Goal: Task Accomplishment & Management: Manage account settings

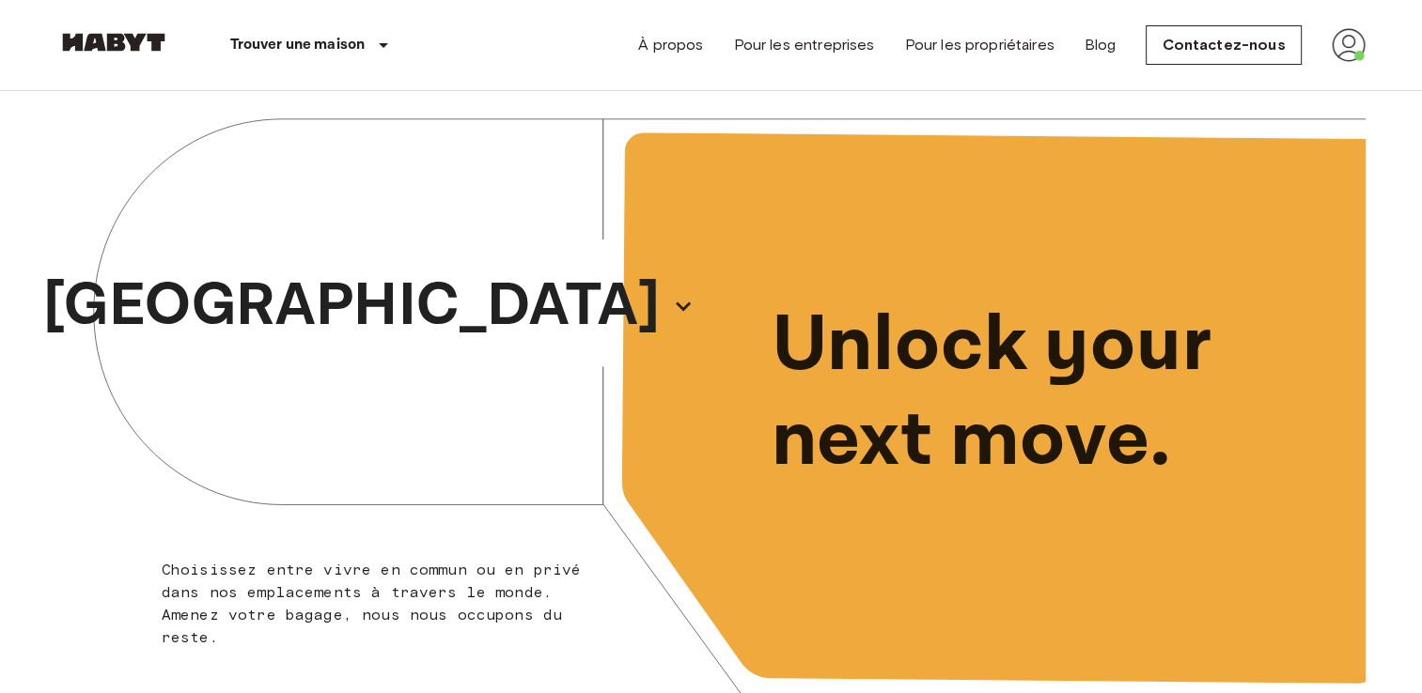
click at [1351, 54] on img at bounding box center [1349, 45] width 34 height 34
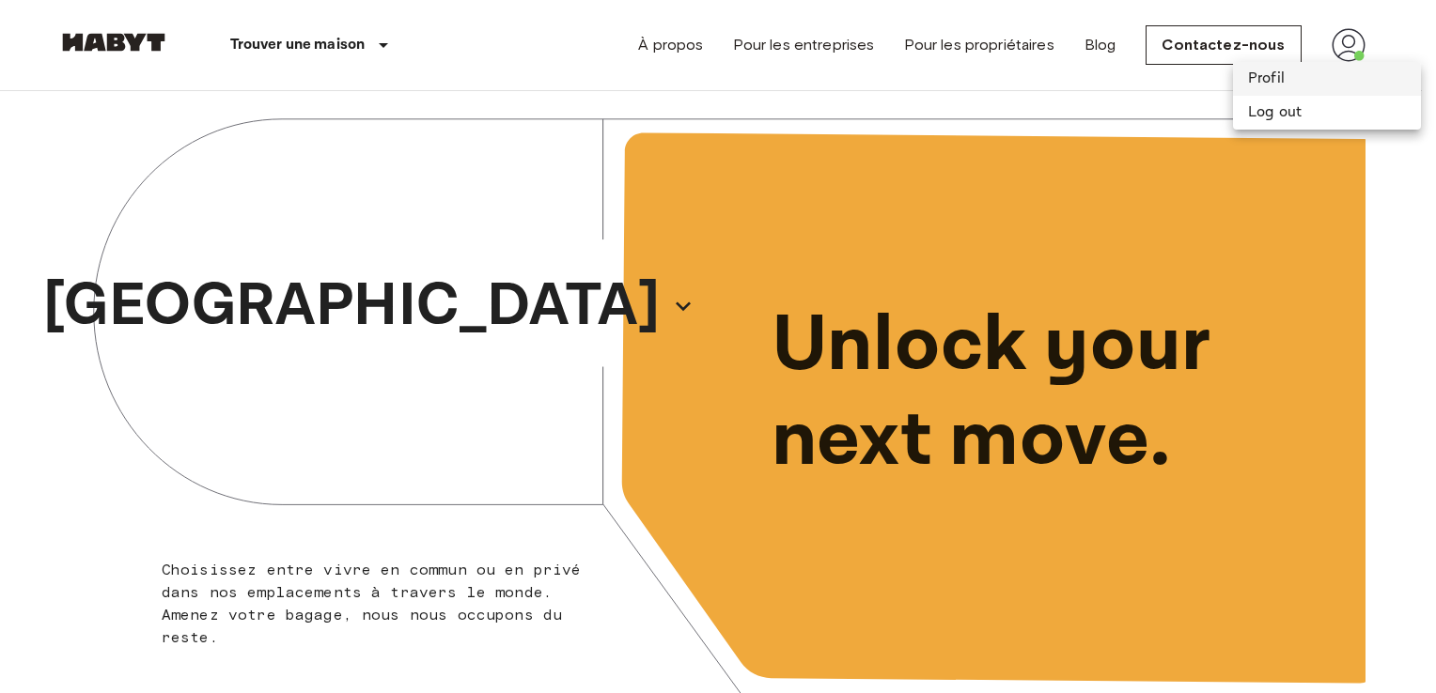
click at [1292, 76] on li "Profil" at bounding box center [1327, 79] width 188 height 34
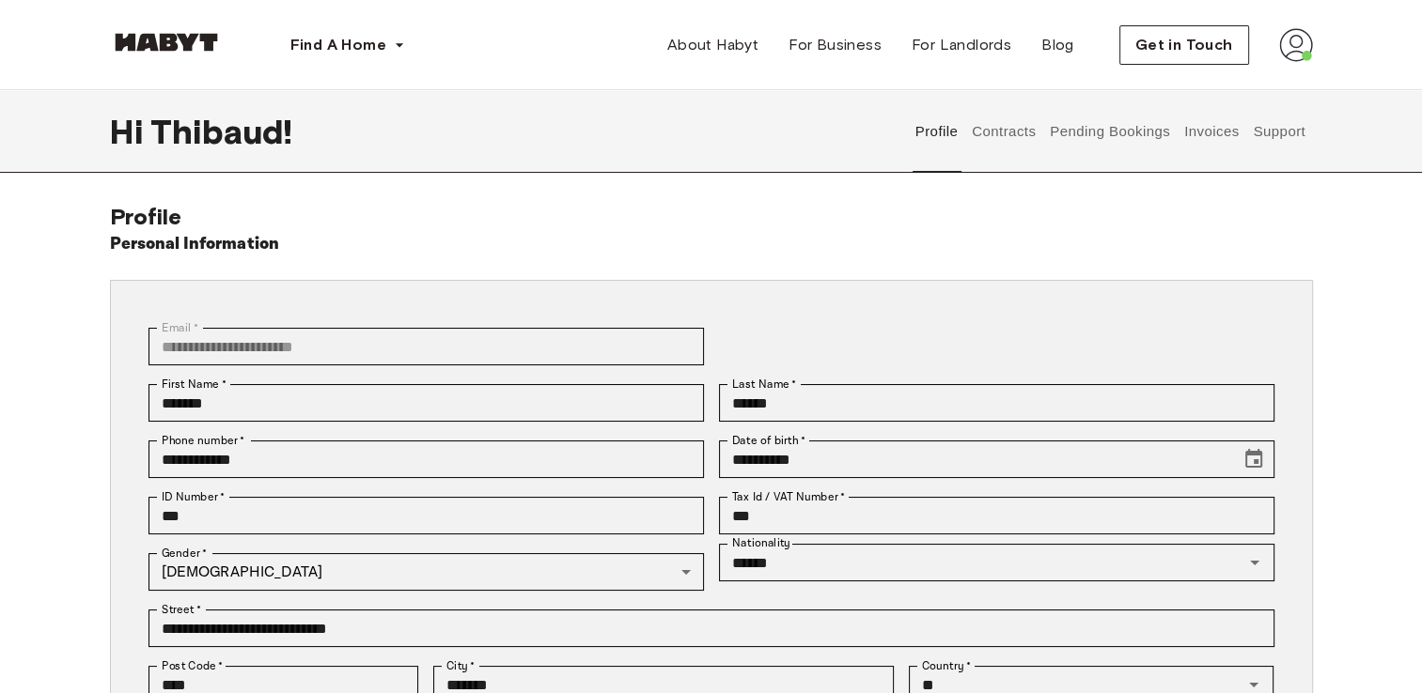
click at [1217, 132] on button "Invoices" at bounding box center [1210, 131] width 59 height 83
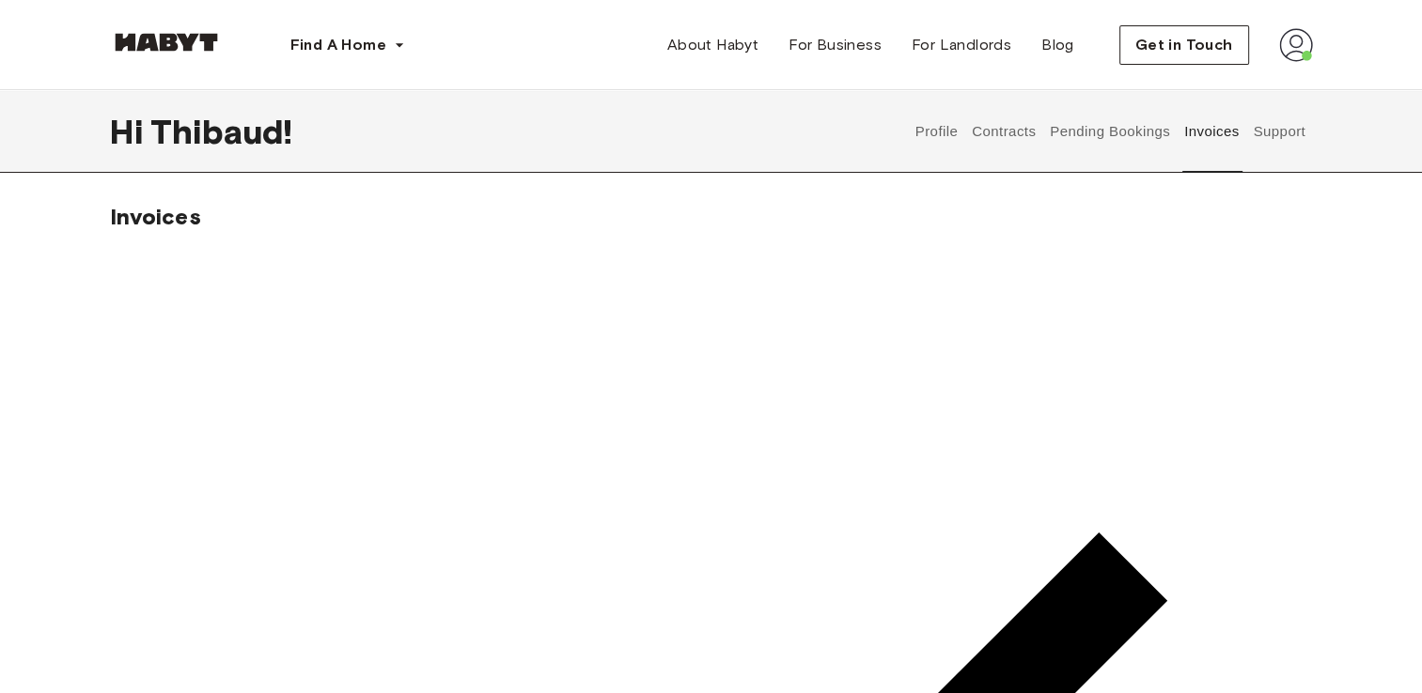
click at [930, 136] on button "Profile" at bounding box center [936, 131] width 48 height 83
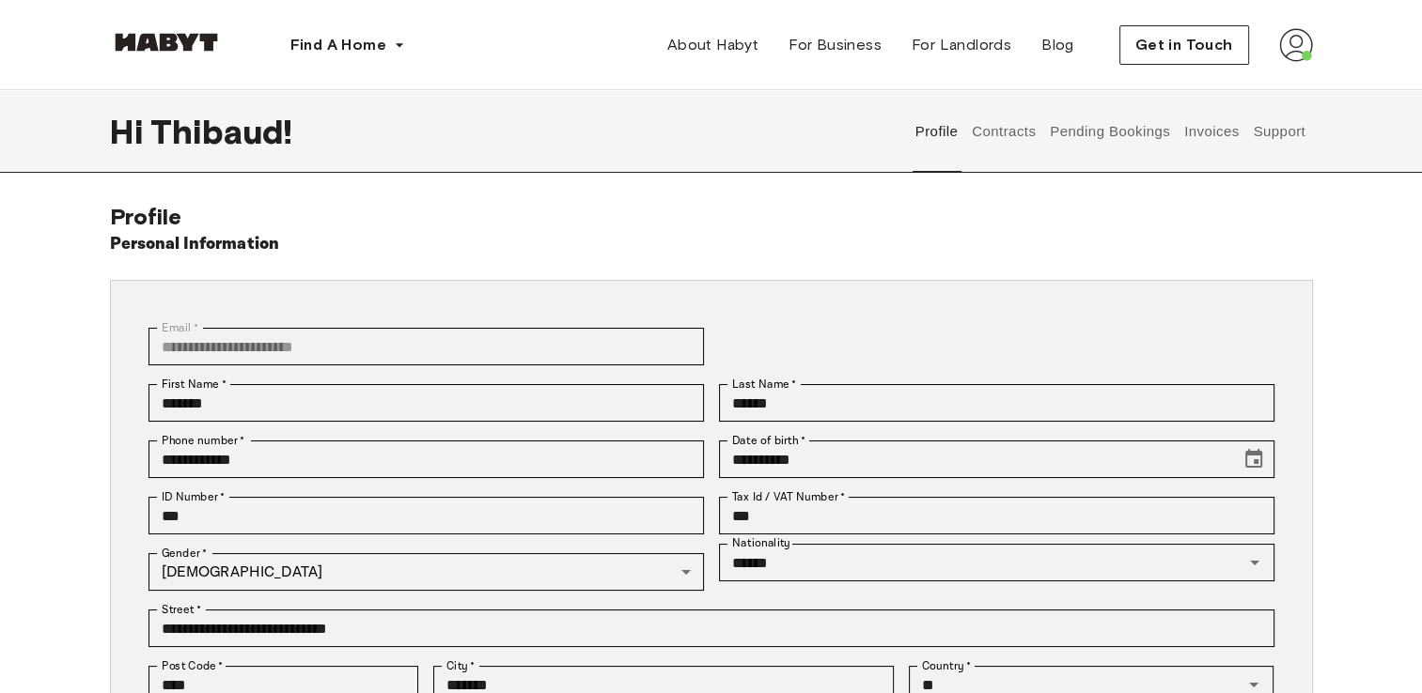
click at [978, 132] on button "Contracts" at bounding box center [1004, 131] width 69 height 83
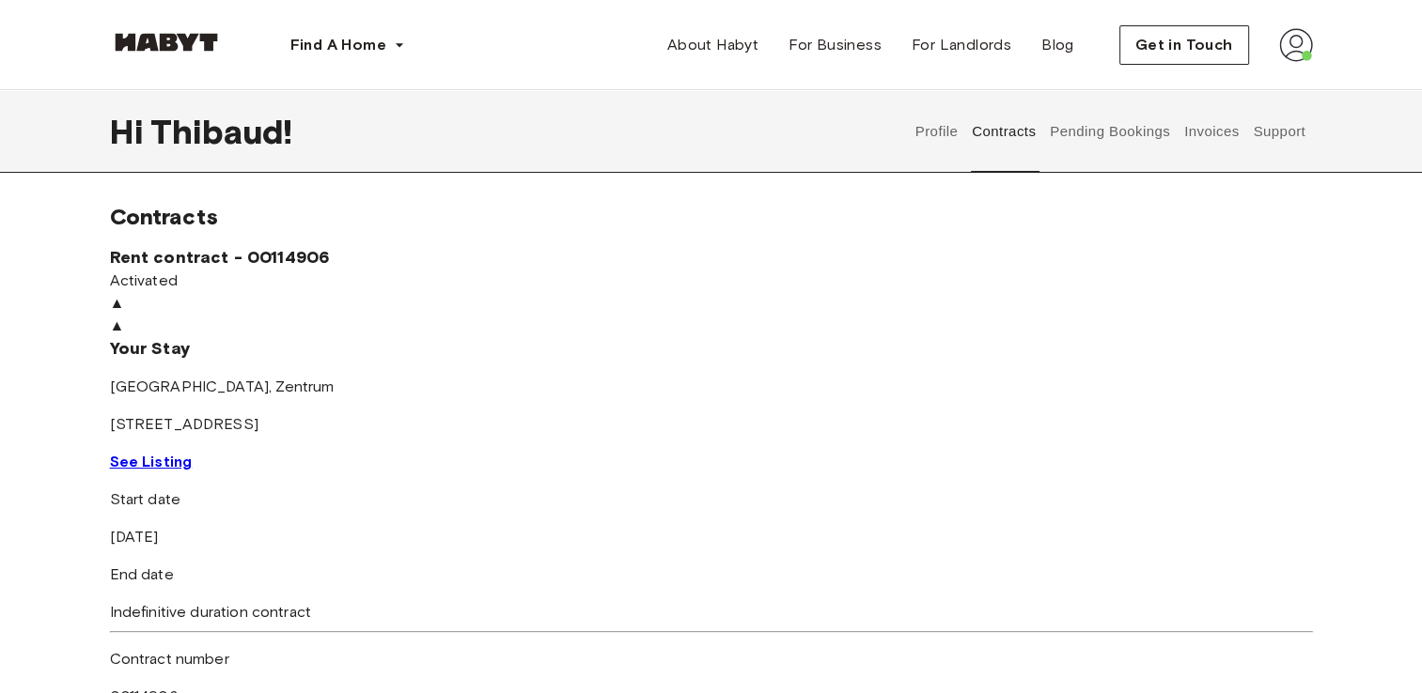
click at [193, 464] on link "See Listing" at bounding box center [151, 462] width 83 height 18
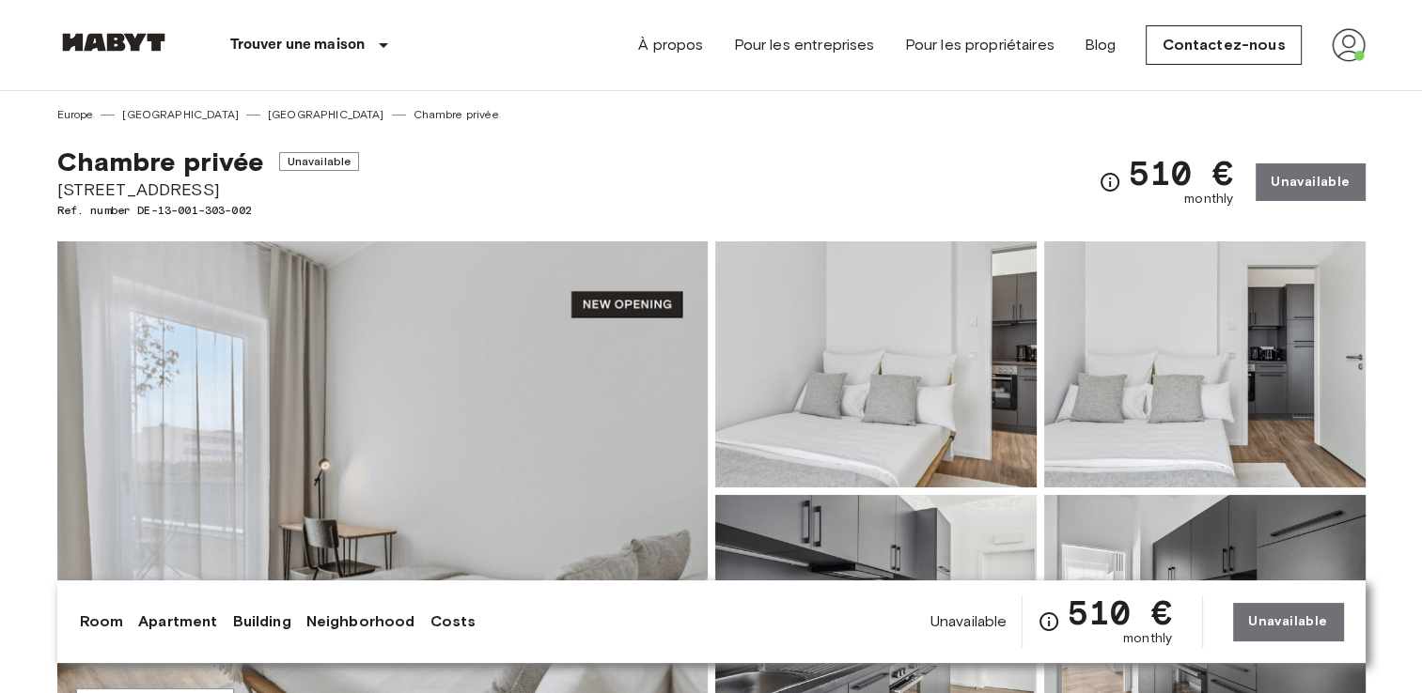
click at [1349, 39] on img at bounding box center [1349, 45] width 34 height 34
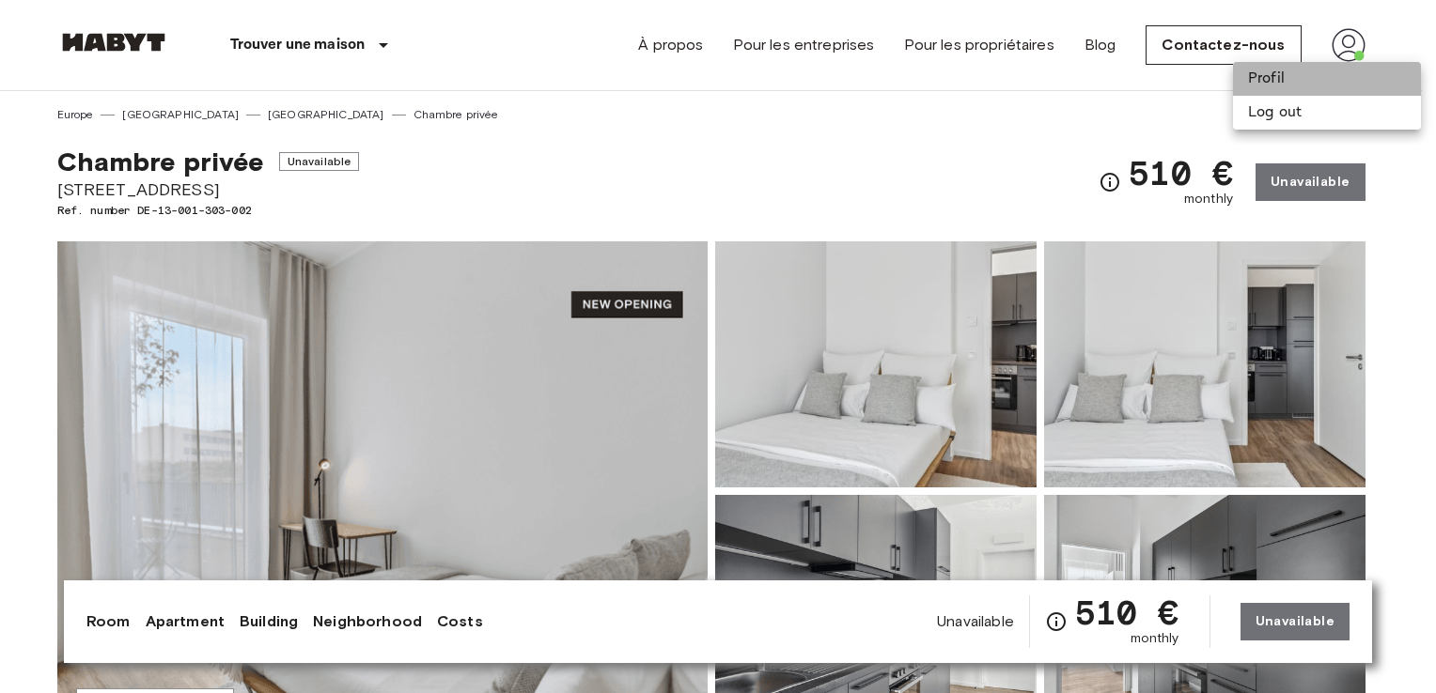
click at [1288, 81] on li "Profil" at bounding box center [1327, 79] width 188 height 34
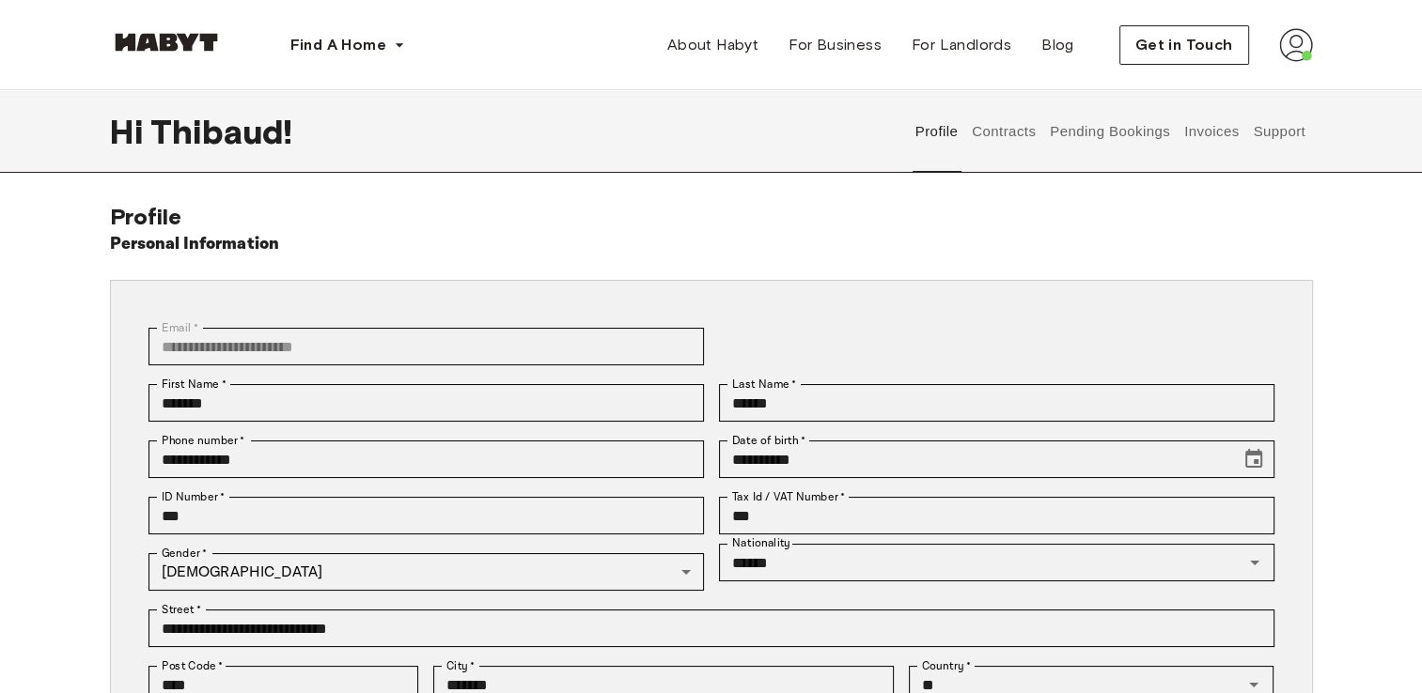
click at [1024, 139] on button "Contracts" at bounding box center [1004, 131] width 69 height 83
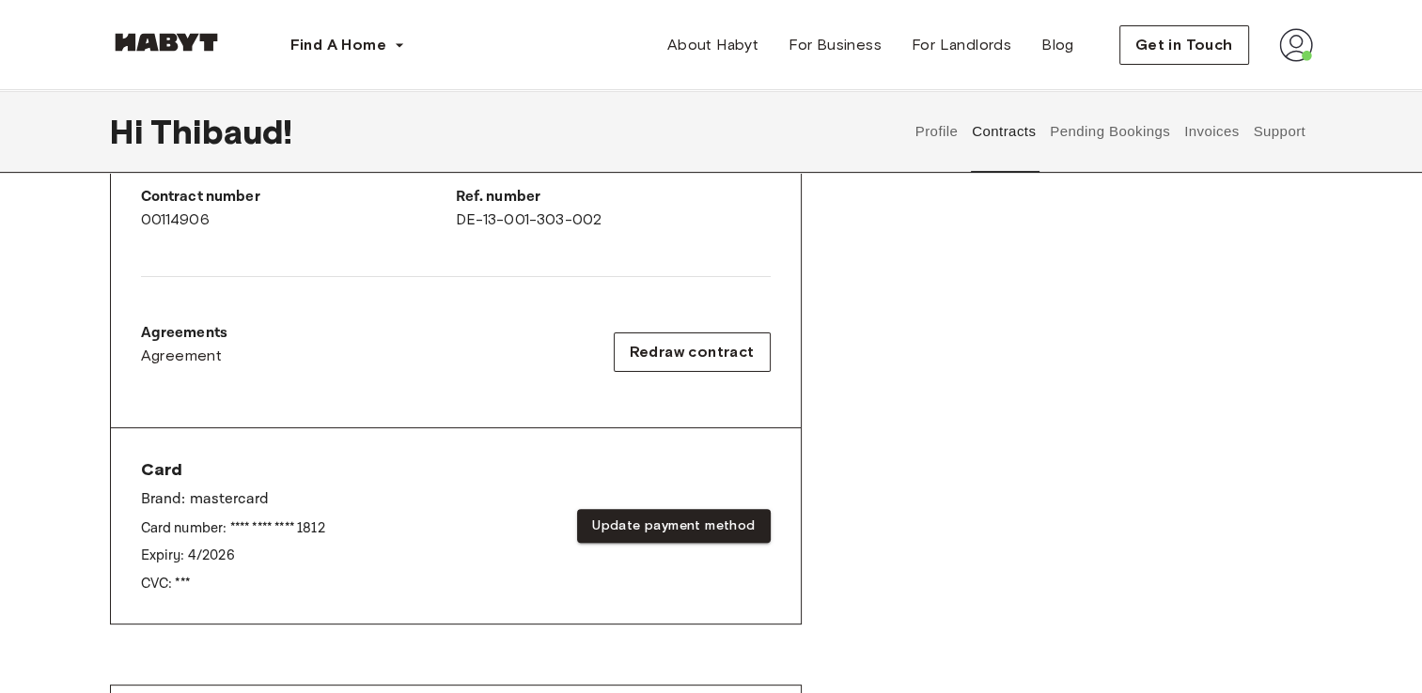
scroll to position [496, 0]
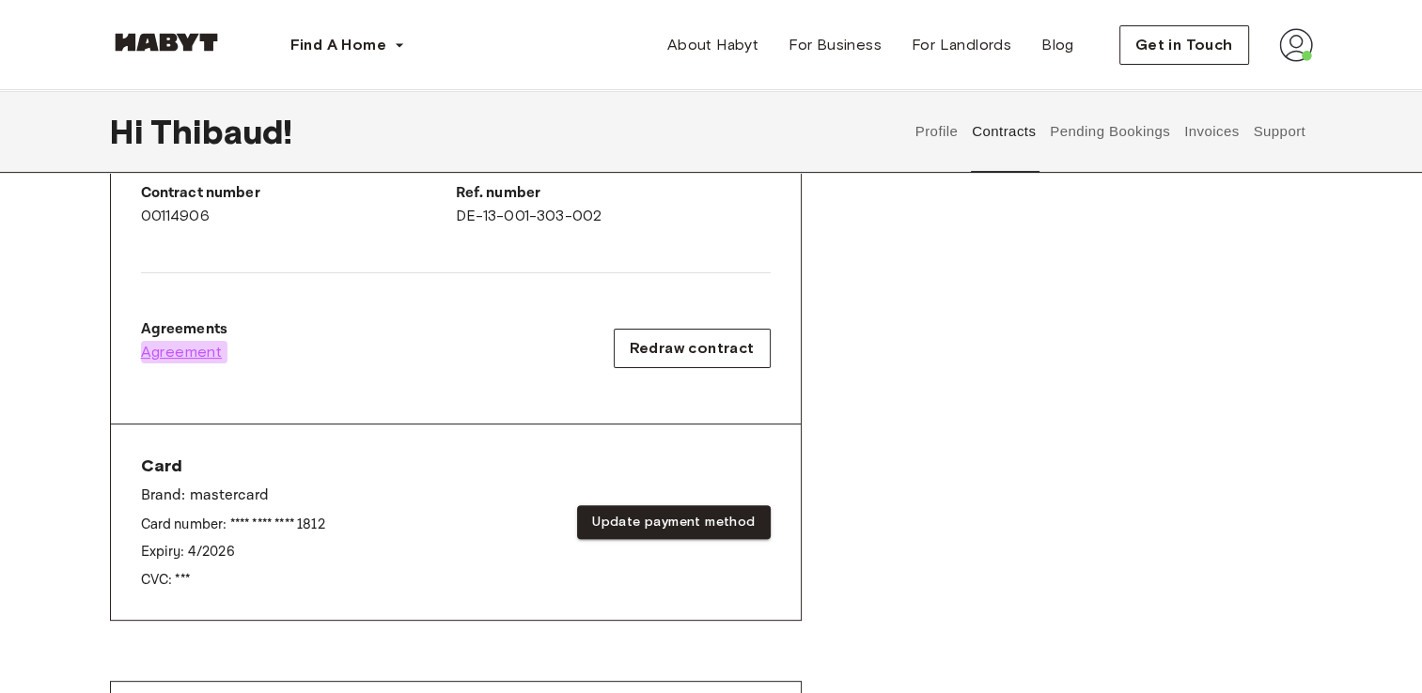
click at [185, 353] on span "Agreement" at bounding box center [182, 352] width 82 height 23
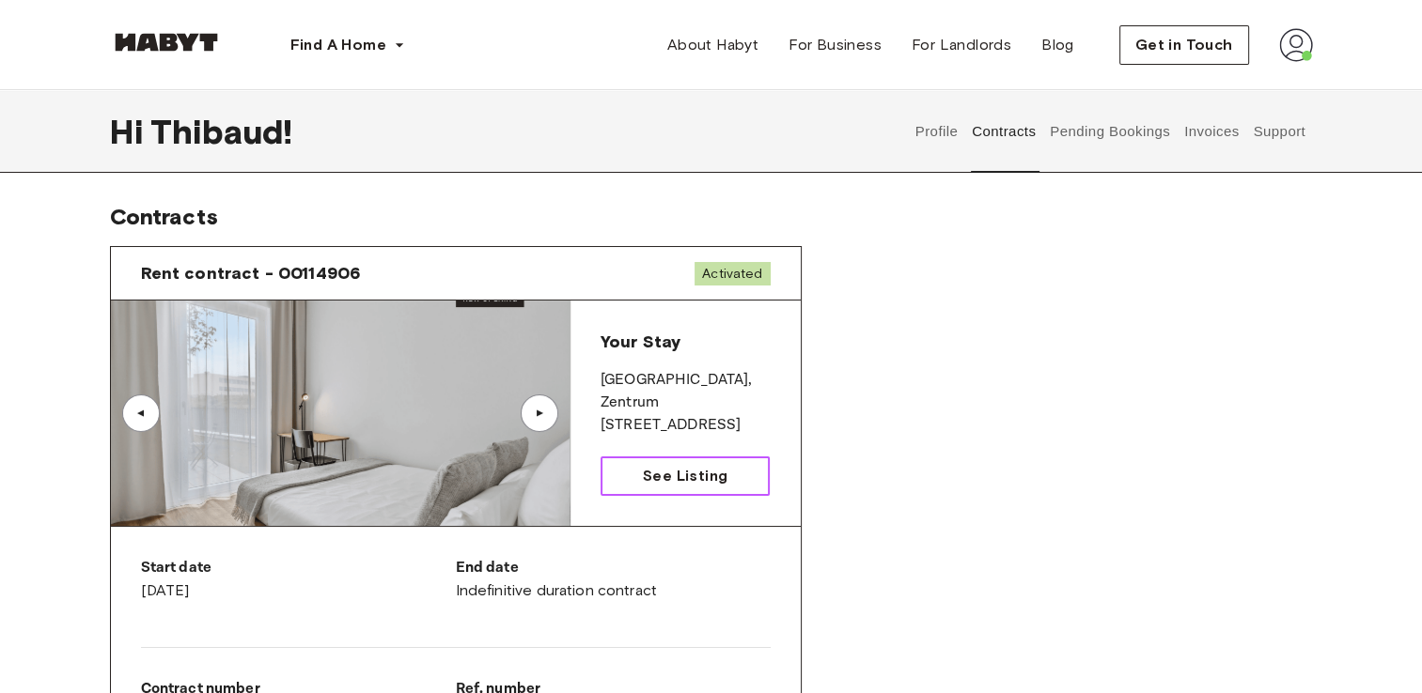
click at [658, 475] on span "See Listing" at bounding box center [685, 476] width 85 height 23
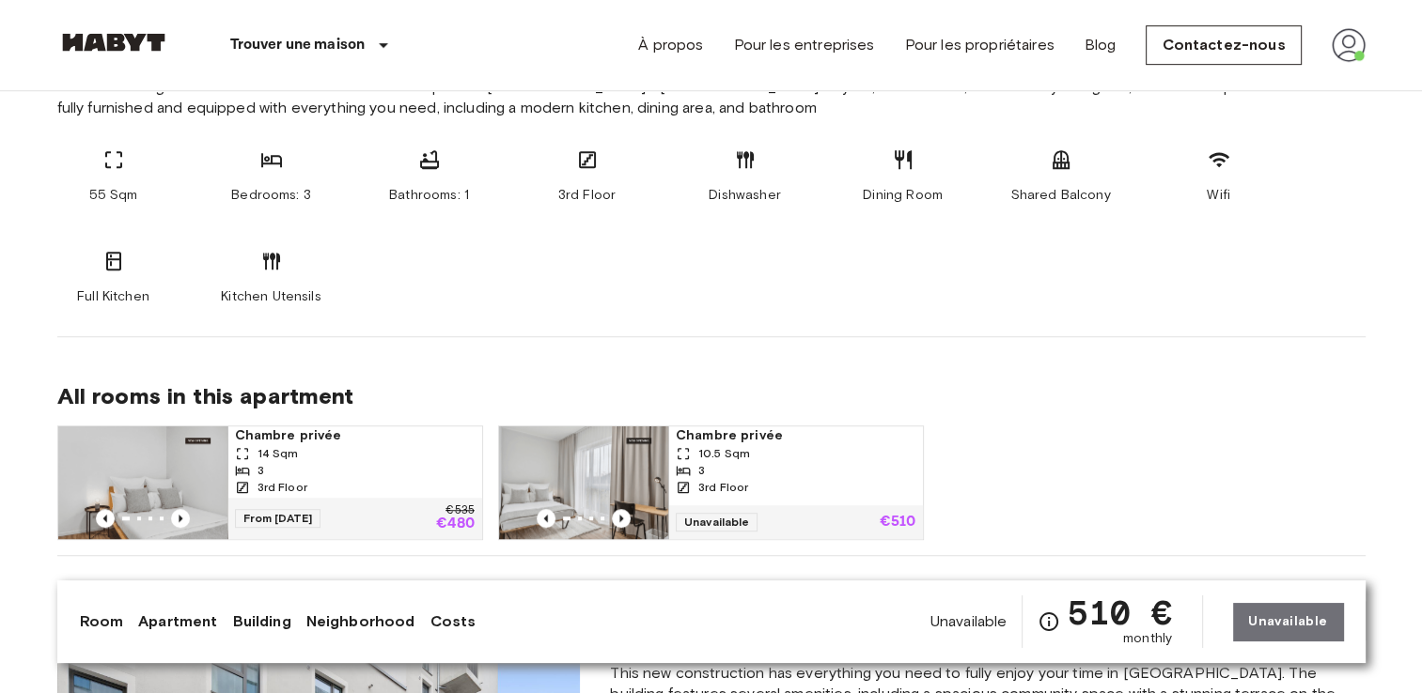
scroll to position [1029, 0]
click at [538, 355] on div "All rooms in this apartment Chambre privée 14 Sqm 3 3rd Floor From [DATE] €535 …" at bounding box center [711, 447] width 1308 height 219
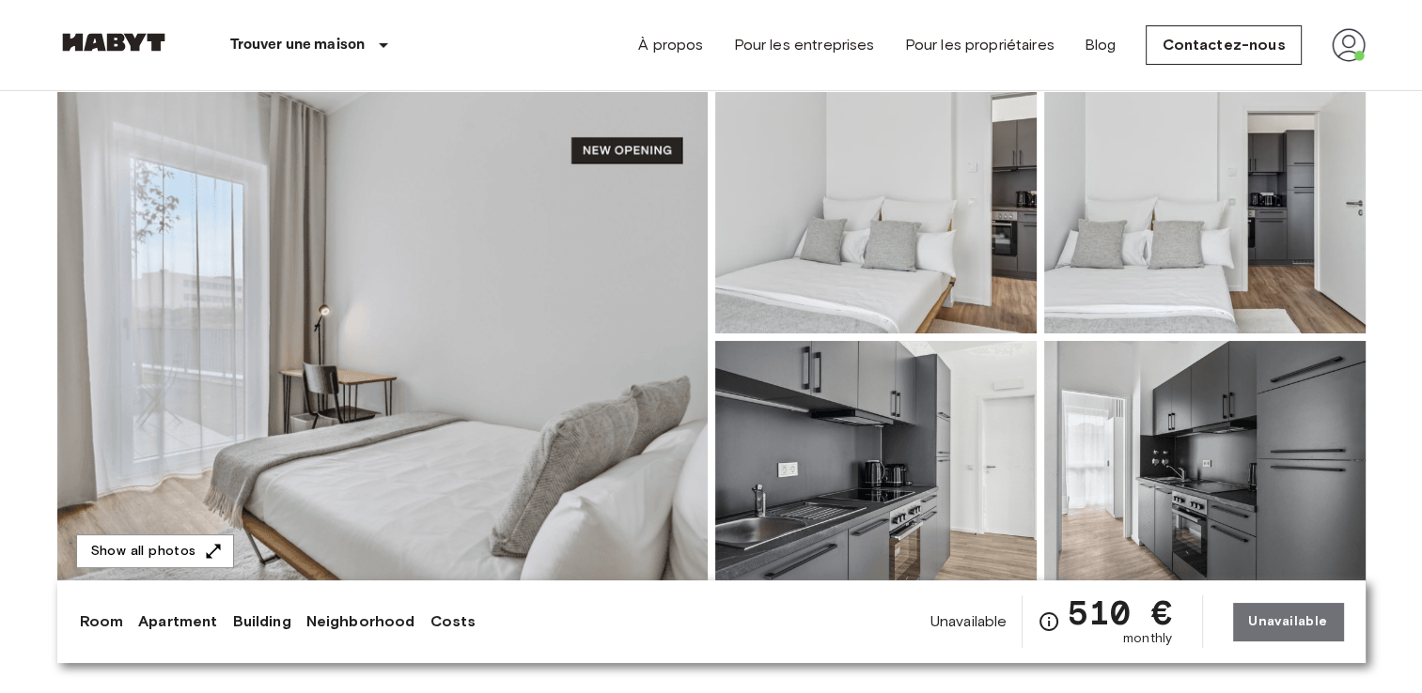
scroll to position [156, 0]
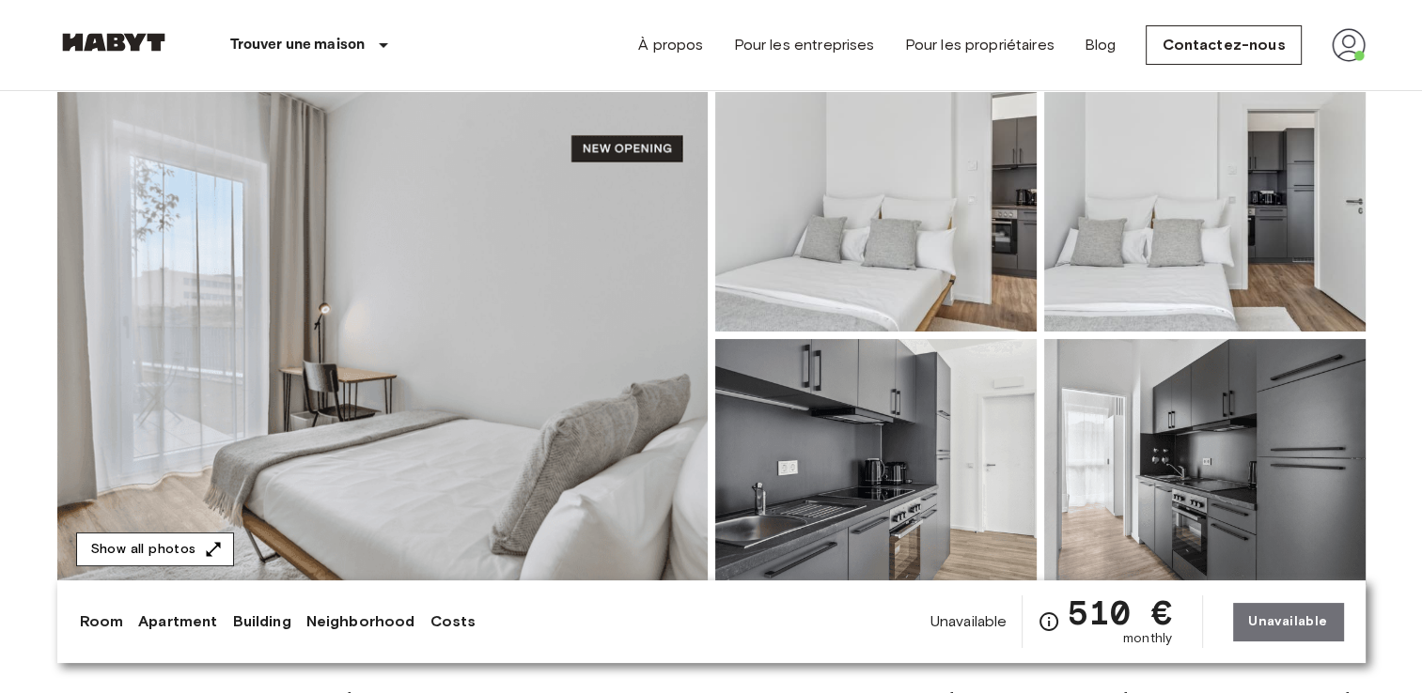
click at [184, 541] on button "Show all photos" at bounding box center [155, 550] width 158 height 35
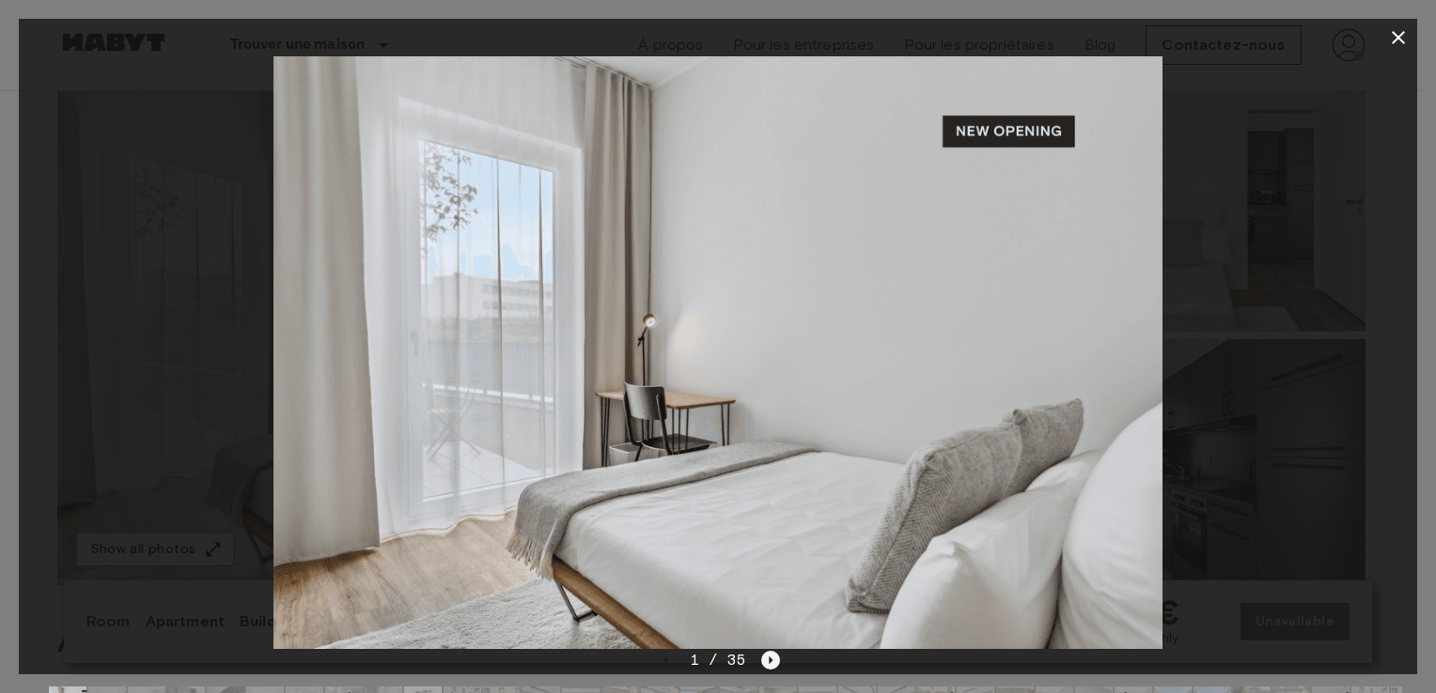
click at [767, 662] on icon "Next image" at bounding box center [770, 660] width 19 height 19
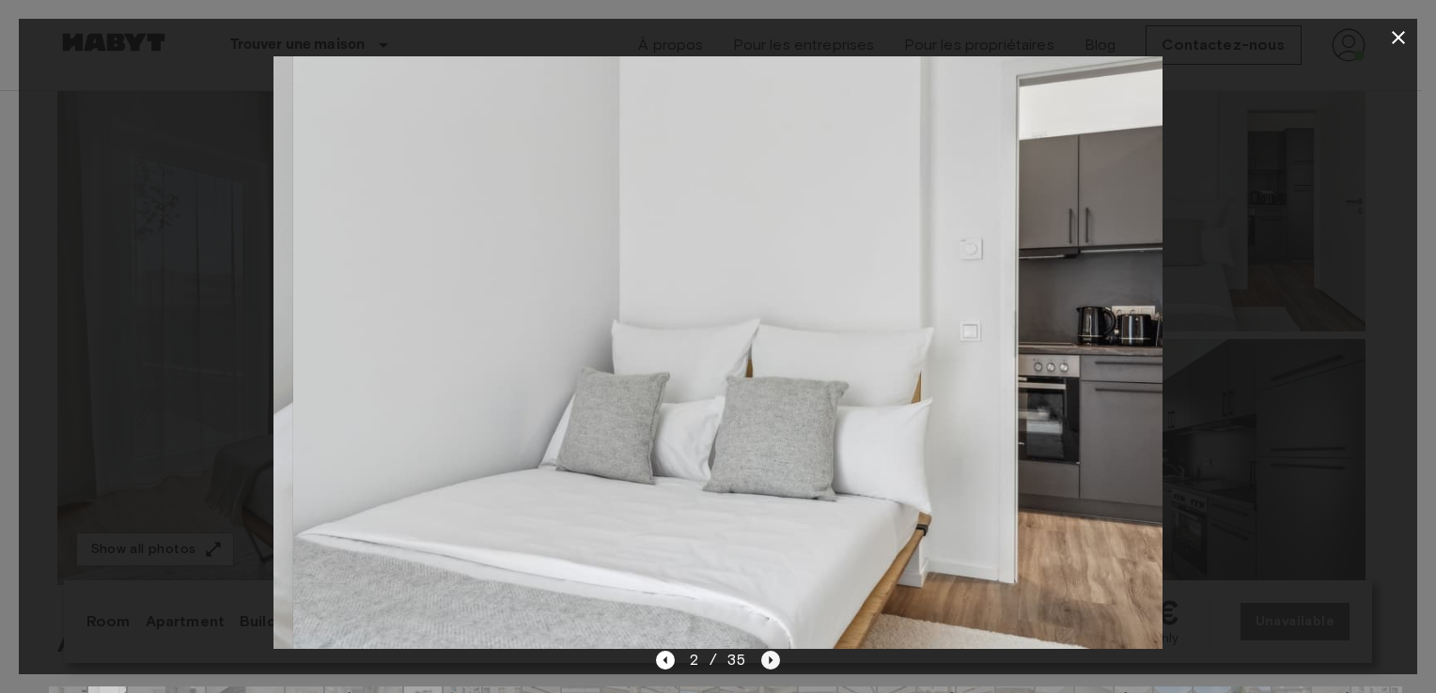
click at [767, 662] on icon "Next image" at bounding box center [770, 660] width 19 height 19
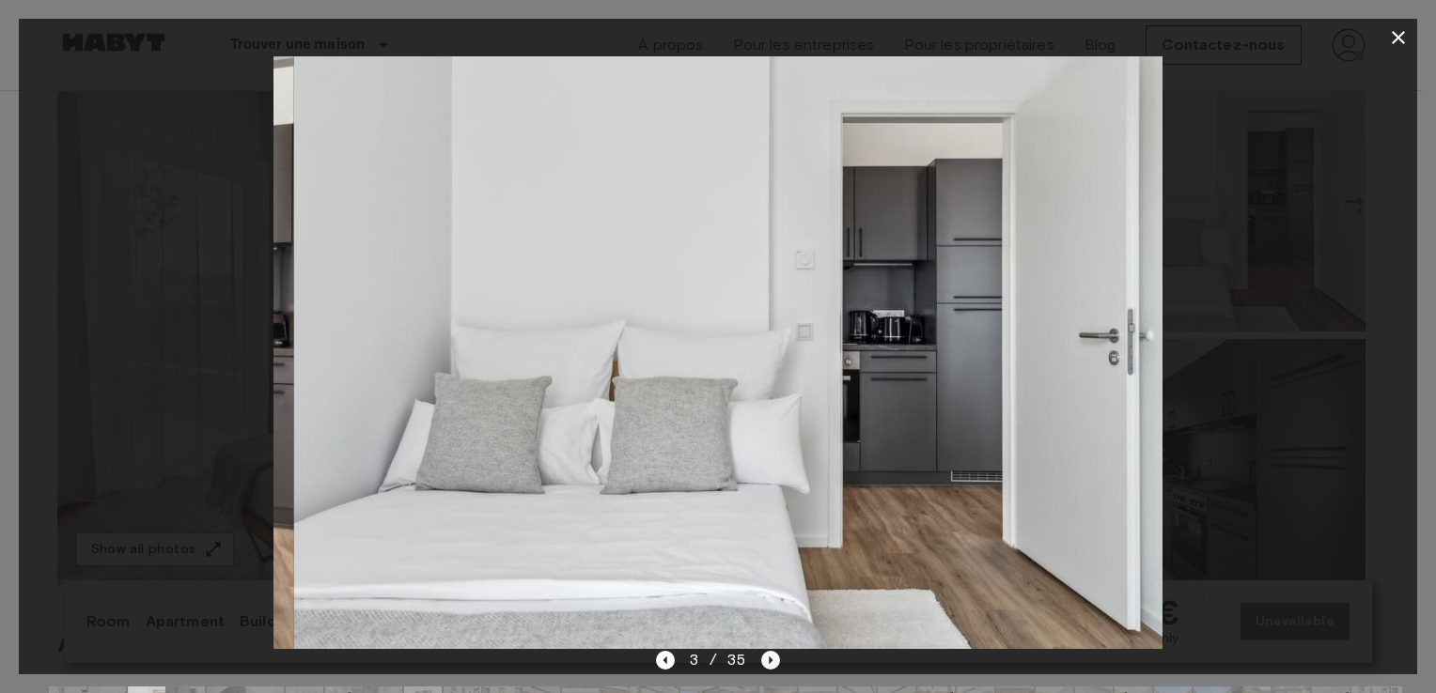
click at [767, 662] on icon "Next image" at bounding box center [770, 660] width 19 height 19
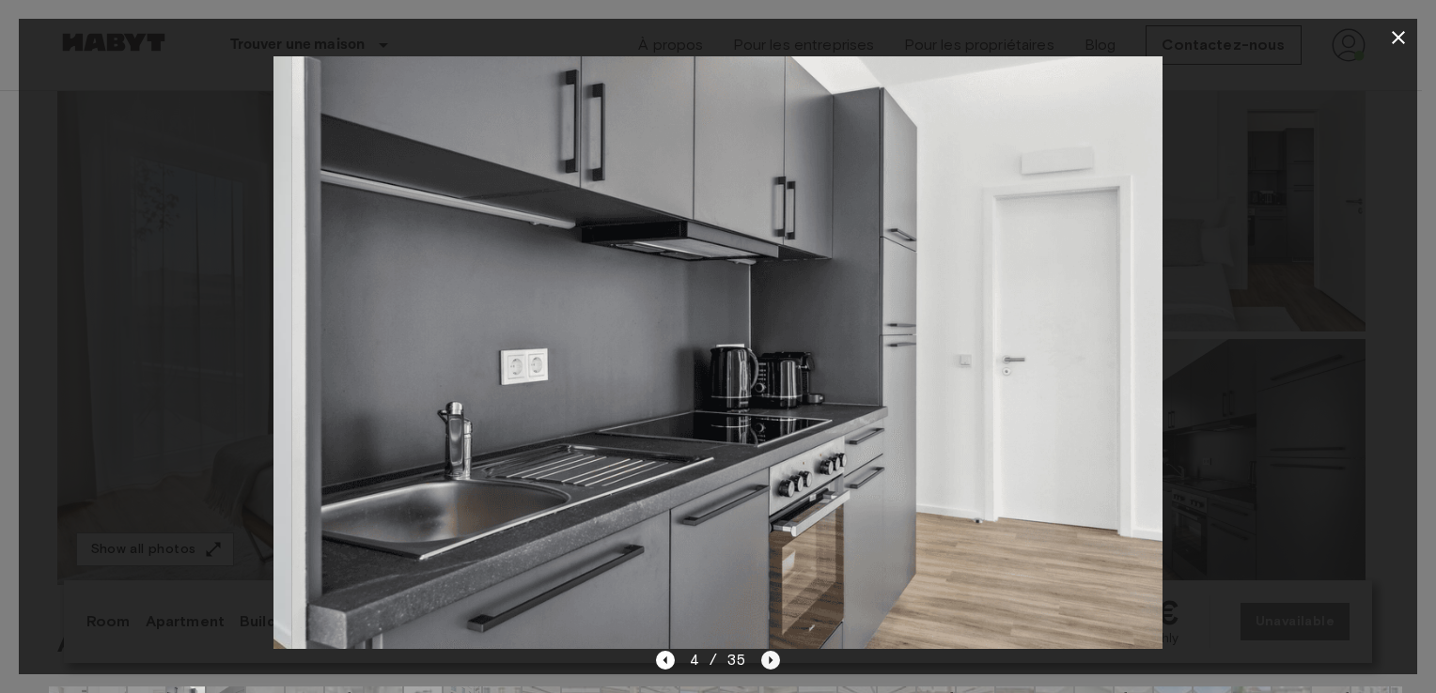
click at [767, 662] on icon "Next image" at bounding box center [770, 660] width 19 height 19
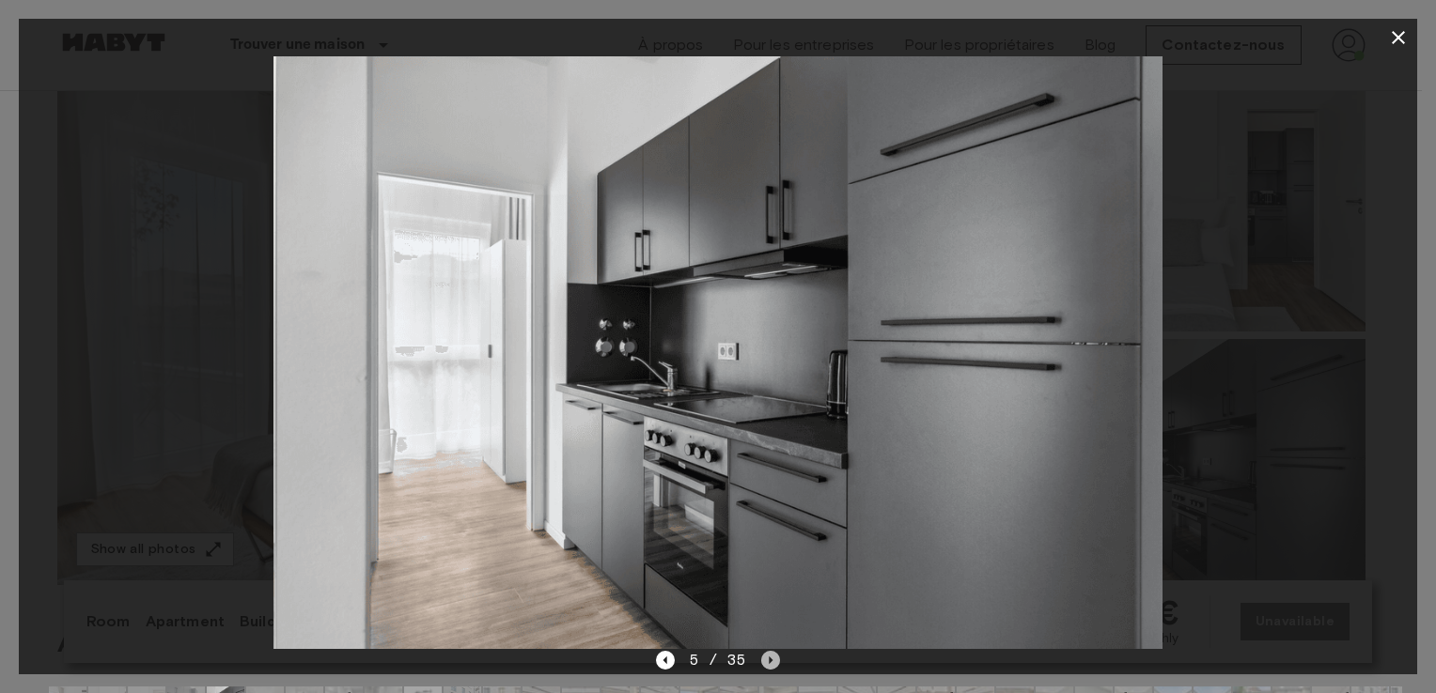
click at [767, 662] on icon "Next image" at bounding box center [770, 660] width 19 height 19
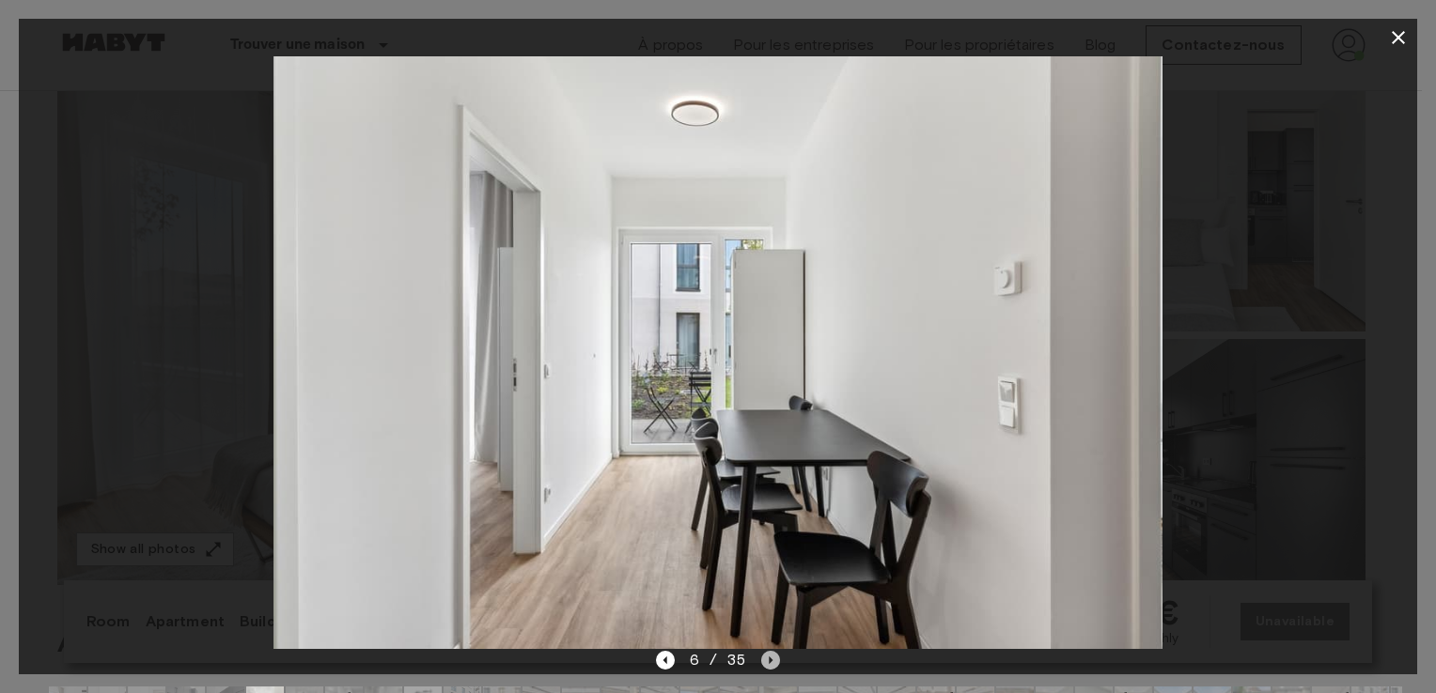
click at [767, 662] on icon "Next image" at bounding box center [770, 660] width 19 height 19
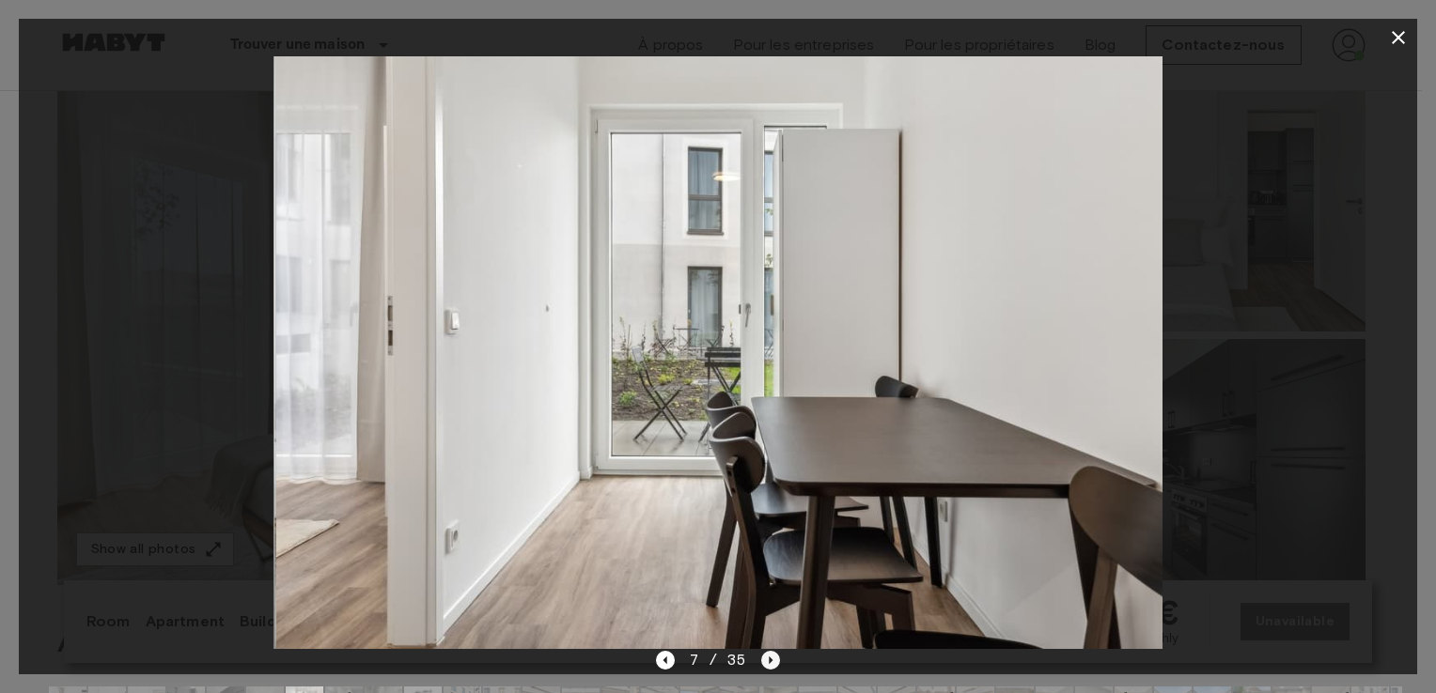
click at [767, 662] on icon "Next image" at bounding box center [770, 660] width 19 height 19
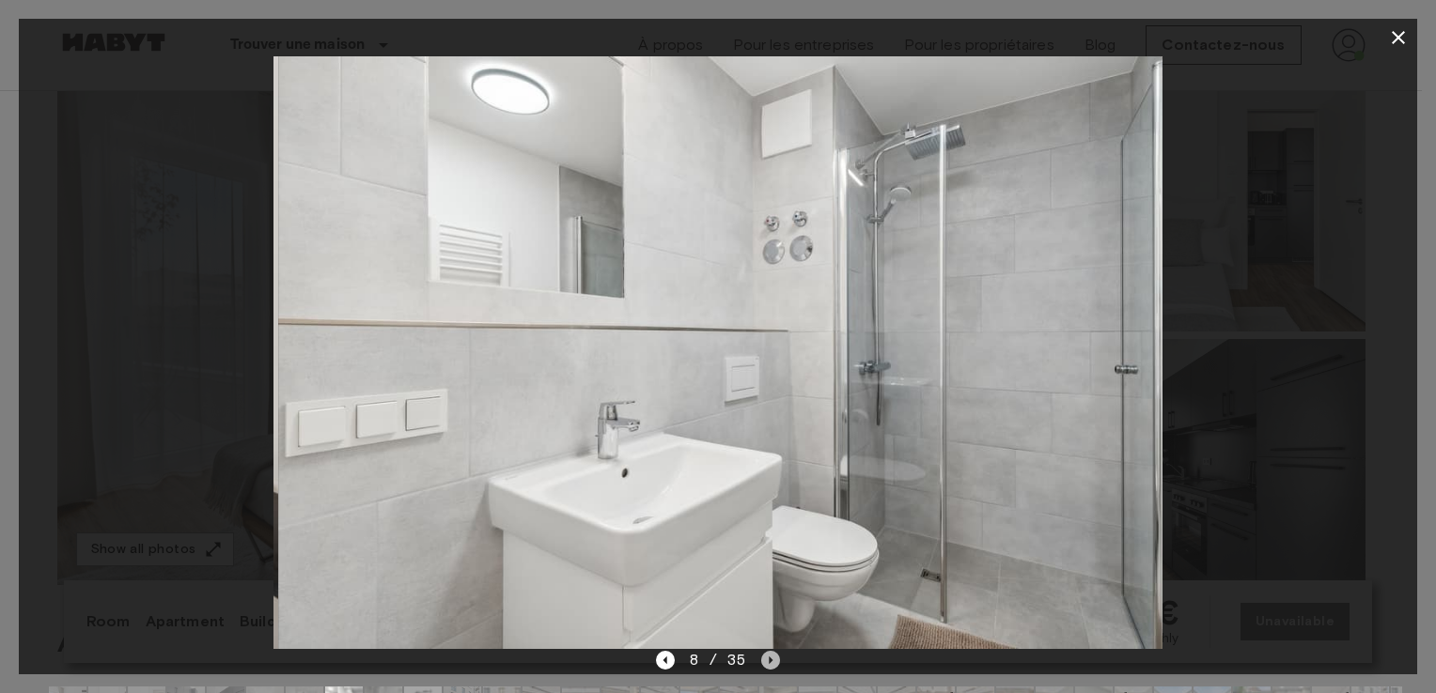
click at [767, 662] on icon "Next image" at bounding box center [770, 660] width 19 height 19
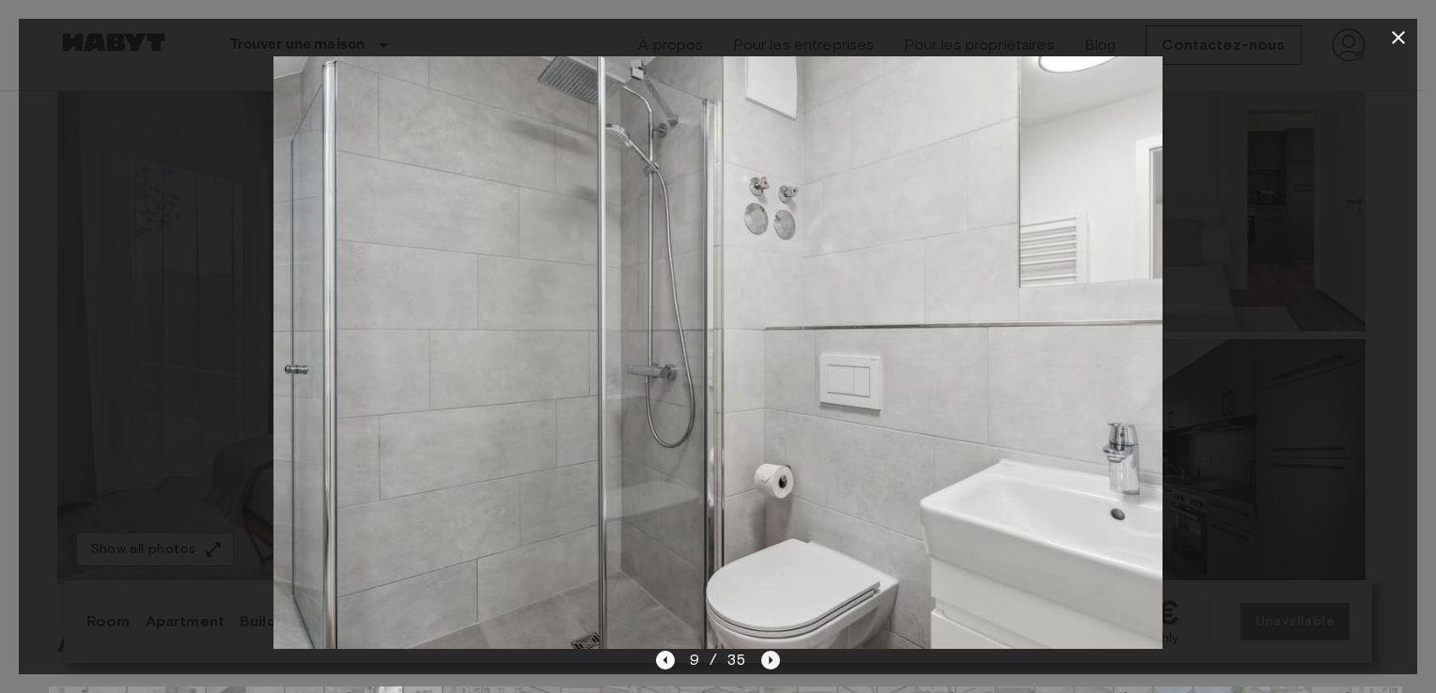
click at [767, 662] on icon "Next image" at bounding box center [770, 660] width 19 height 19
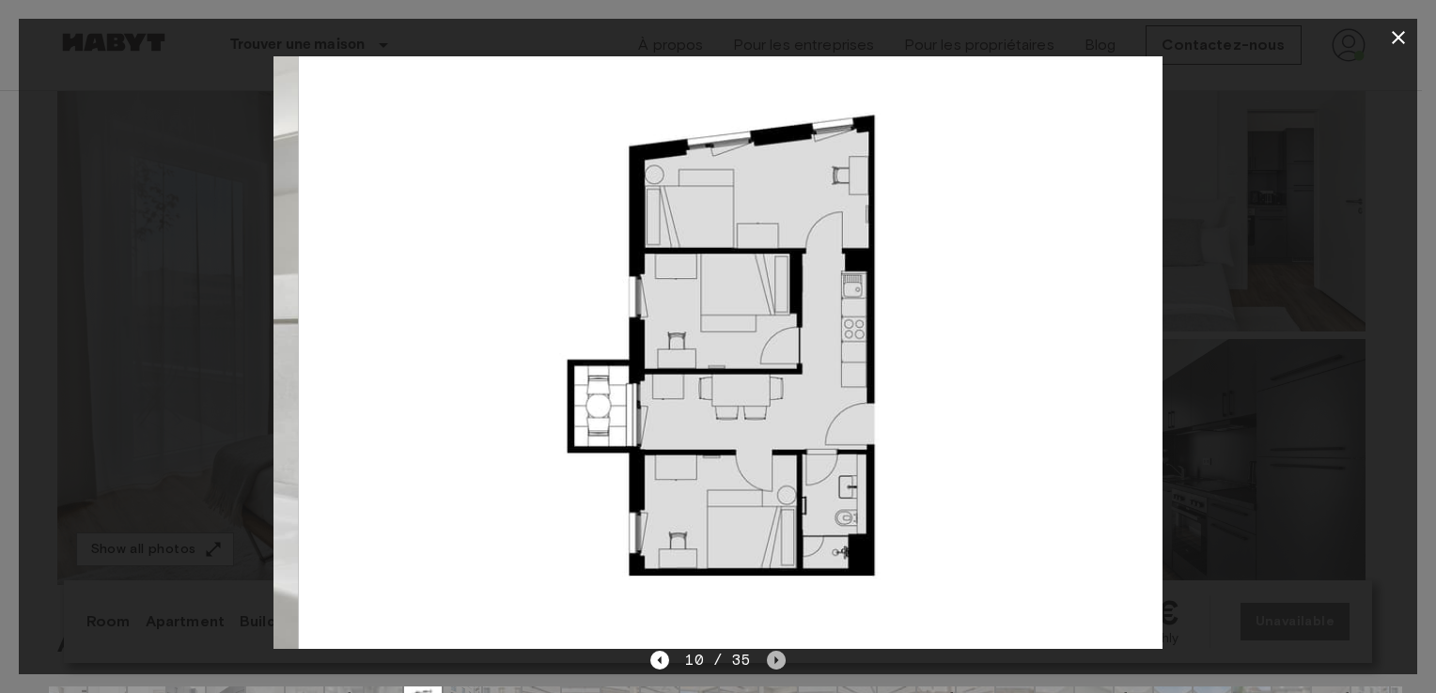
click at [767, 662] on icon "Next image" at bounding box center [776, 660] width 19 height 19
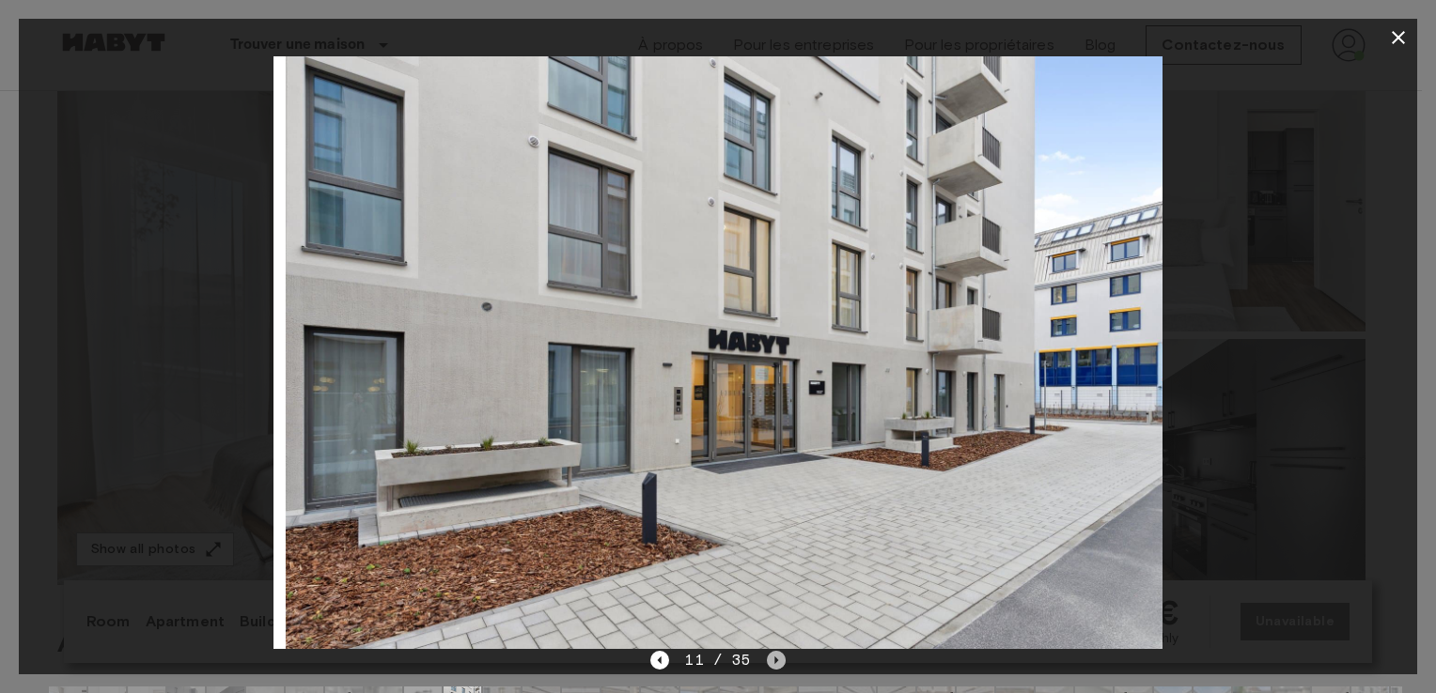
click at [767, 662] on icon "Next image" at bounding box center [776, 660] width 19 height 19
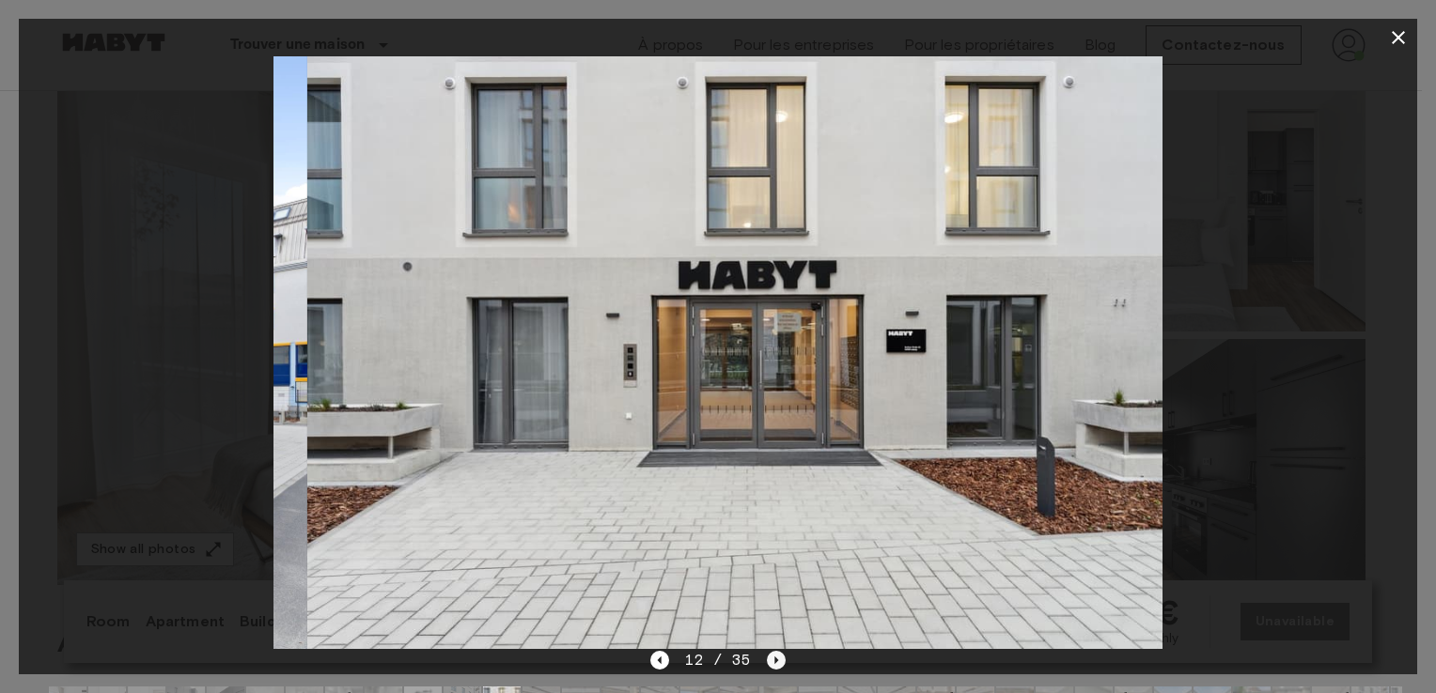
click at [767, 662] on icon "Next image" at bounding box center [776, 660] width 19 height 19
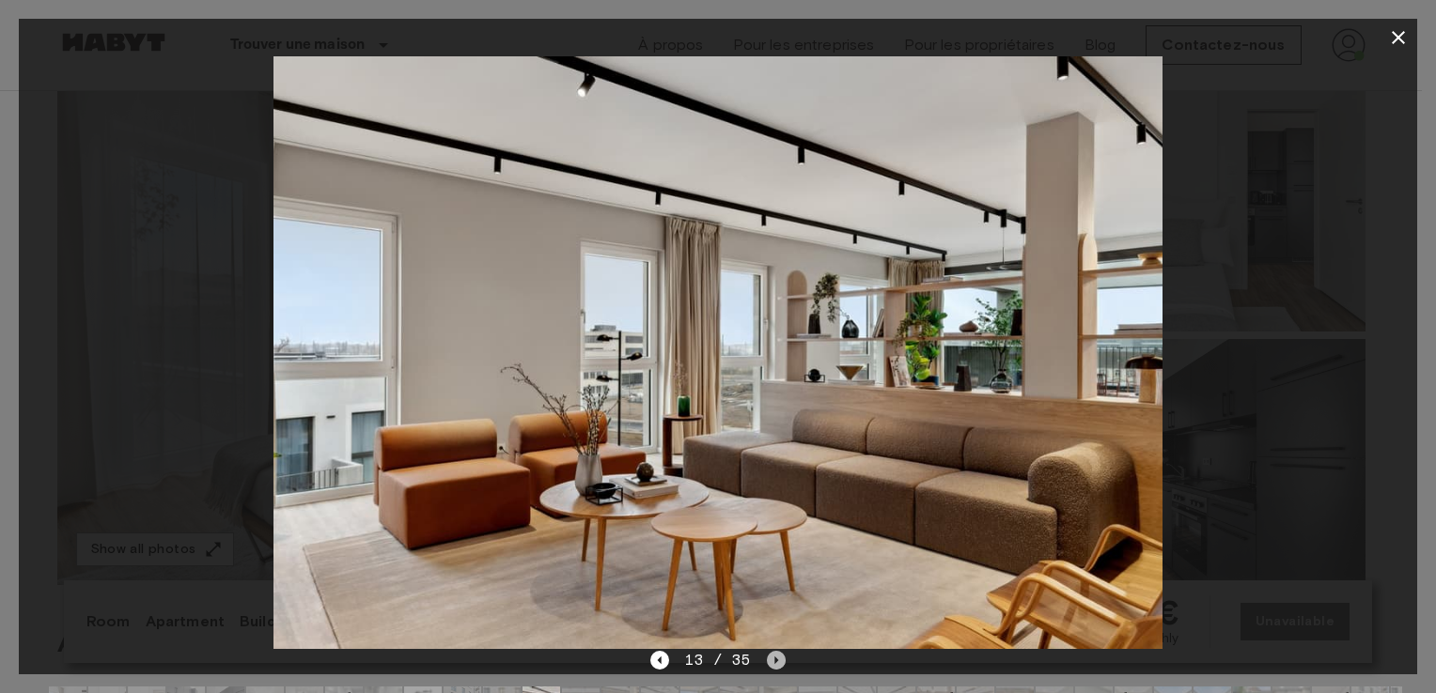
click at [767, 662] on icon "Next image" at bounding box center [776, 660] width 19 height 19
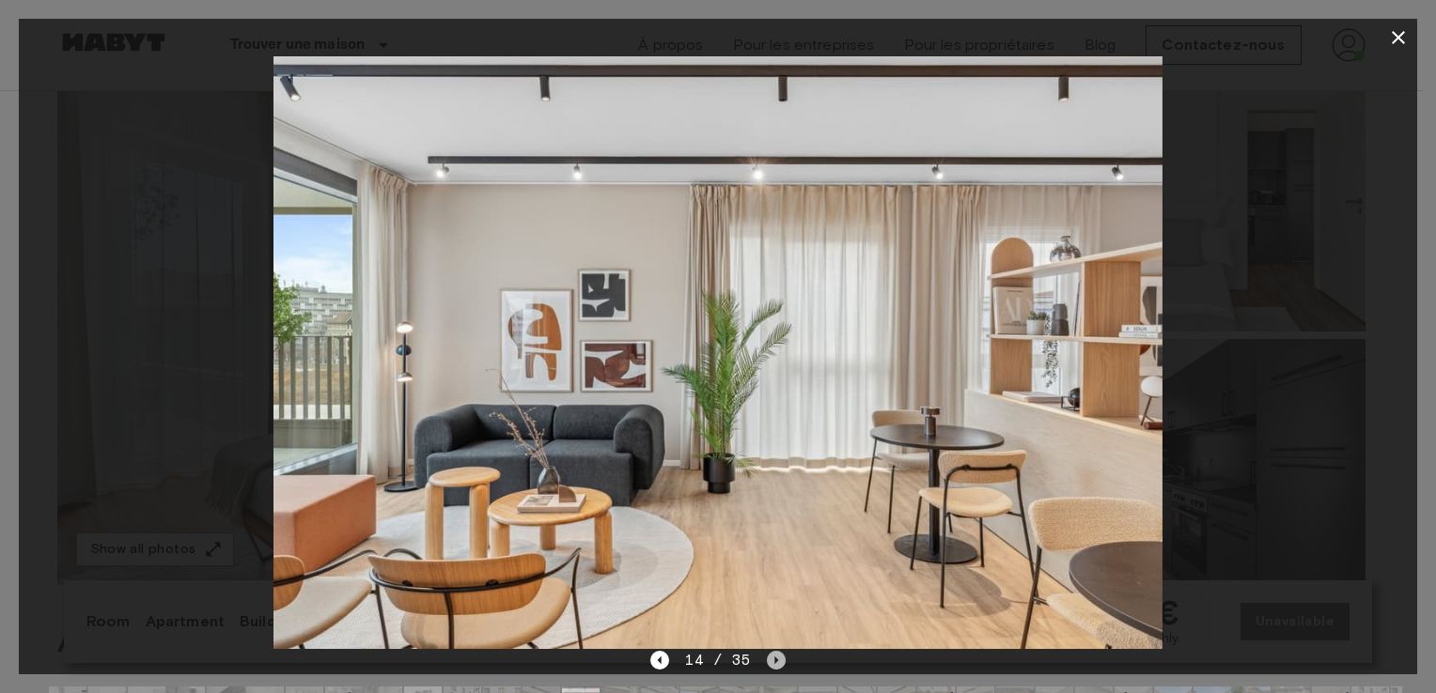
click at [767, 662] on icon "Next image" at bounding box center [776, 660] width 19 height 19
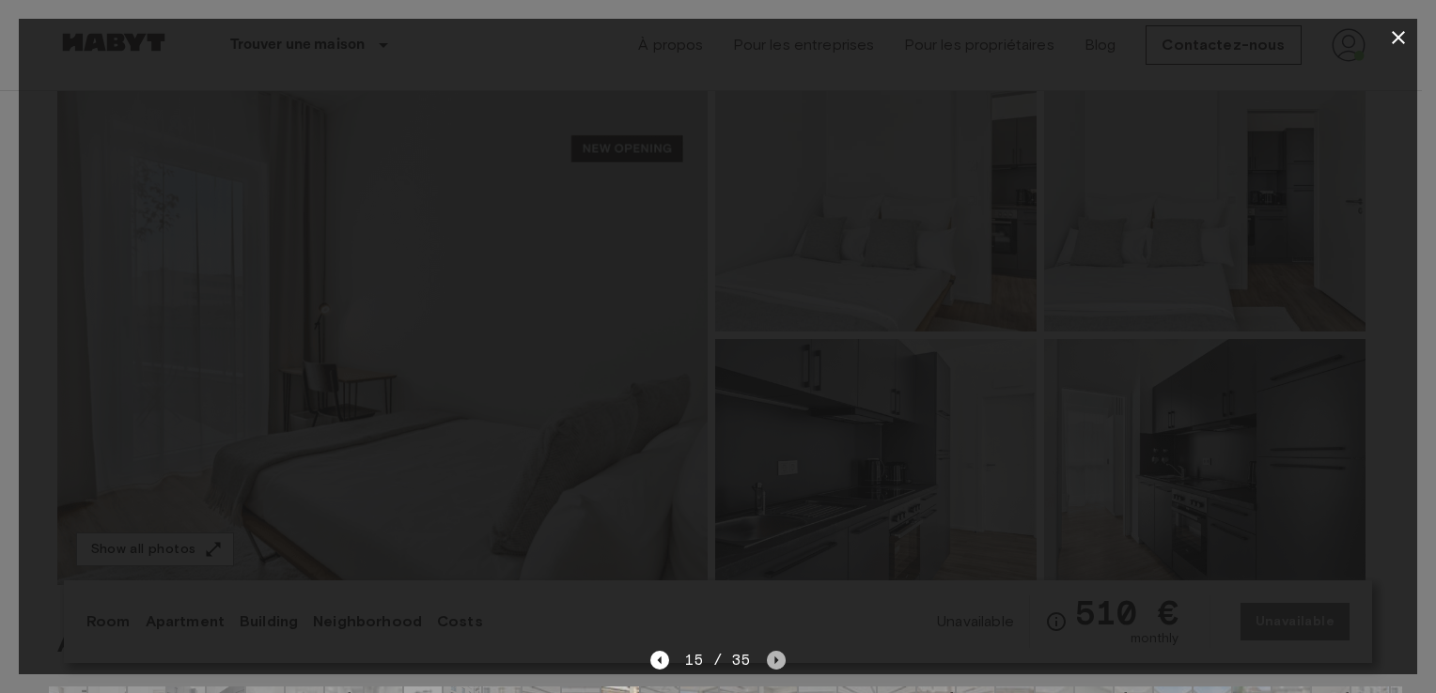
click at [767, 662] on icon "Next image" at bounding box center [776, 660] width 19 height 19
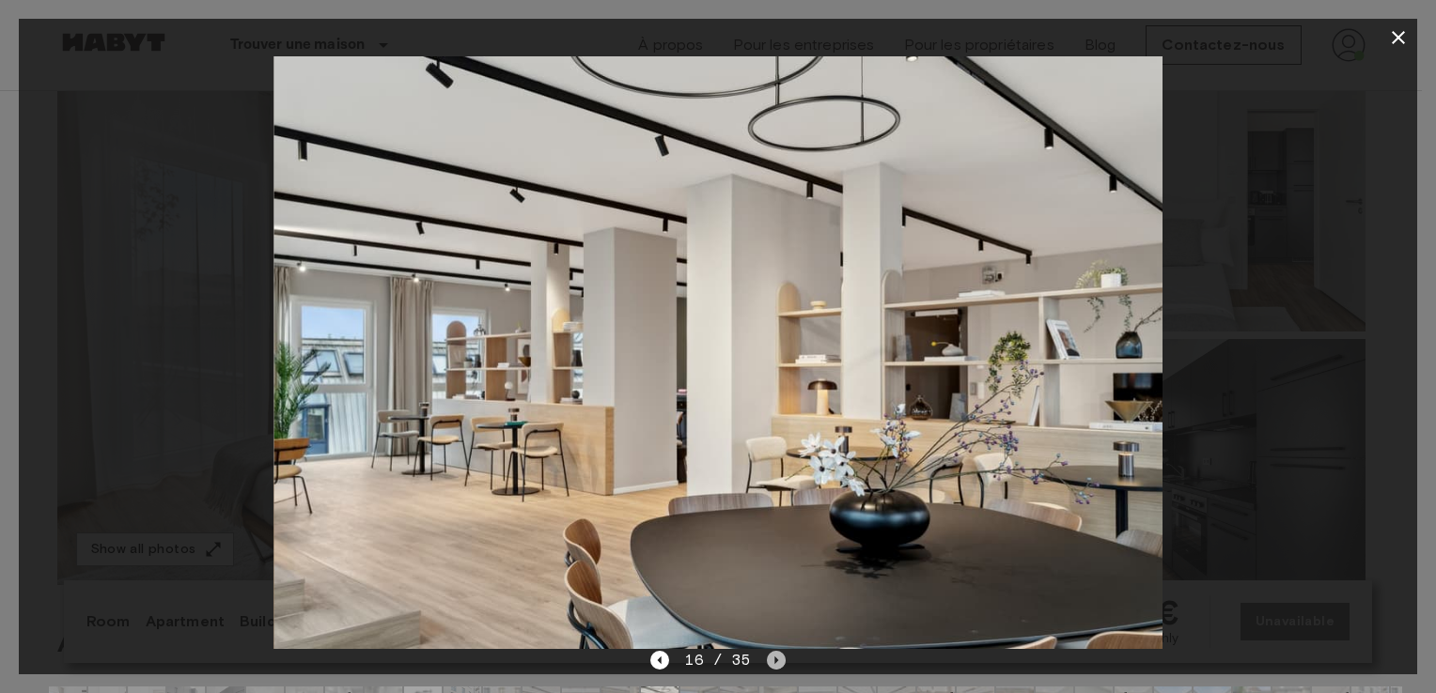
click at [767, 662] on icon "Next image" at bounding box center [776, 660] width 19 height 19
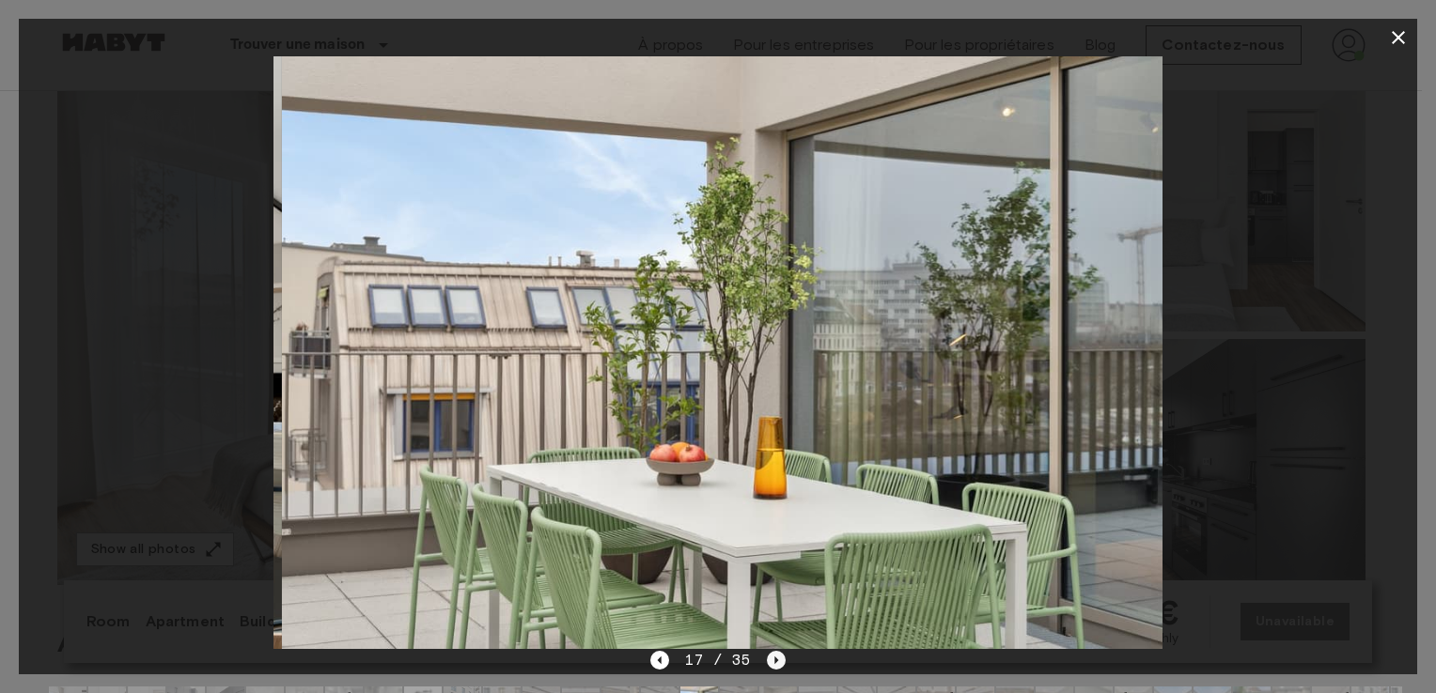
click at [767, 662] on icon "Next image" at bounding box center [776, 660] width 19 height 19
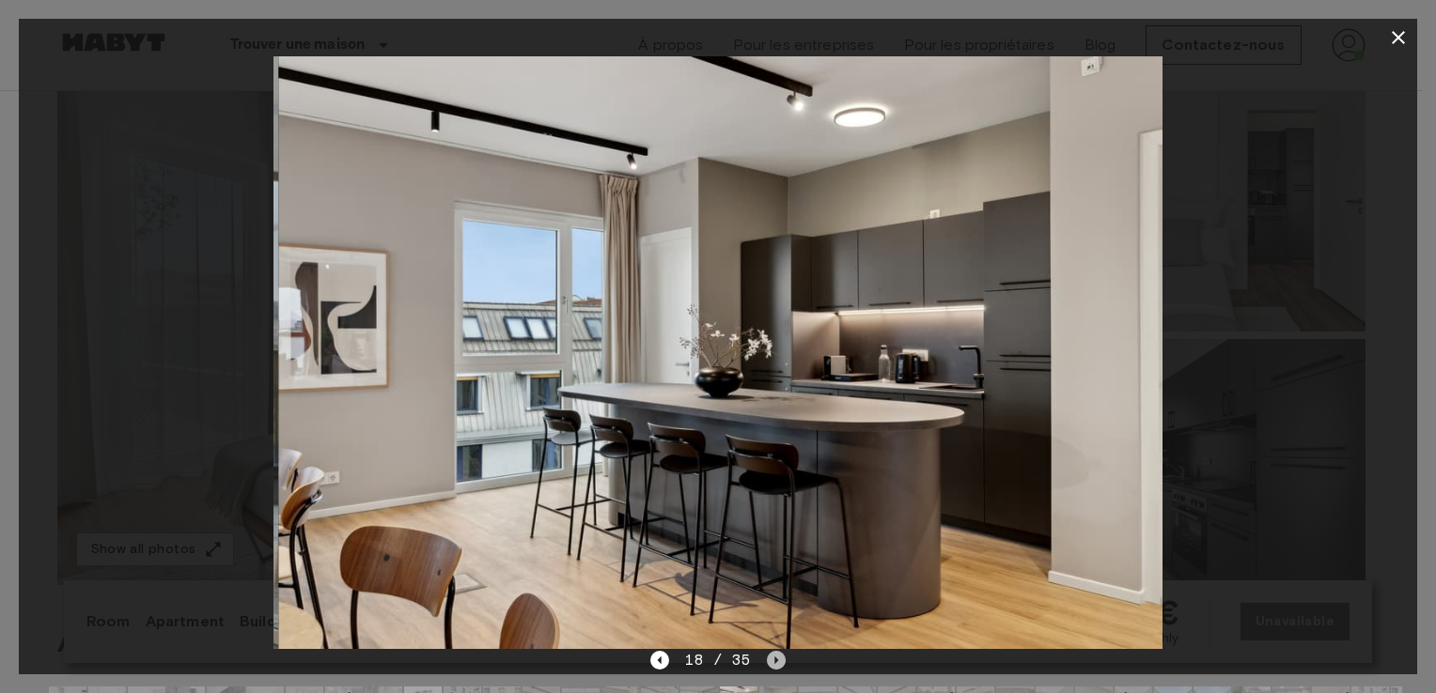
click at [767, 662] on icon "Next image" at bounding box center [776, 660] width 19 height 19
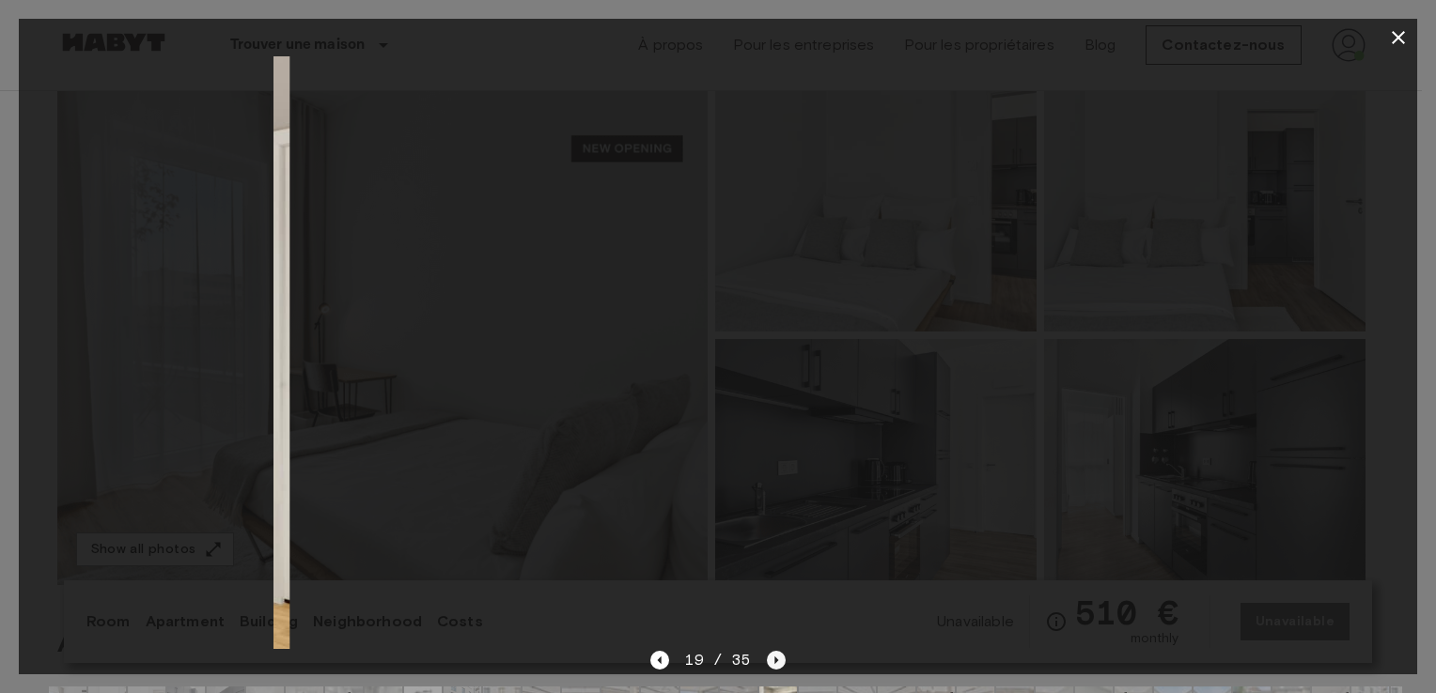
click at [767, 662] on icon "Next image" at bounding box center [776, 660] width 19 height 19
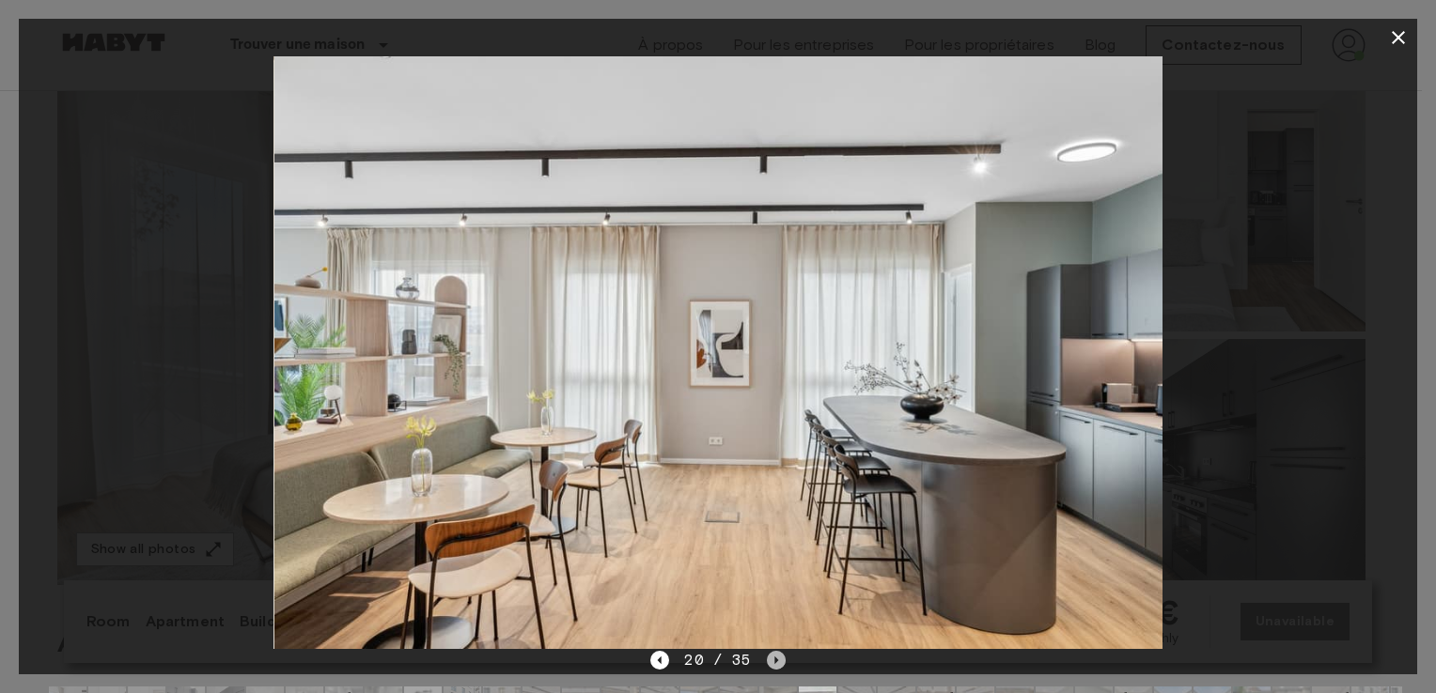
click at [767, 662] on icon "Next image" at bounding box center [776, 660] width 19 height 19
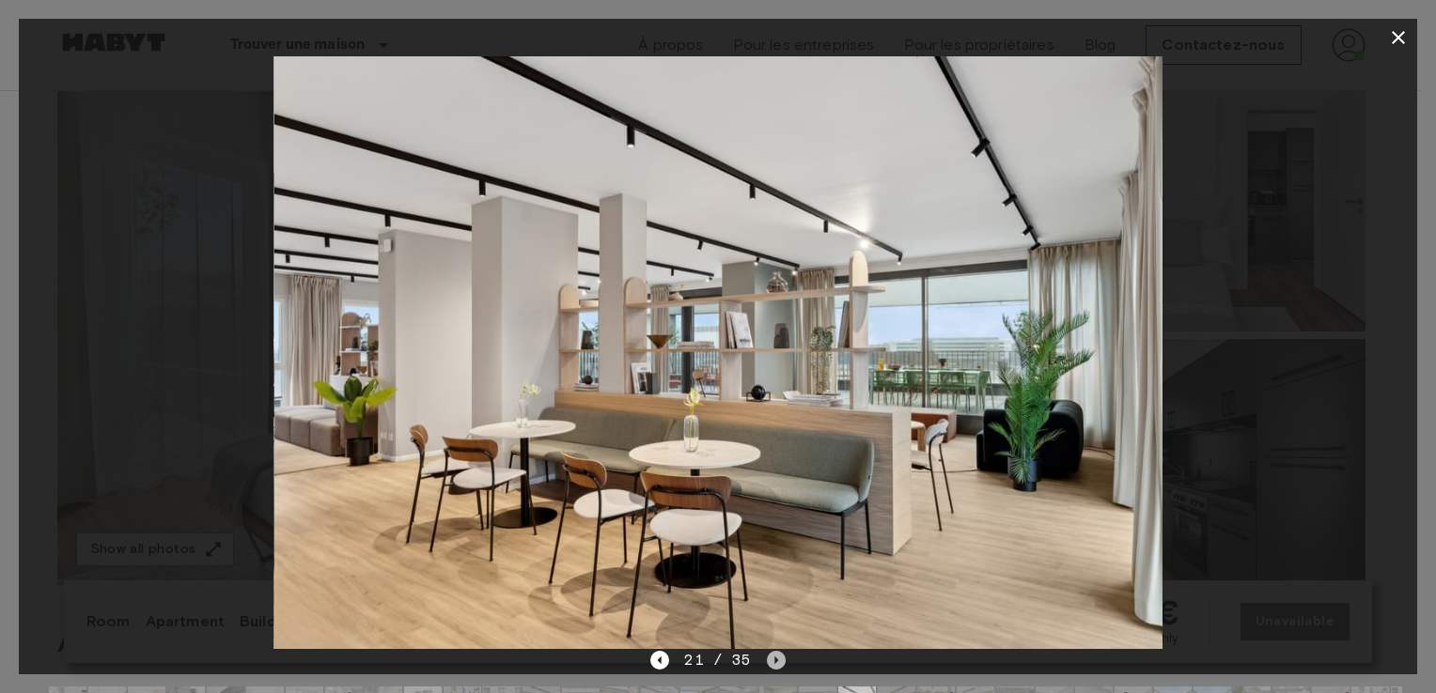
click at [767, 662] on icon "Next image" at bounding box center [776, 660] width 19 height 19
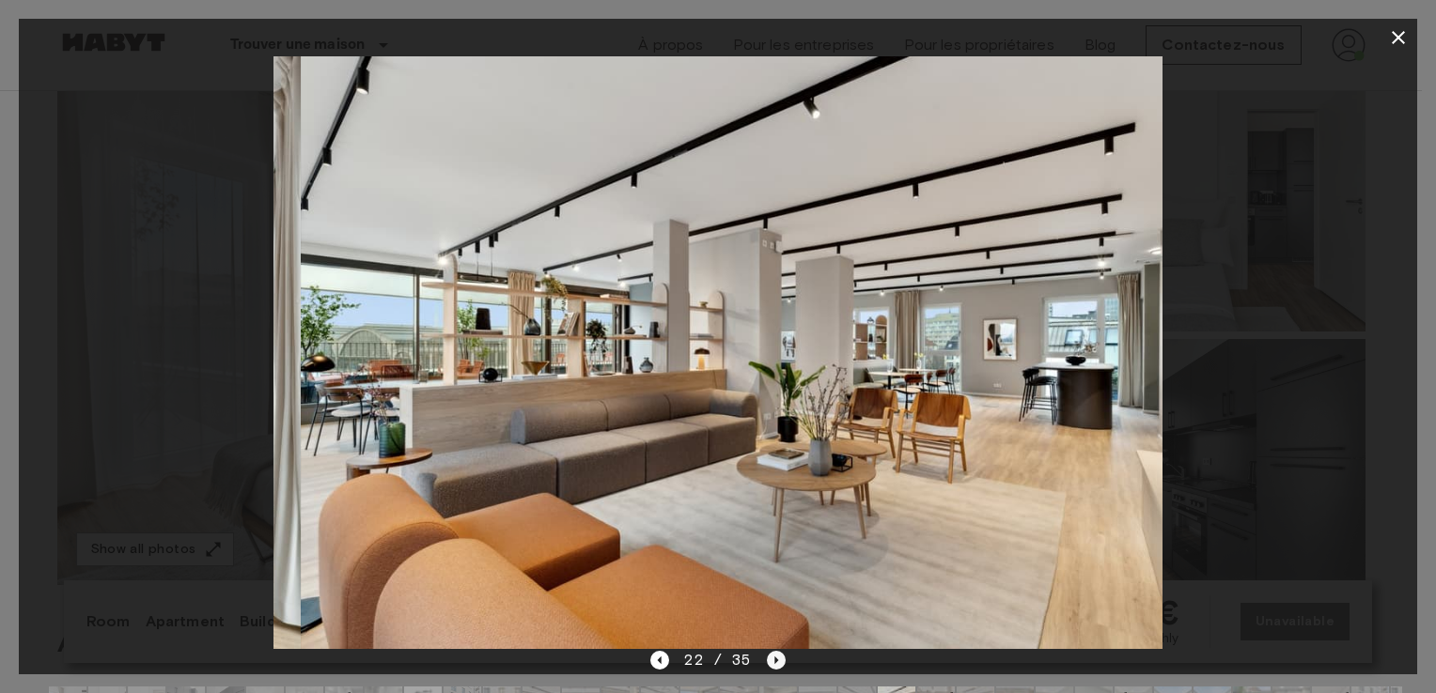
click at [767, 662] on icon "Next image" at bounding box center [776, 660] width 19 height 19
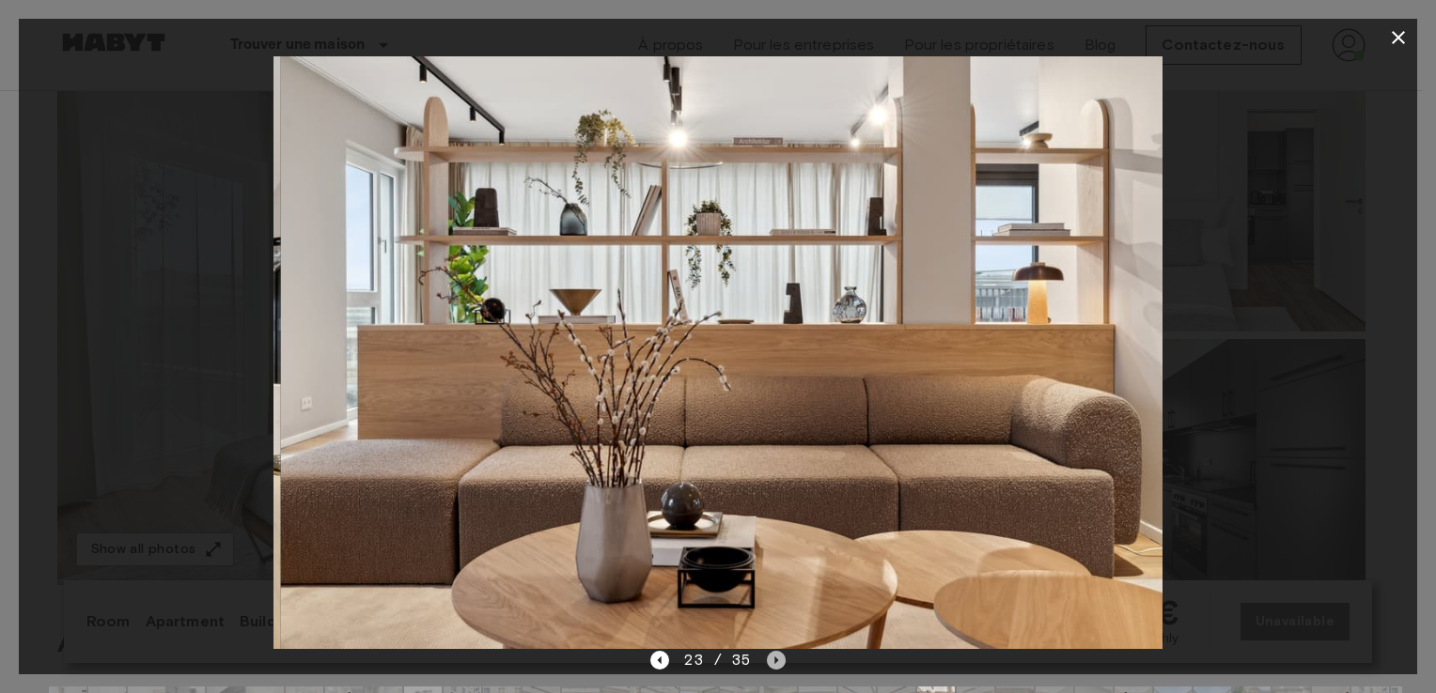
click at [767, 662] on icon "Next image" at bounding box center [776, 660] width 19 height 19
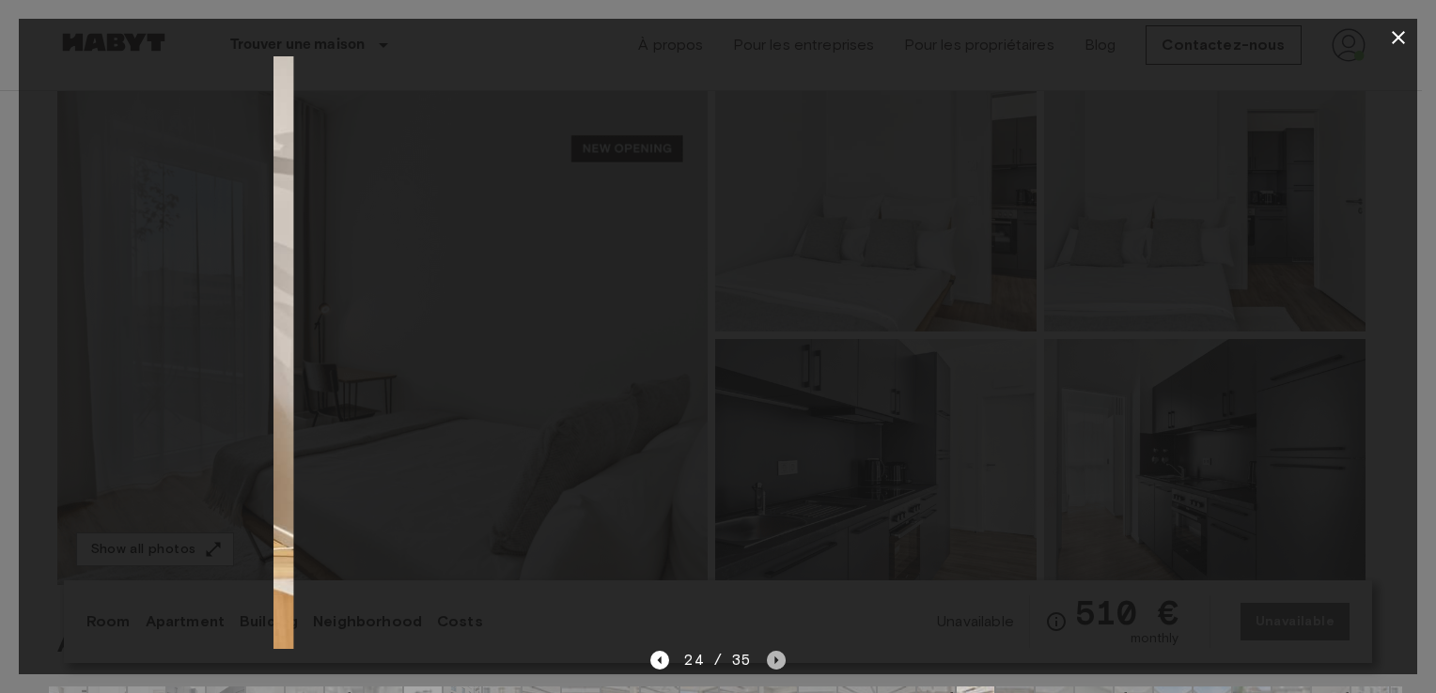
click at [767, 662] on icon "Next image" at bounding box center [776, 660] width 19 height 19
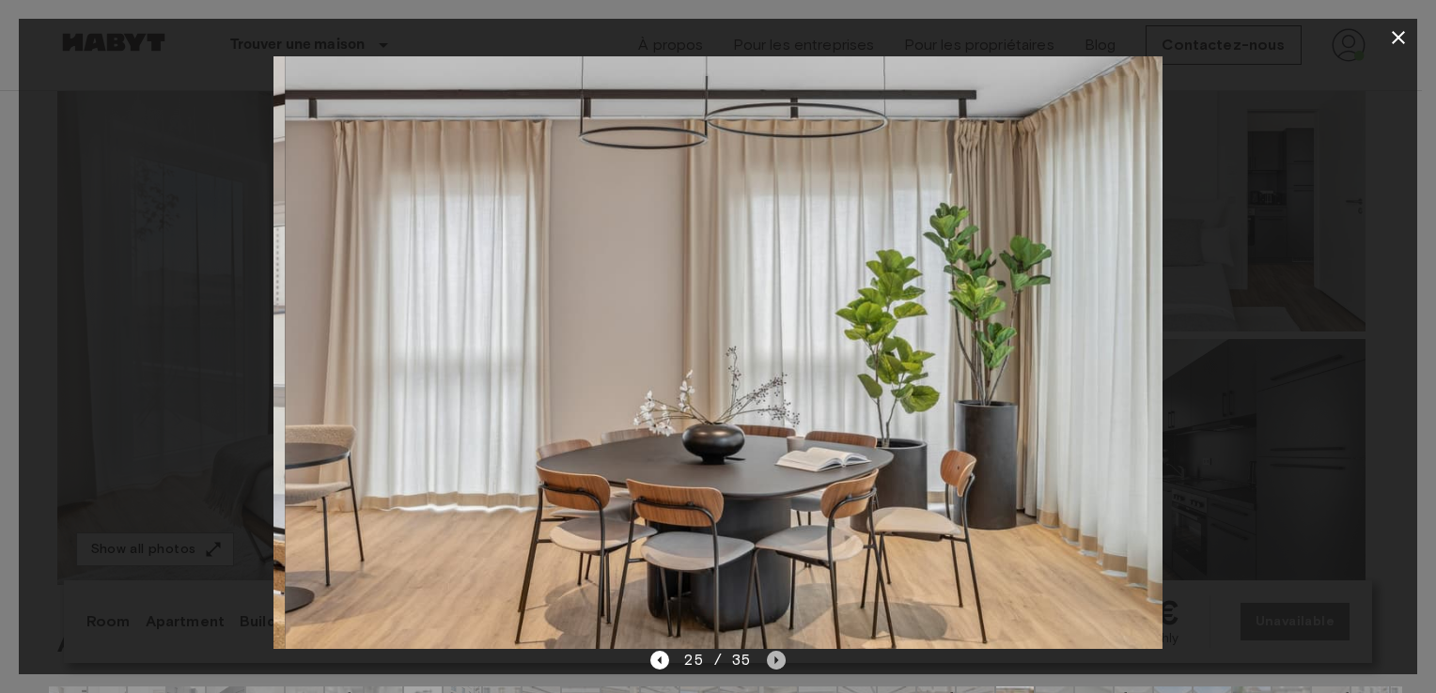
click at [767, 663] on icon "Next image" at bounding box center [776, 660] width 19 height 19
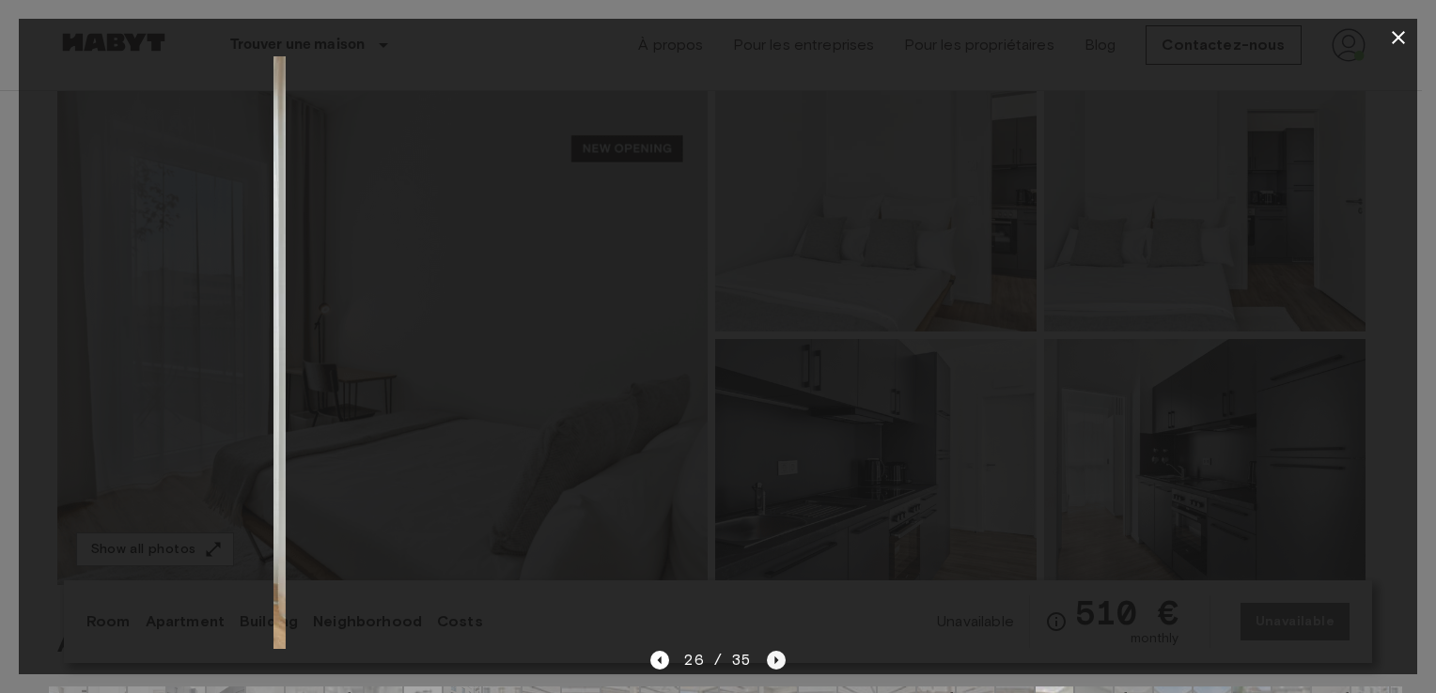
click at [767, 663] on icon "Next image" at bounding box center [776, 660] width 19 height 19
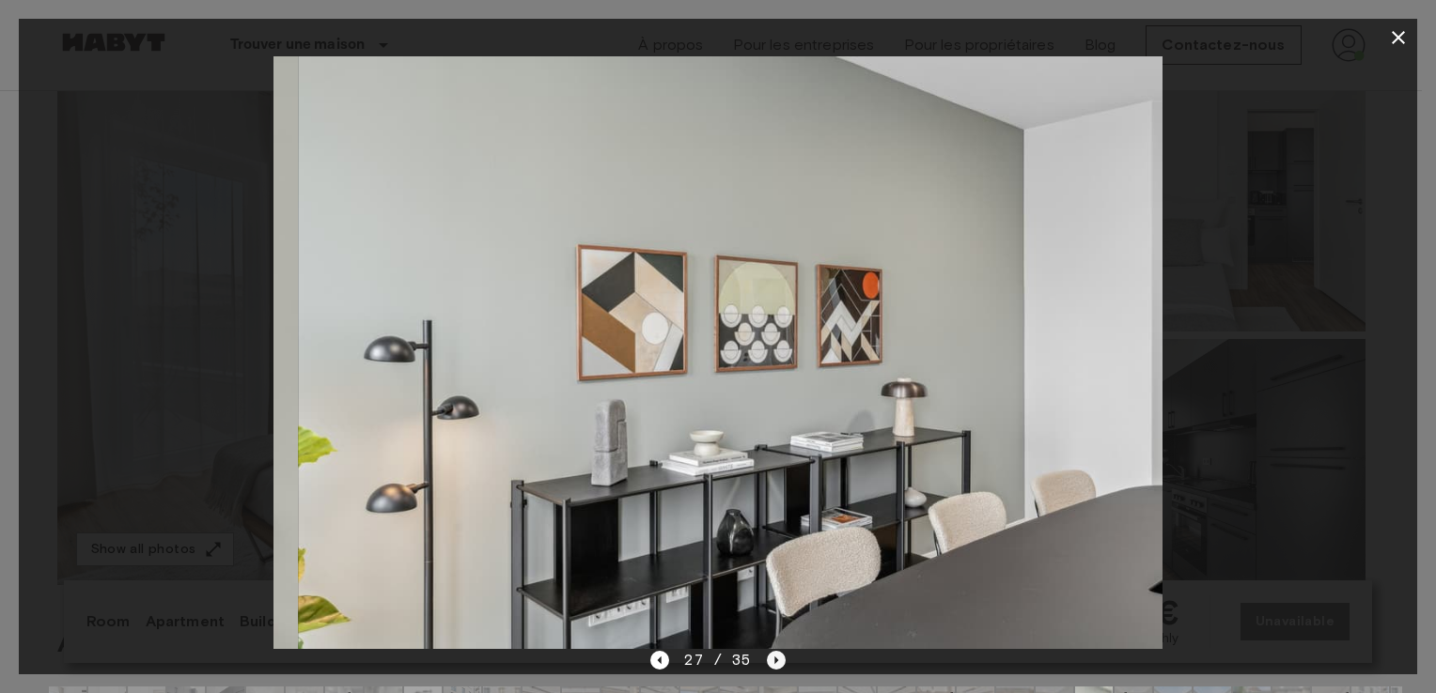
click at [767, 663] on icon "Next image" at bounding box center [776, 660] width 19 height 19
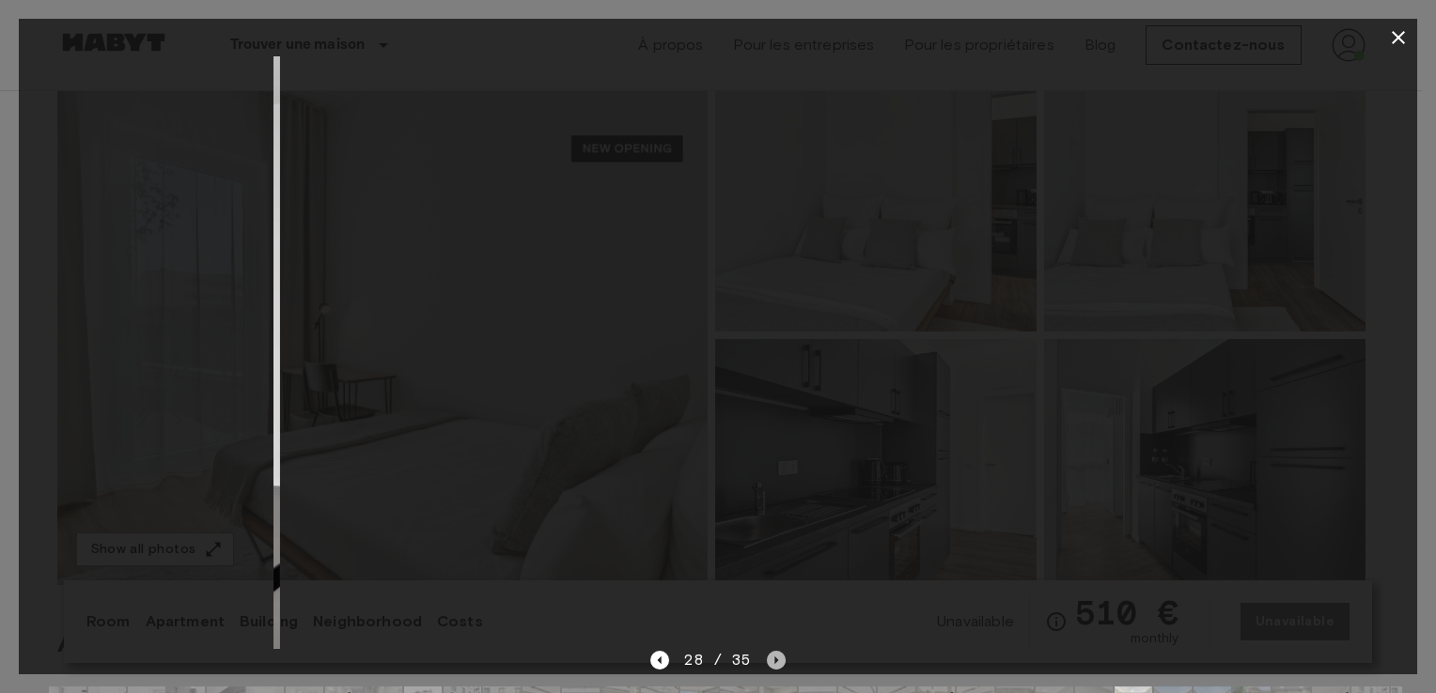
click at [767, 663] on icon "Next image" at bounding box center [776, 660] width 19 height 19
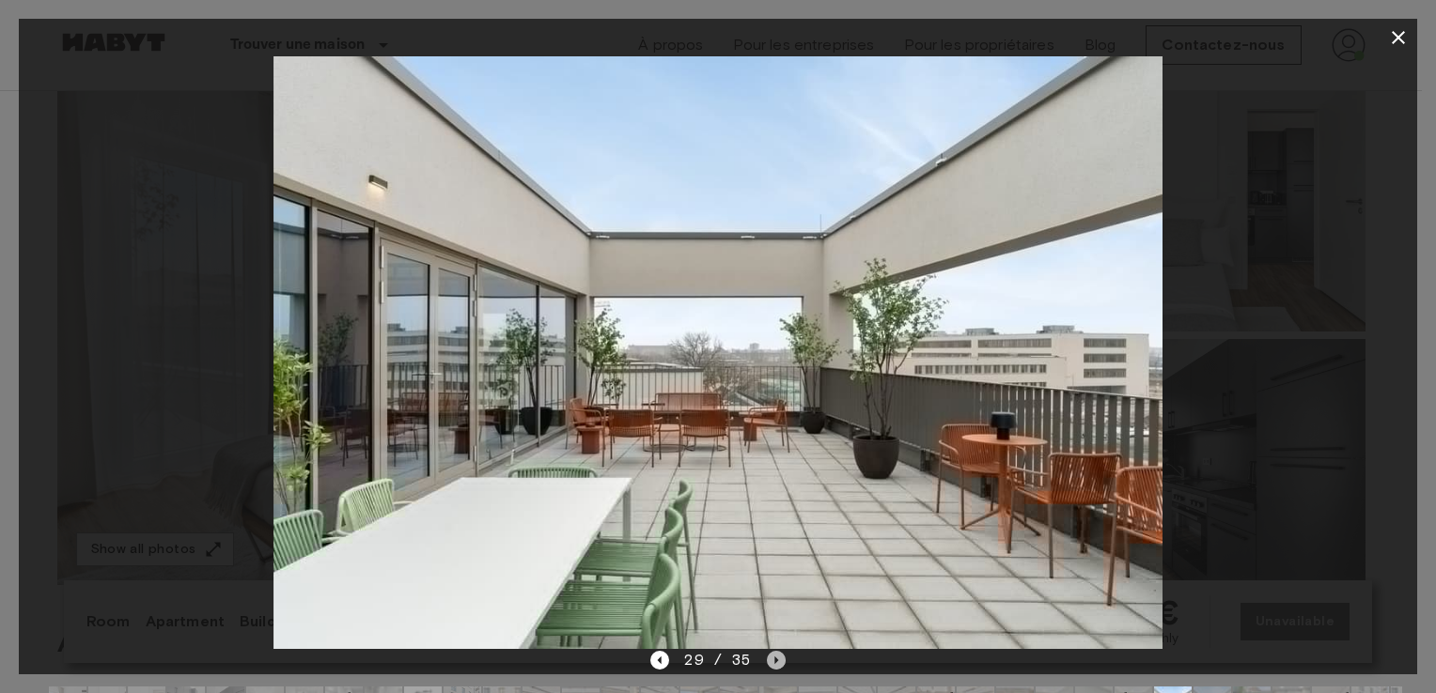
click at [767, 663] on icon "Next image" at bounding box center [776, 660] width 19 height 19
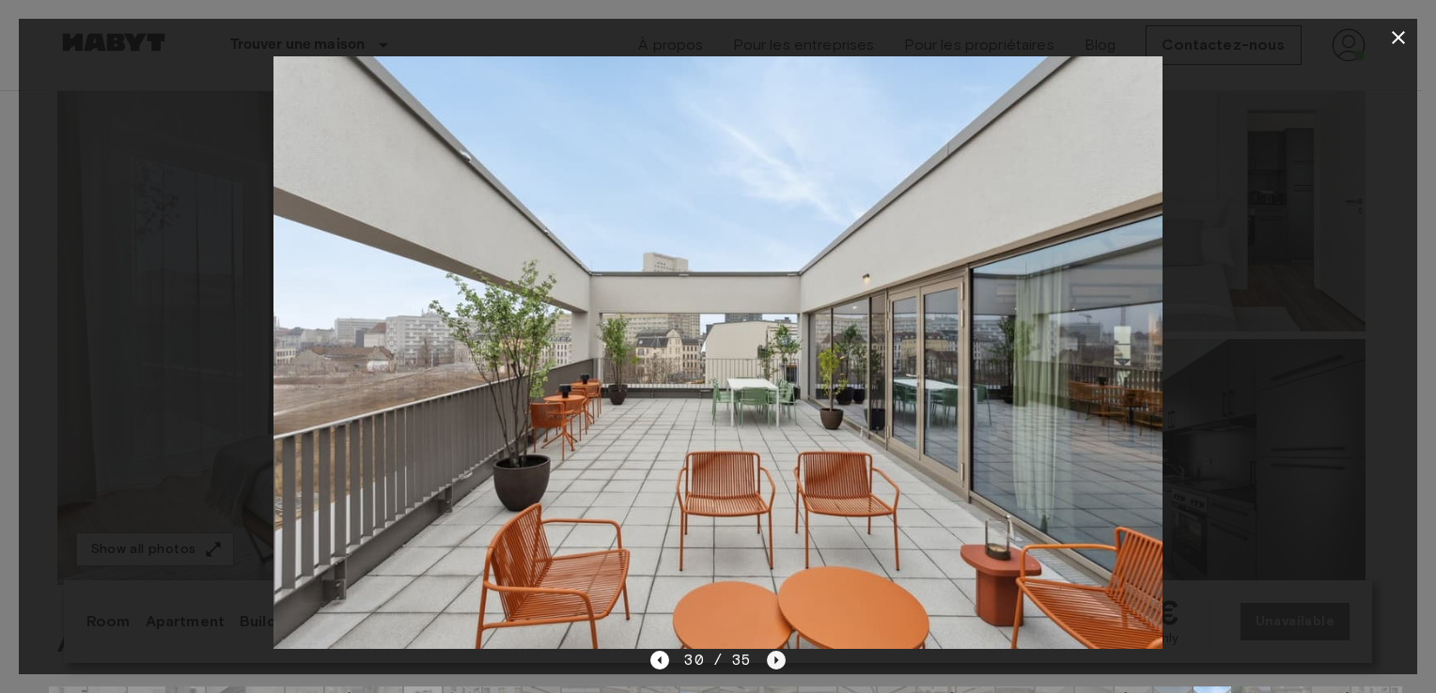
click at [767, 663] on icon "Next image" at bounding box center [776, 660] width 19 height 19
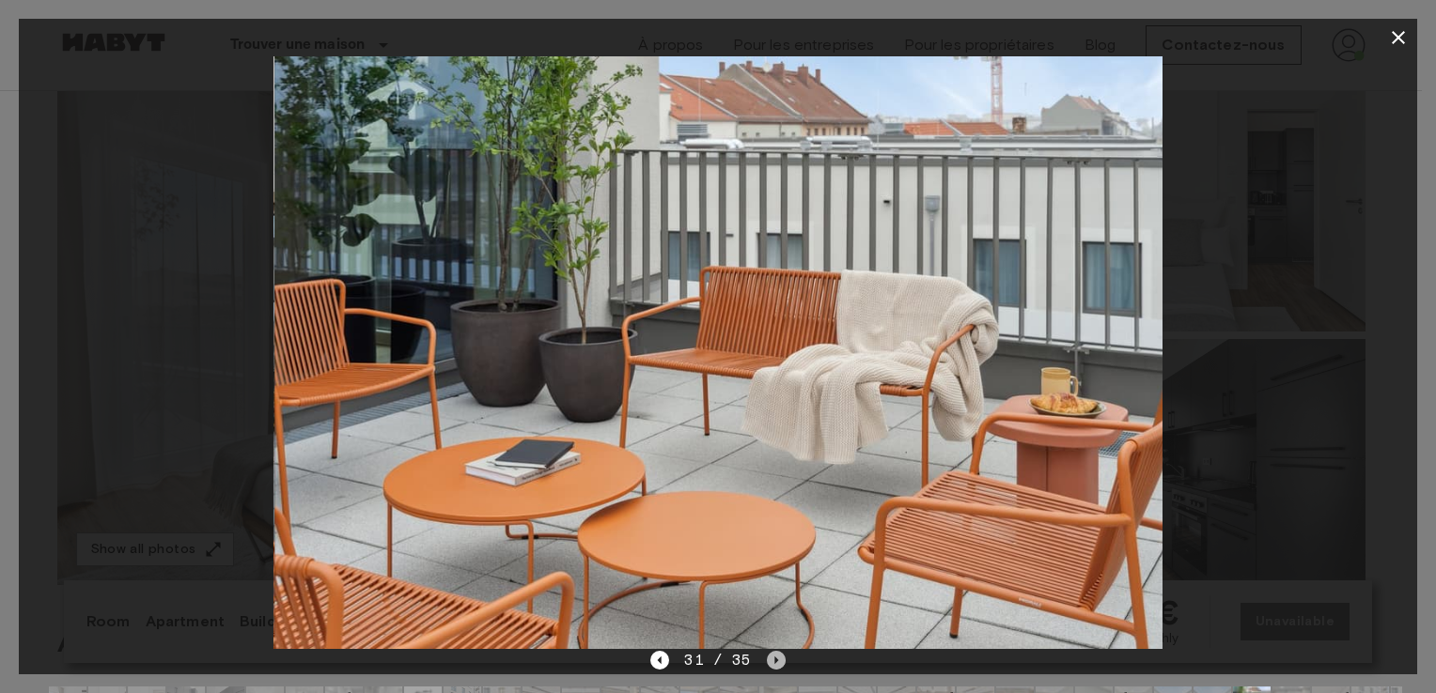
click at [767, 663] on icon "Next image" at bounding box center [776, 660] width 19 height 19
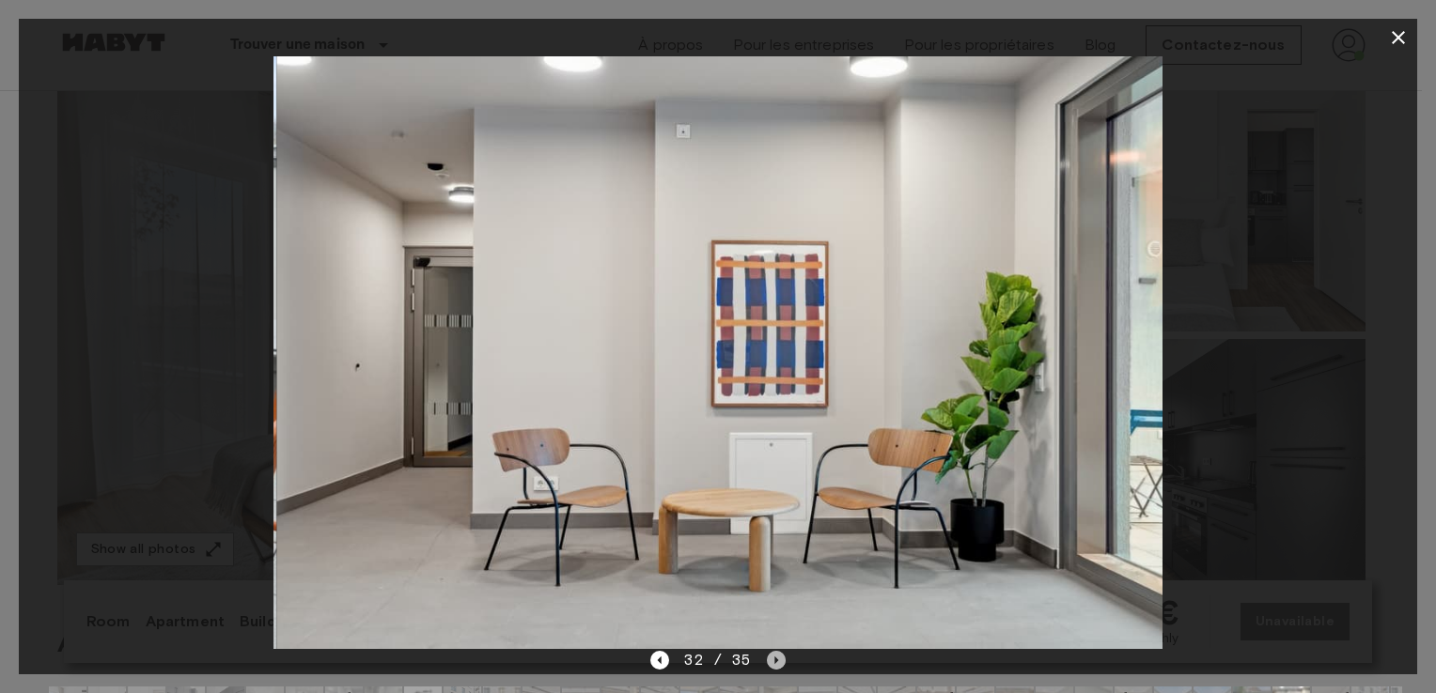
click at [767, 663] on icon "Next image" at bounding box center [776, 660] width 19 height 19
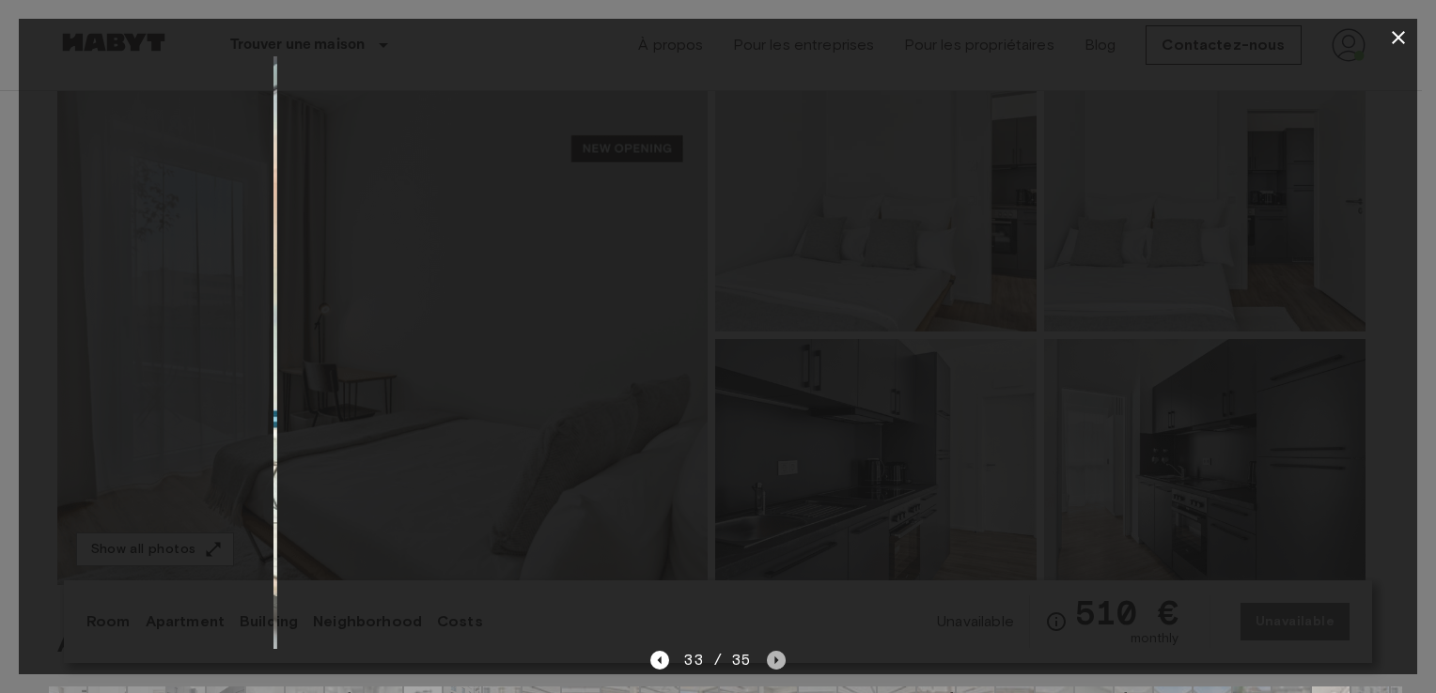
click at [767, 664] on icon "Next image" at bounding box center [776, 660] width 19 height 19
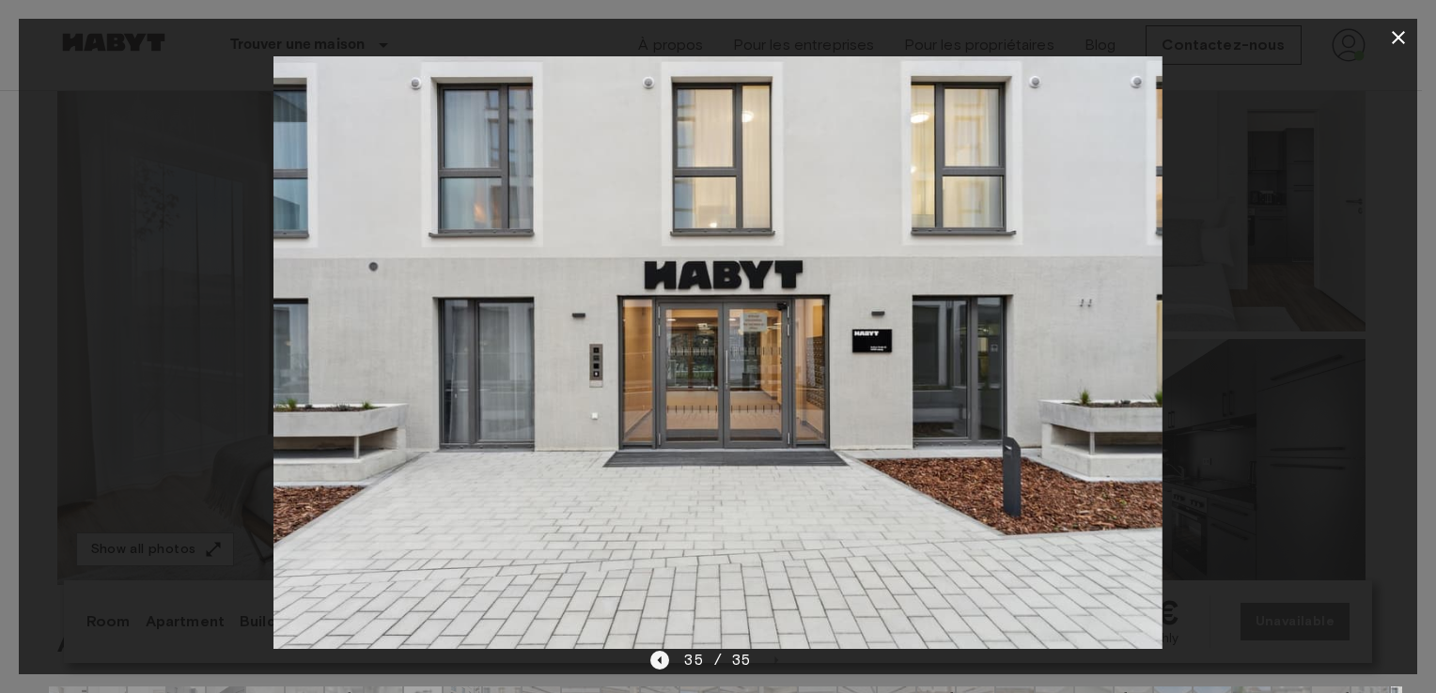
click at [654, 658] on icon "Previous image" at bounding box center [659, 660] width 19 height 19
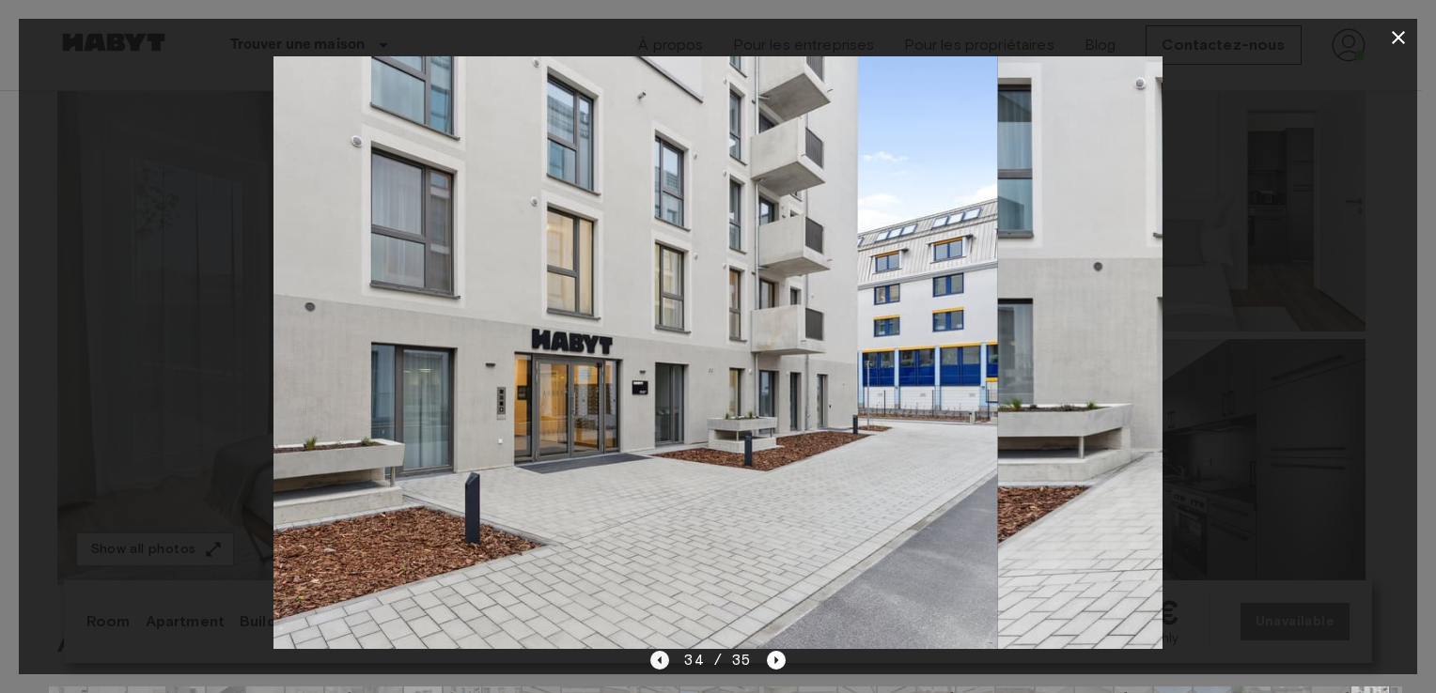
click at [654, 659] on icon "Previous image" at bounding box center [659, 660] width 19 height 19
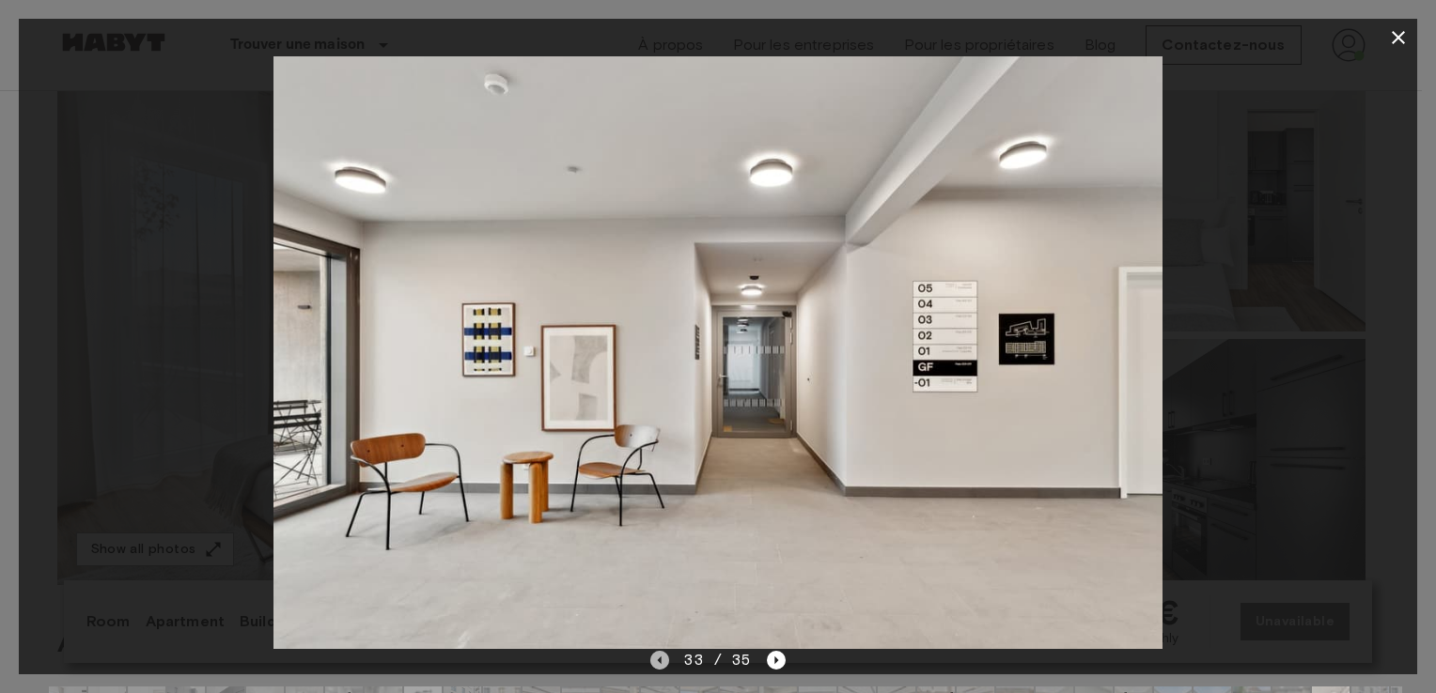
click at [654, 660] on icon "Previous image" at bounding box center [659, 660] width 19 height 19
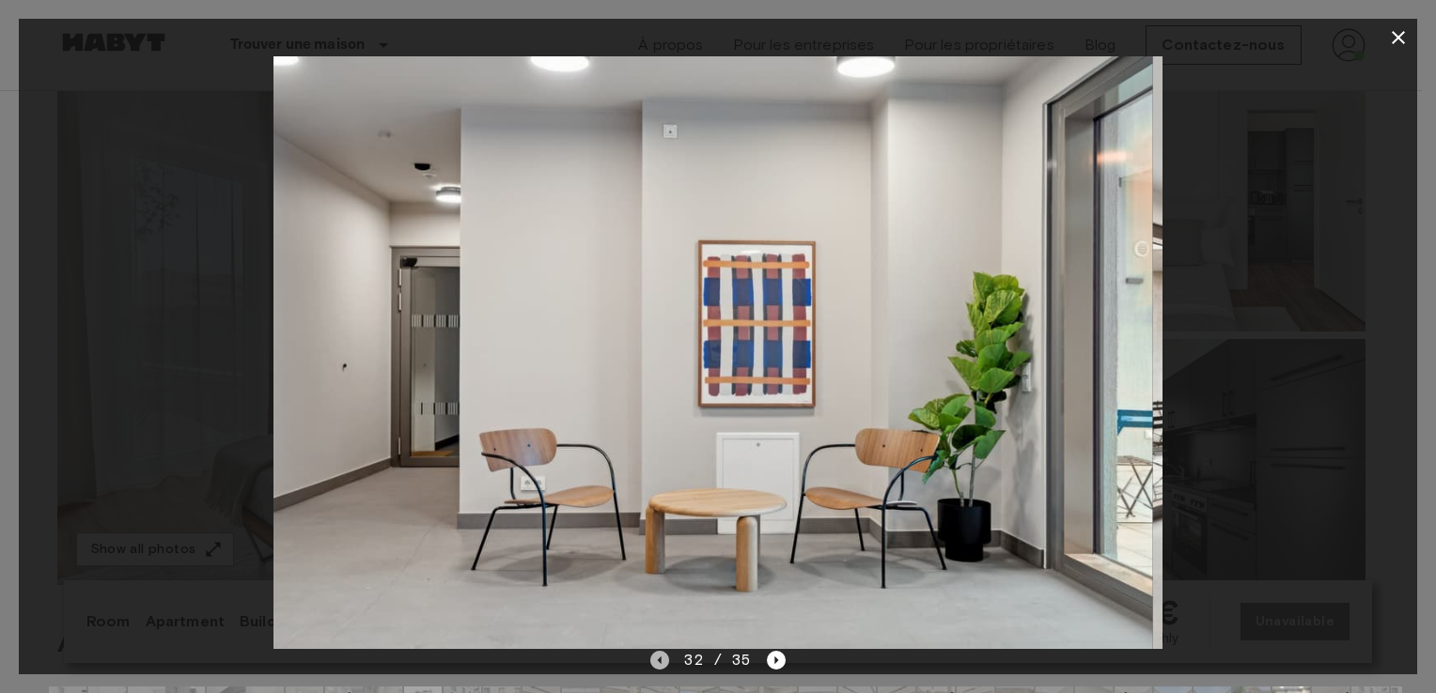
click at [654, 660] on icon "Previous image" at bounding box center [659, 660] width 19 height 19
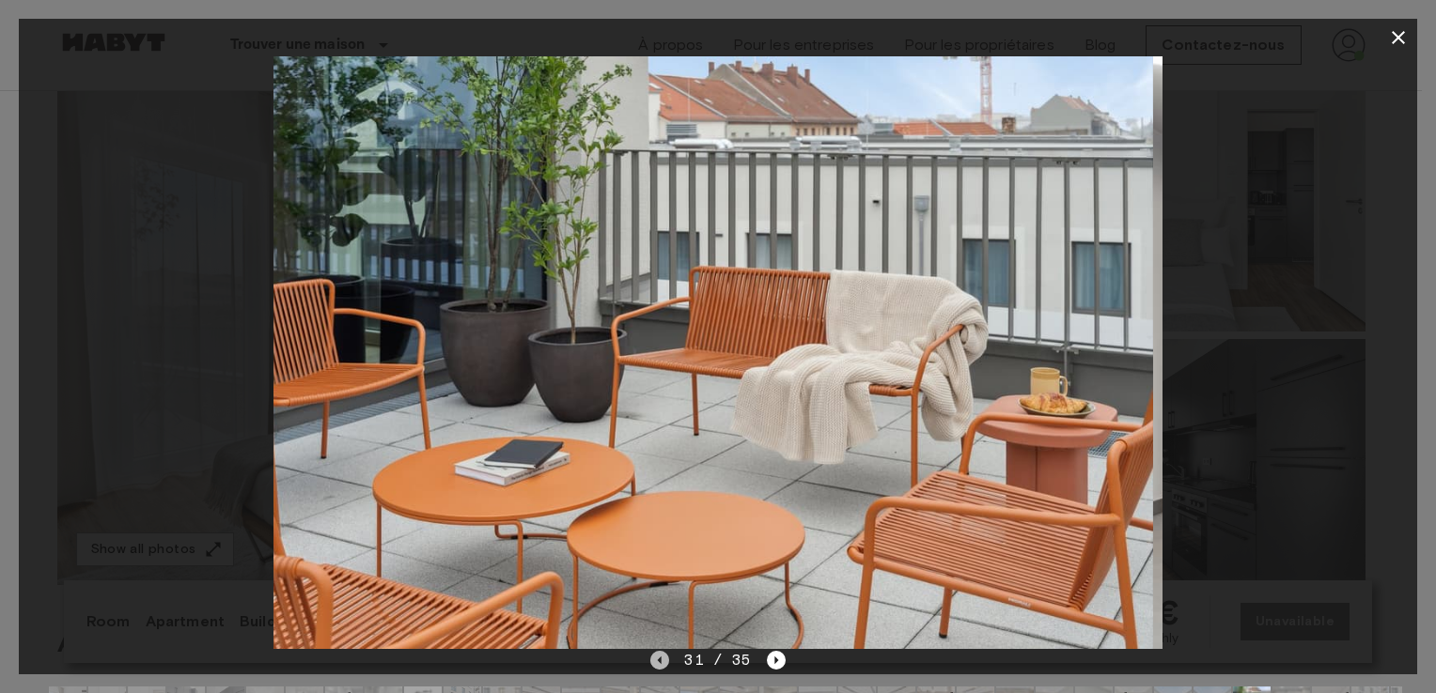
click at [654, 660] on icon "Previous image" at bounding box center [659, 660] width 19 height 19
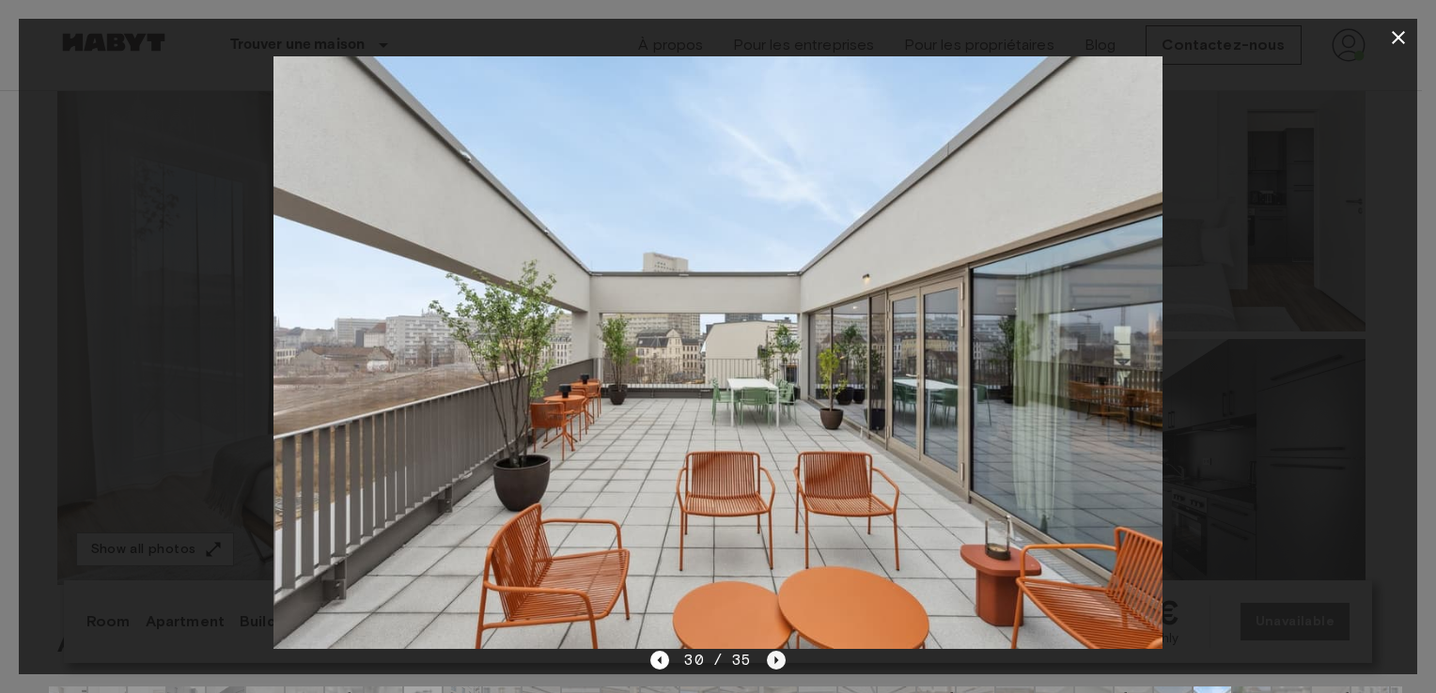
click at [771, 663] on icon "Next image" at bounding box center [776, 660] width 19 height 19
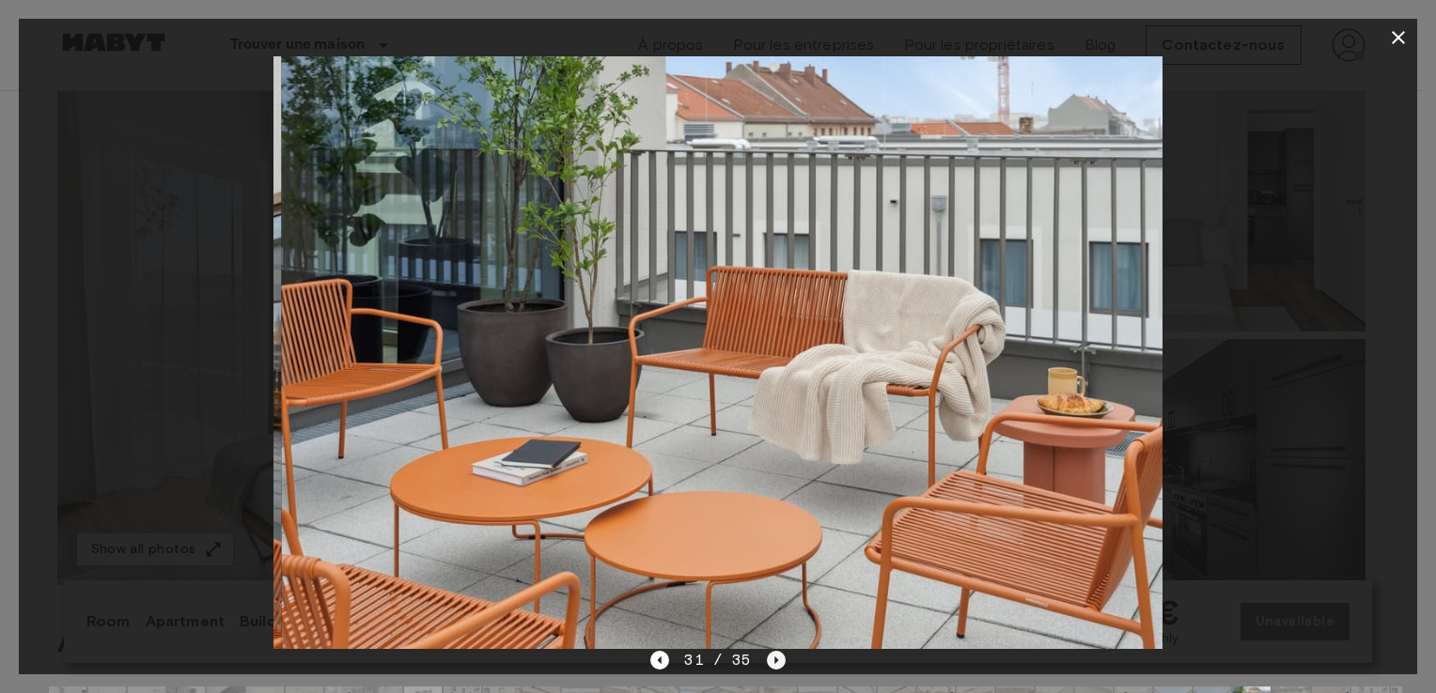
click at [771, 663] on icon "Next image" at bounding box center [776, 660] width 19 height 19
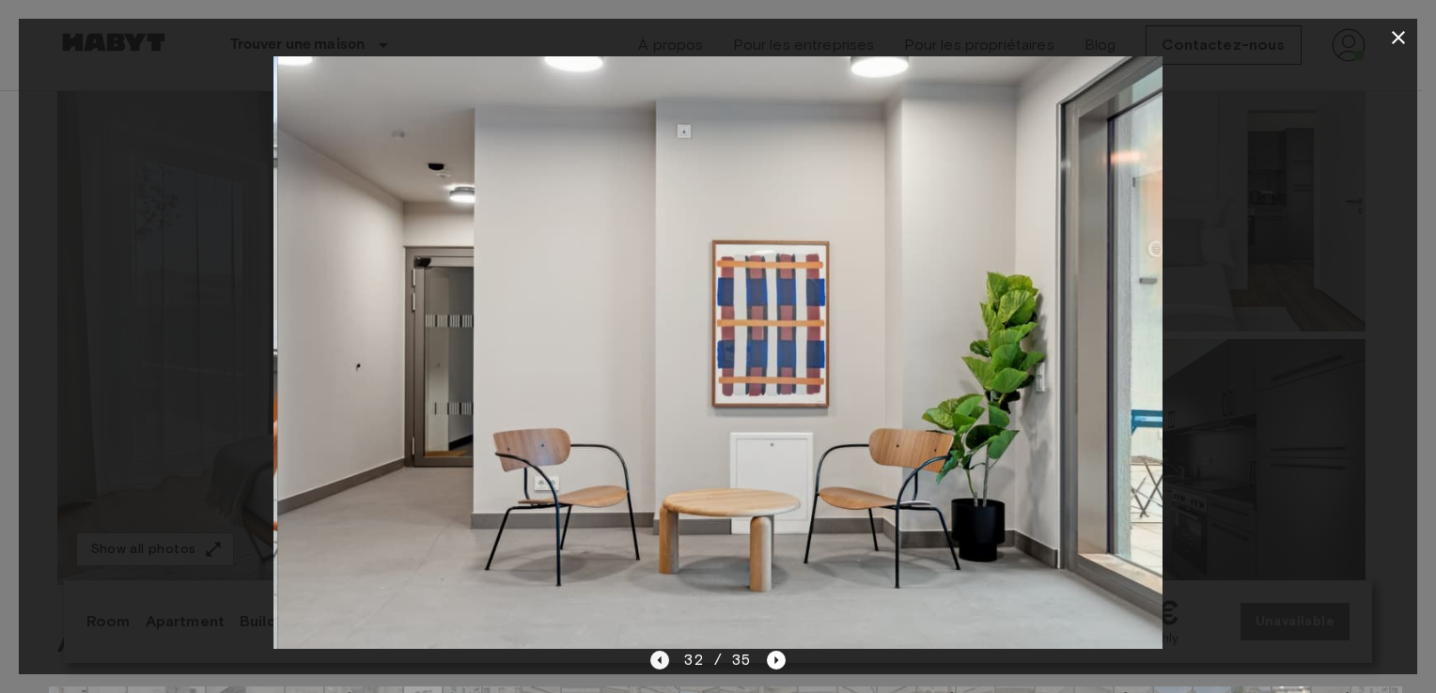
click at [662, 667] on icon "Previous image" at bounding box center [659, 660] width 19 height 19
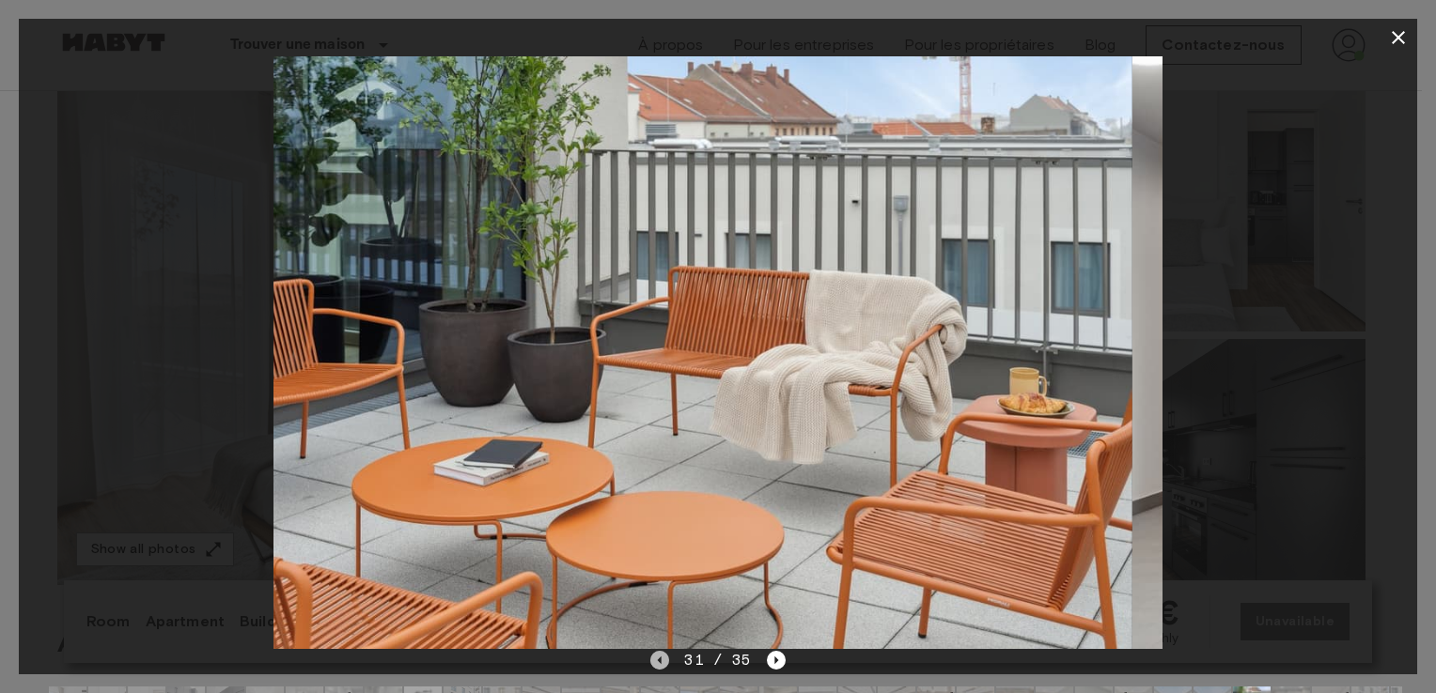
click at [662, 667] on icon "Previous image" at bounding box center [659, 660] width 19 height 19
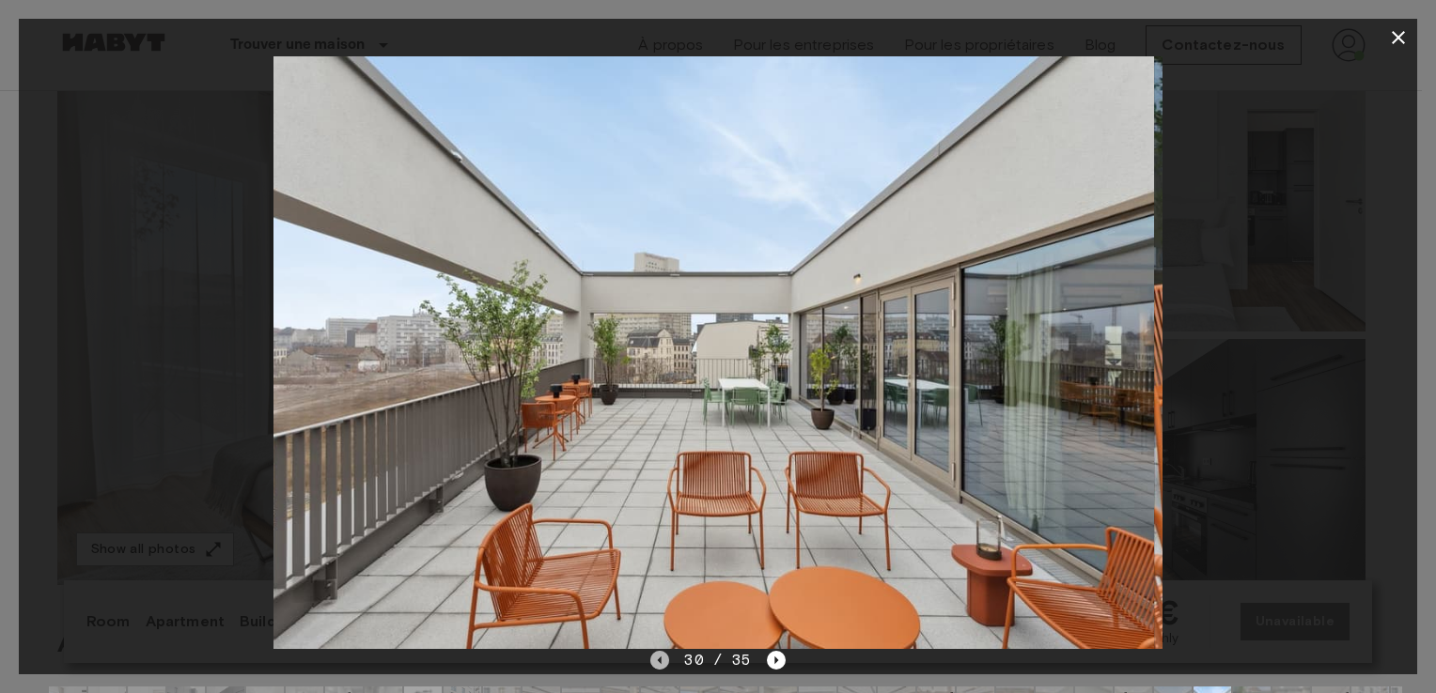
click at [662, 667] on icon "Previous image" at bounding box center [659, 660] width 19 height 19
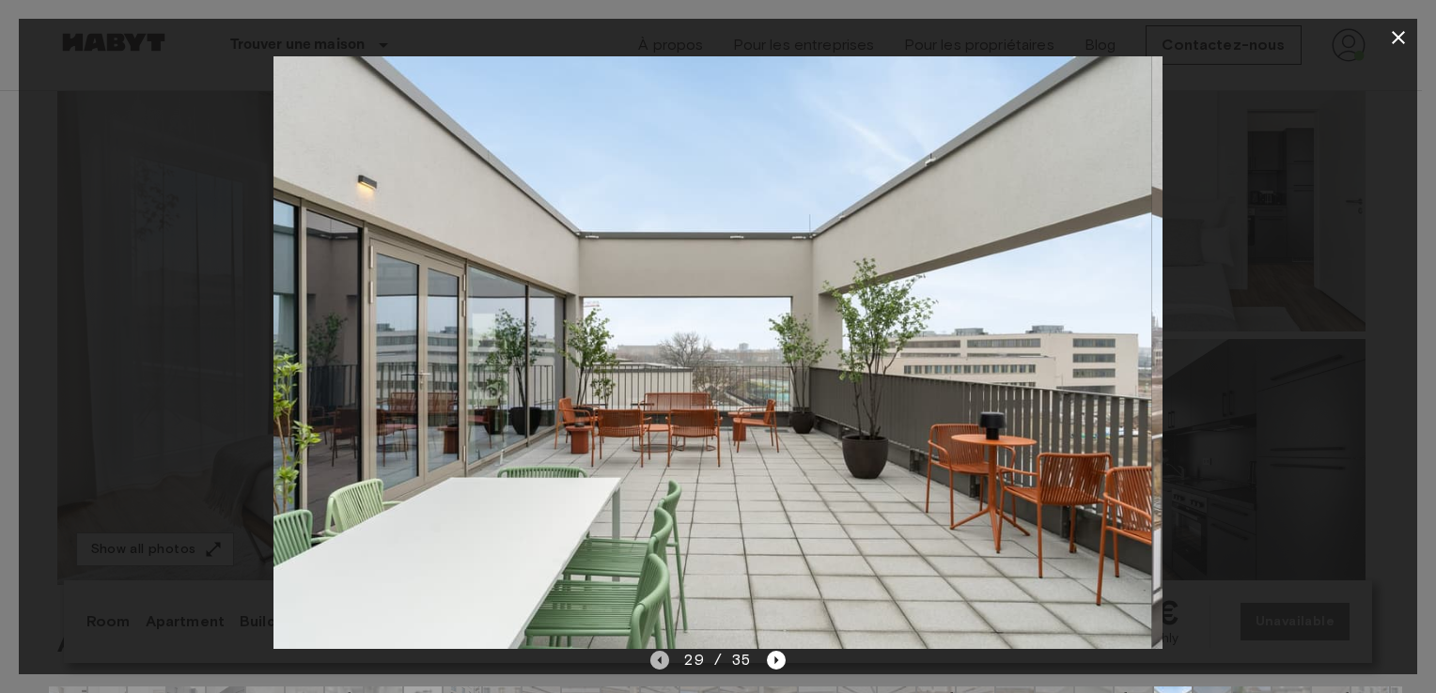
click at [662, 667] on icon "Previous image" at bounding box center [659, 660] width 19 height 19
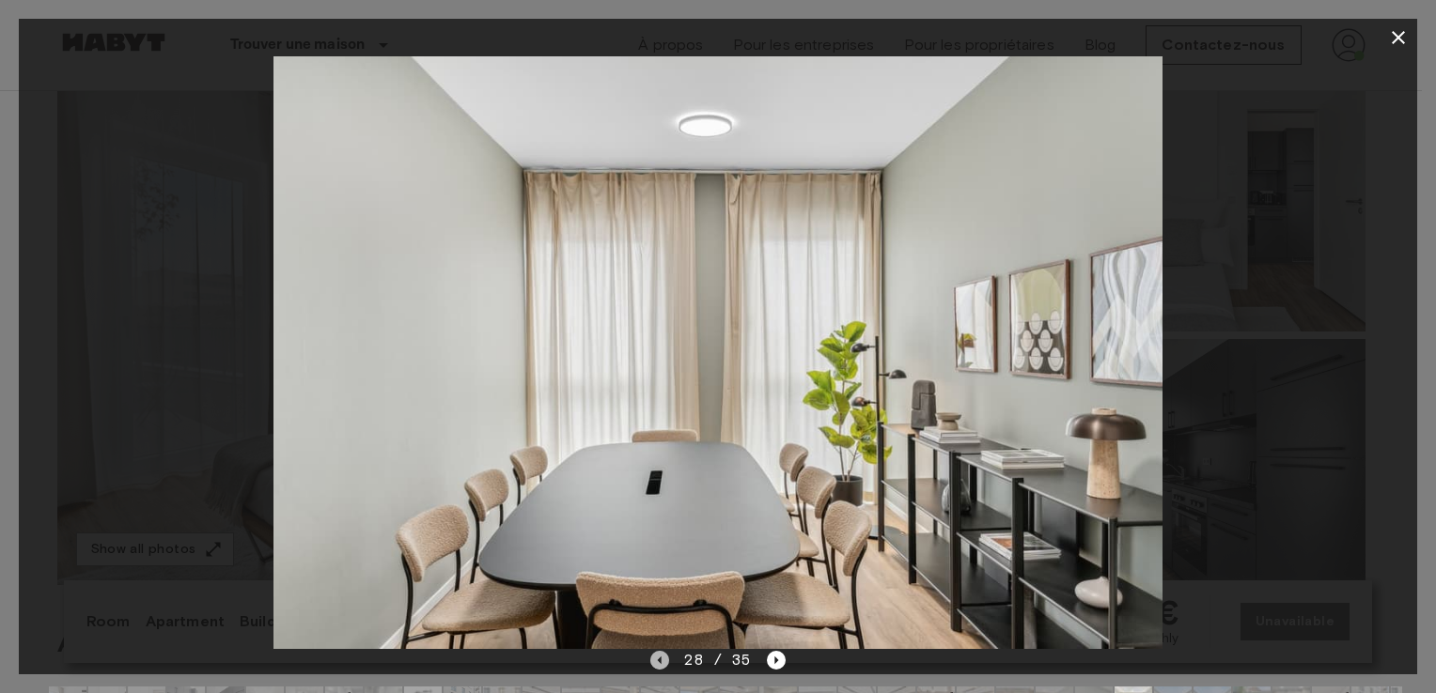
click at [662, 667] on icon "Previous image" at bounding box center [659, 660] width 19 height 19
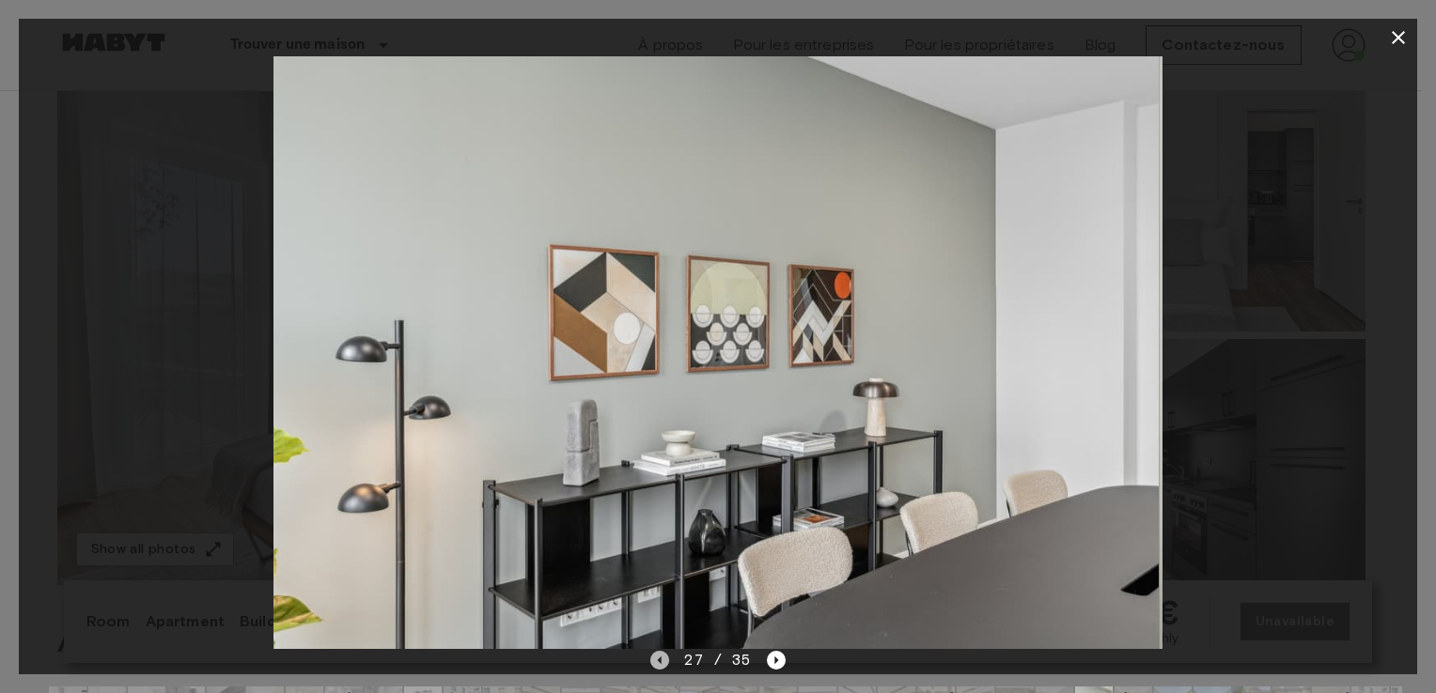
click at [662, 667] on icon "Previous image" at bounding box center [659, 660] width 19 height 19
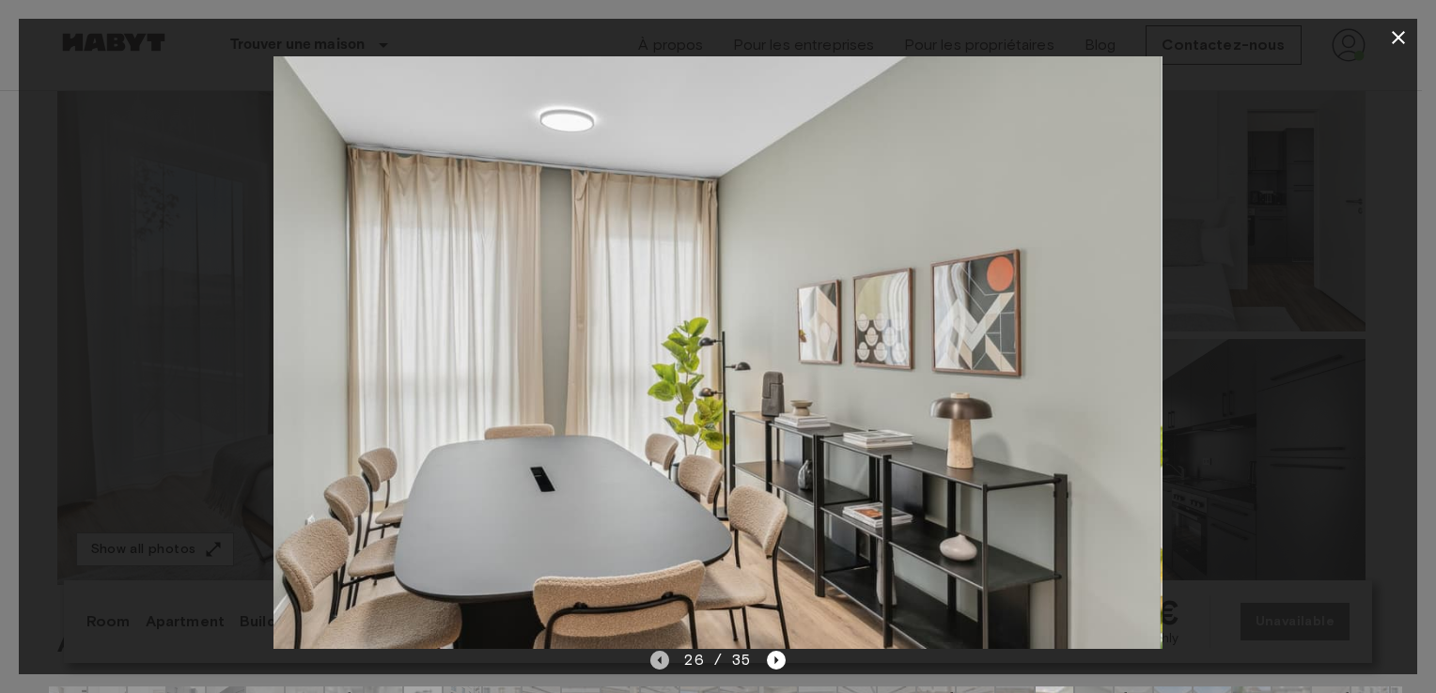
click at [662, 667] on icon "Previous image" at bounding box center [659, 660] width 19 height 19
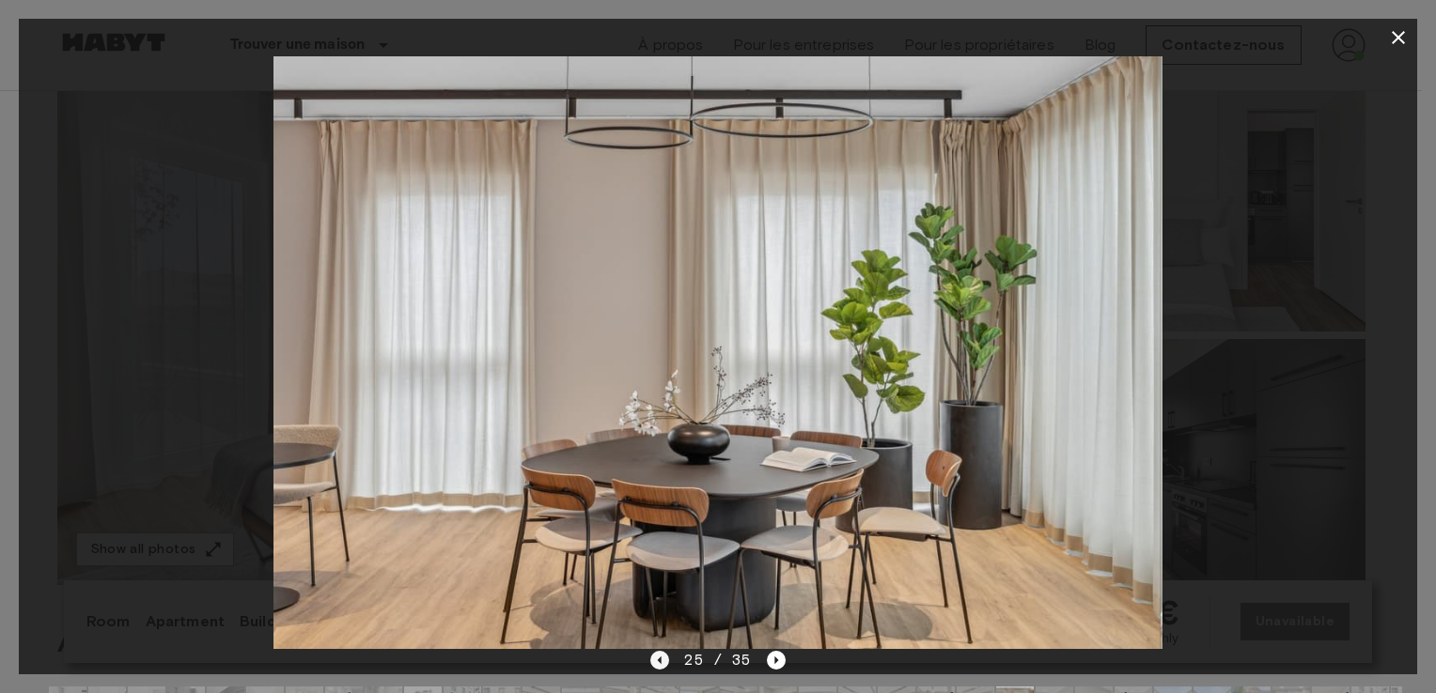
click at [662, 667] on icon "Previous image" at bounding box center [659, 660] width 19 height 19
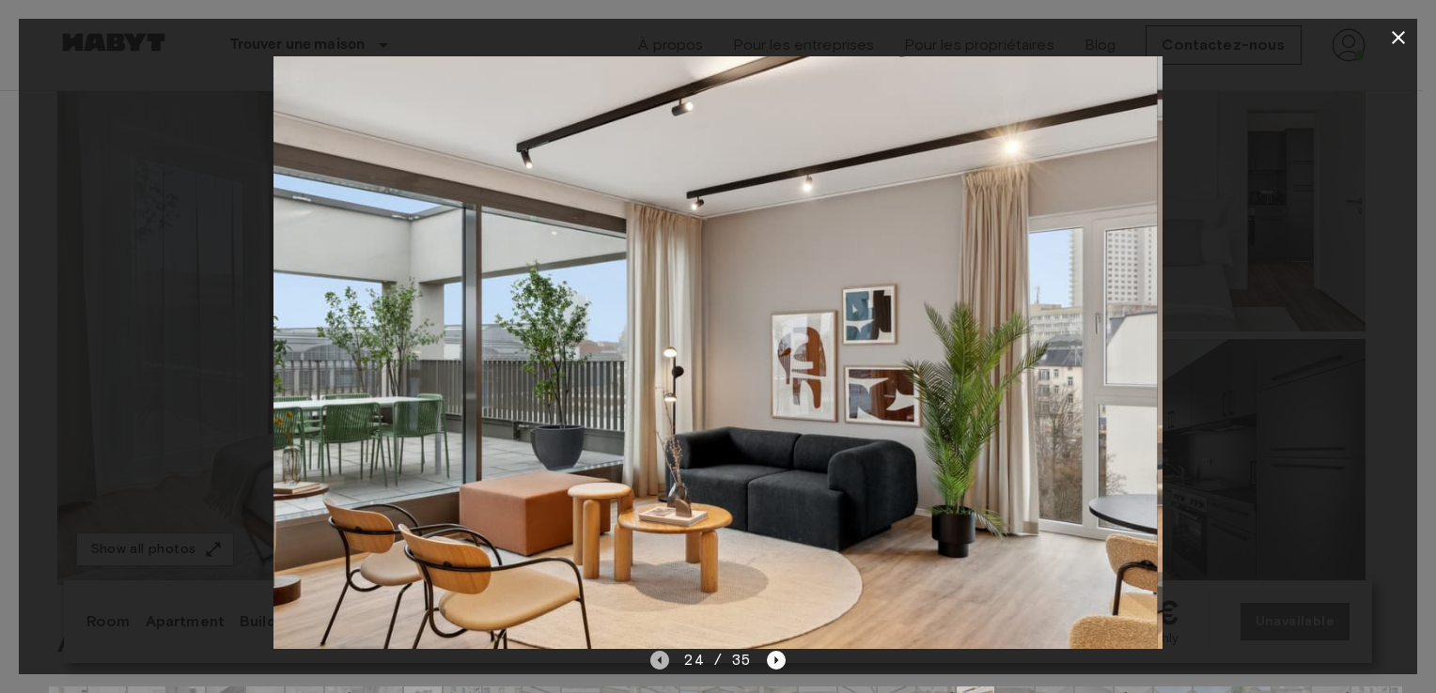
click at [662, 667] on icon "Previous image" at bounding box center [659, 660] width 19 height 19
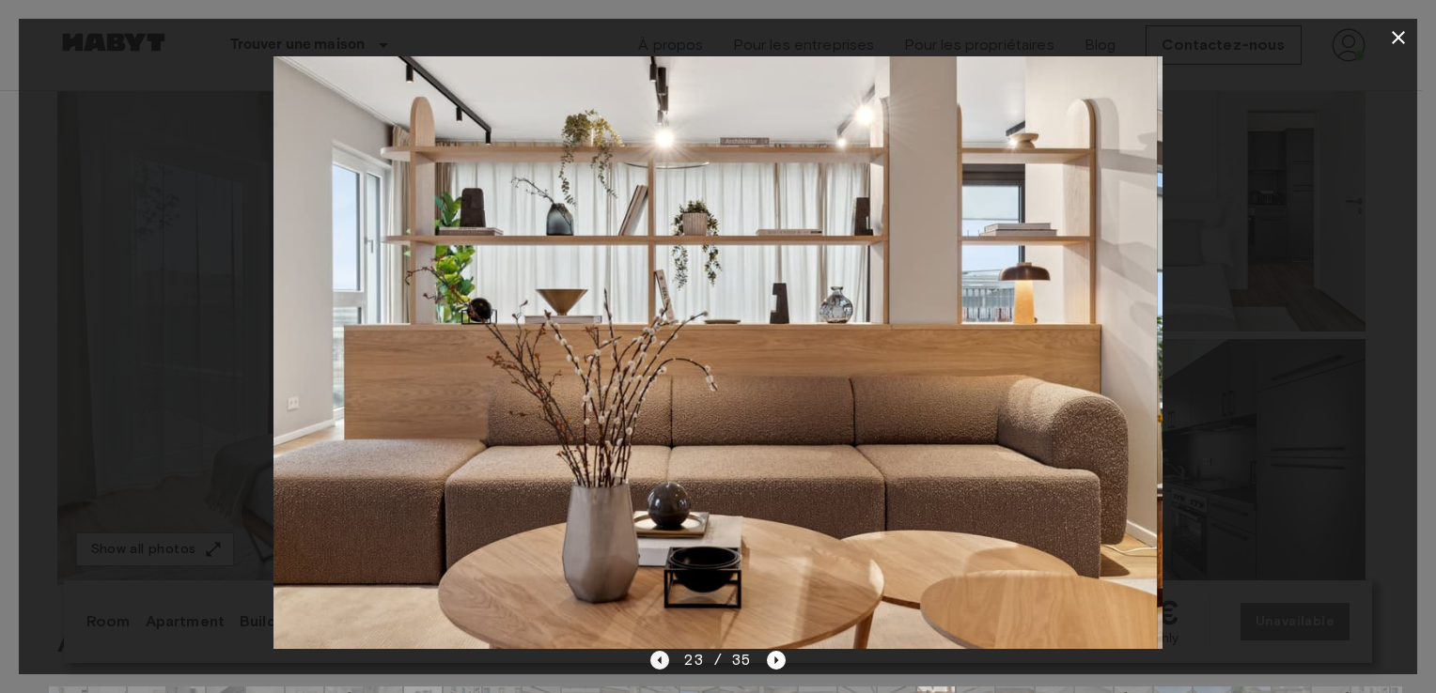
click at [662, 667] on icon "Previous image" at bounding box center [659, 660] width 19 height 19
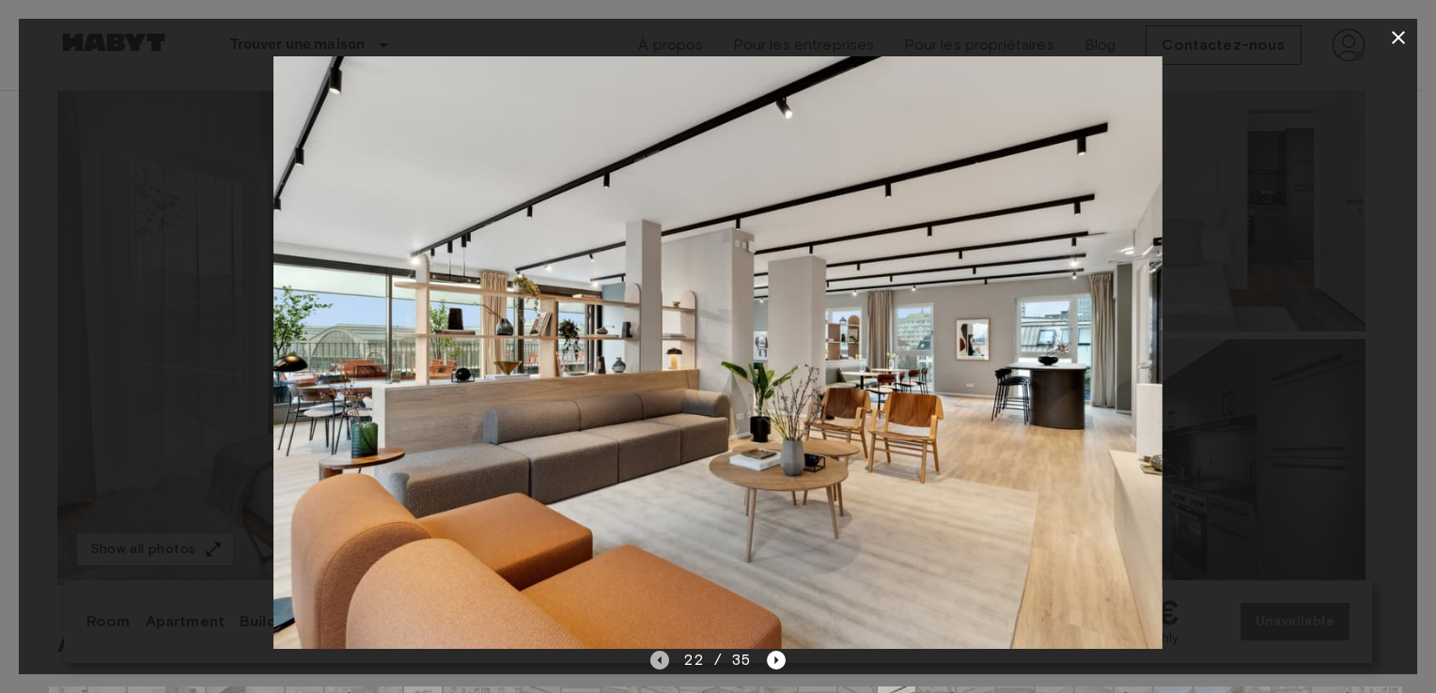
click at [662, 660] on icon "Previous image" at bounding box center [660, 661] width 4 height 8
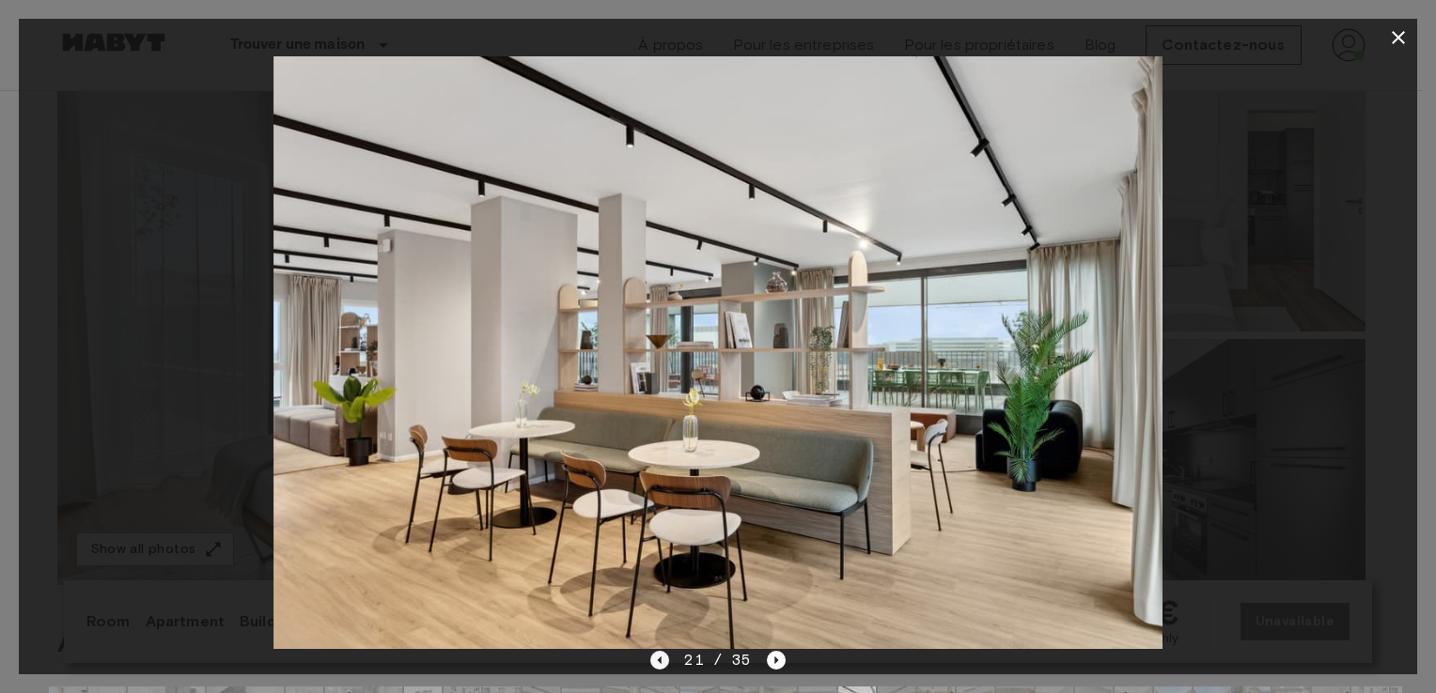
click at [662, 660] on icon "Previous image" at bounding box center [660, 661] width 4 height 8
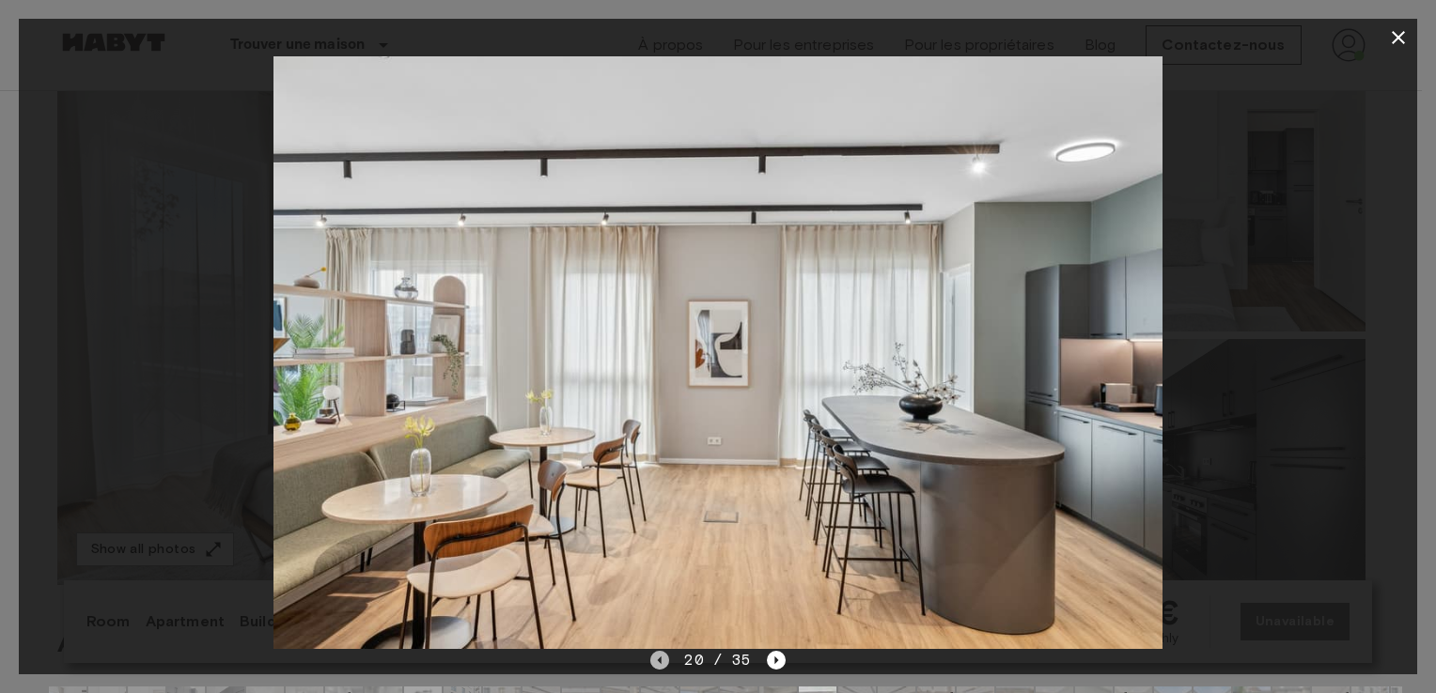
click at [662, 660] on icon "Previous image" at bounding box center [660, 661] width 4 height 8
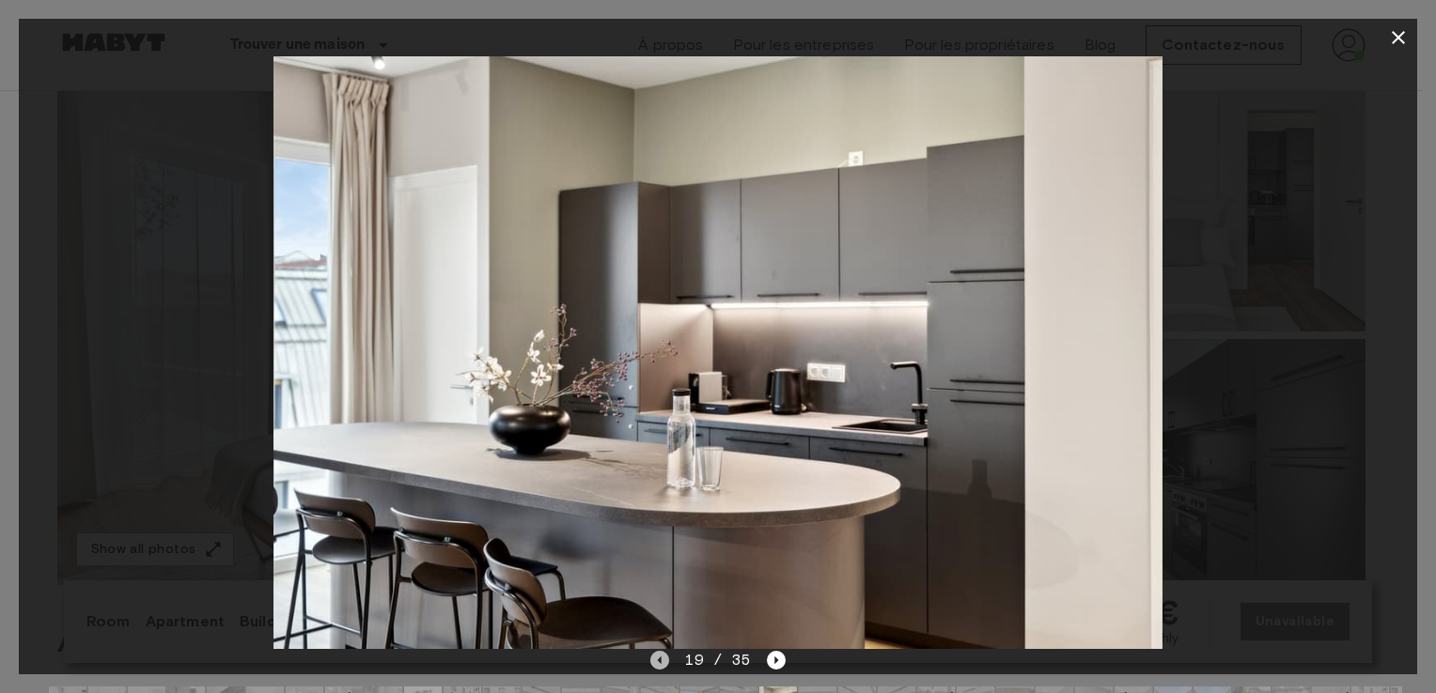
click at [662, 660] on icon "Previous image" at bounding box center [660, 661] width 4 height 8
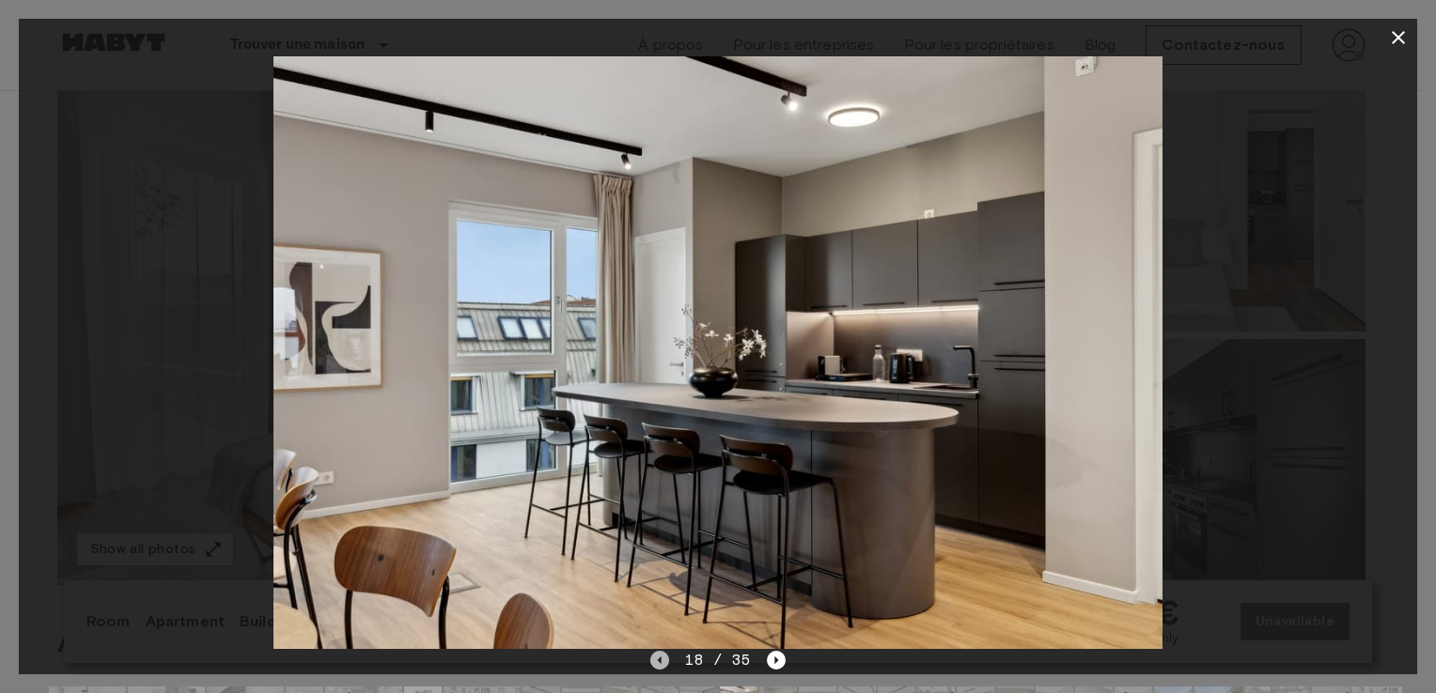
click at [662, 660] on icon "Previous image" at bounding box center [660, 661] width 4 height 8
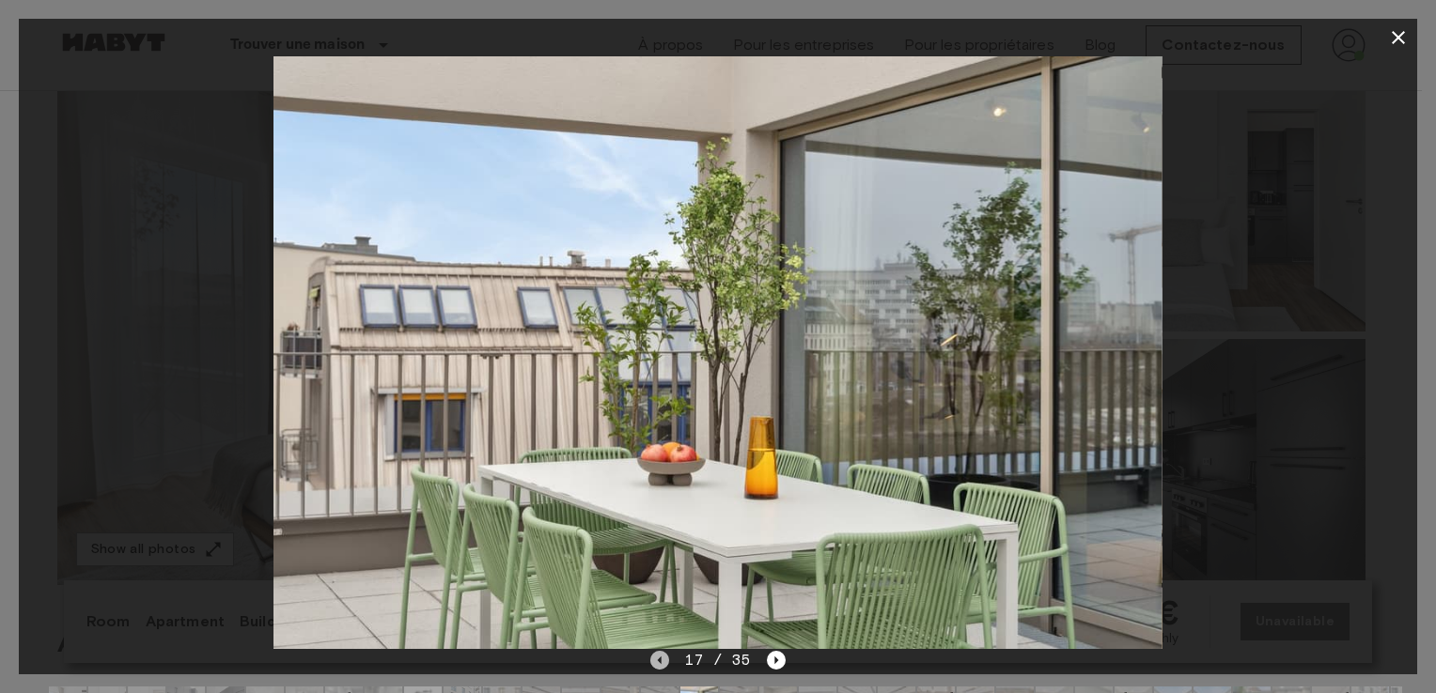
click at [662, 660] on icon "Previous image" at bounding box center [660, 661] width 4 height 8
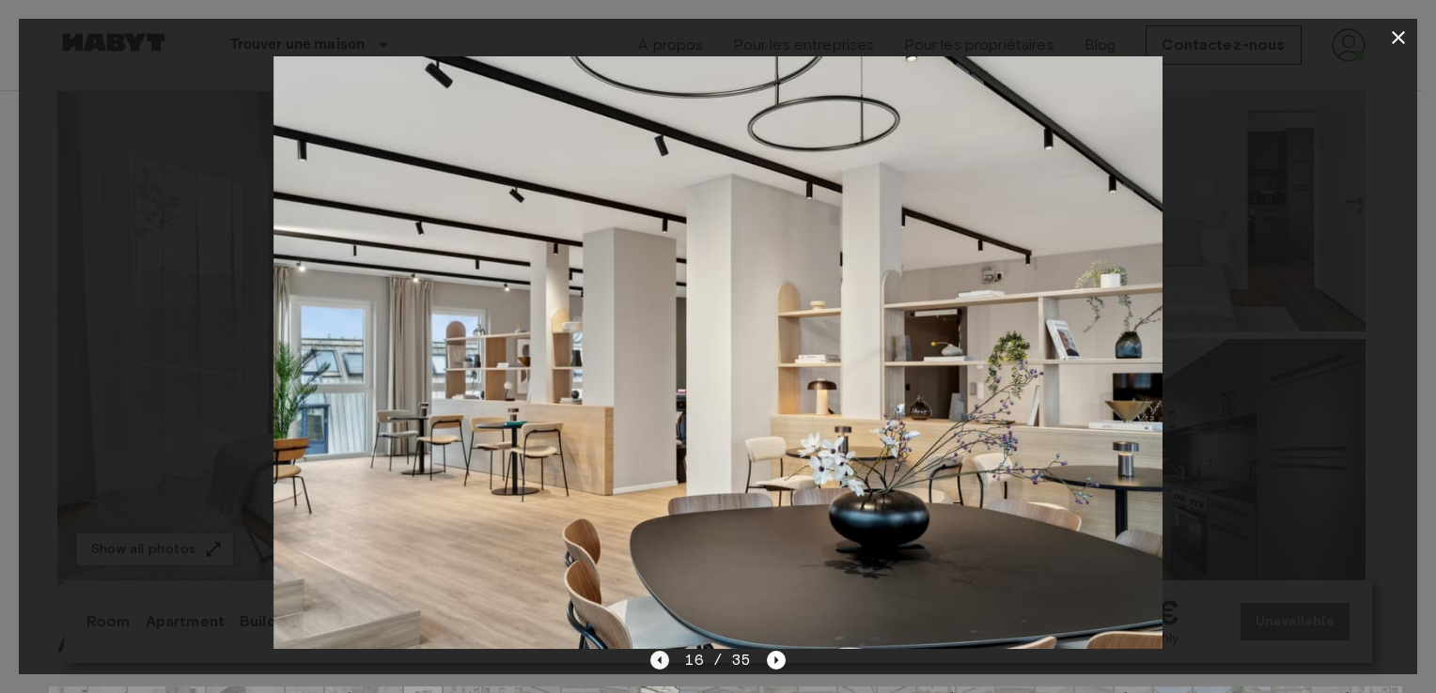
click at [662, 660] on icon "Previous image" at bounding box center [660, 661] width 4 height 8
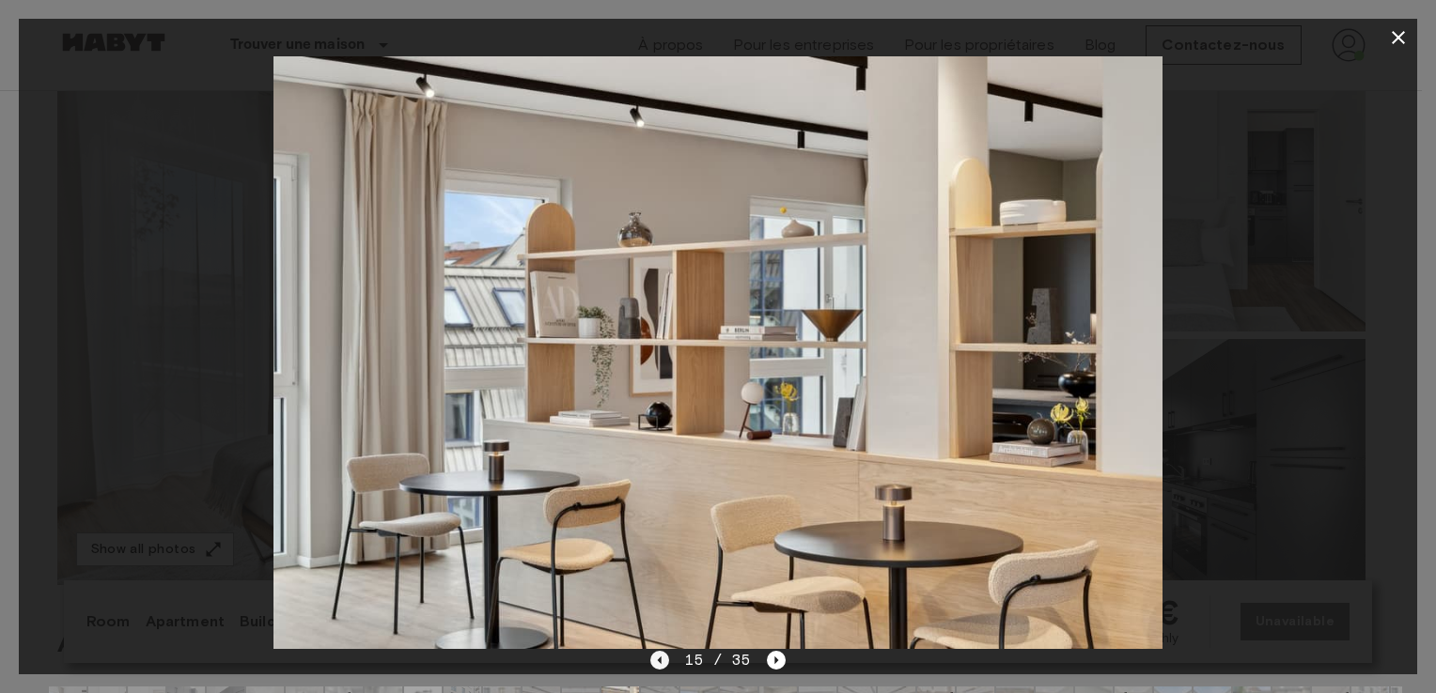
click at [662, 660] on icon "Previous image" at bounding box center [660, 661] width 4 height 8
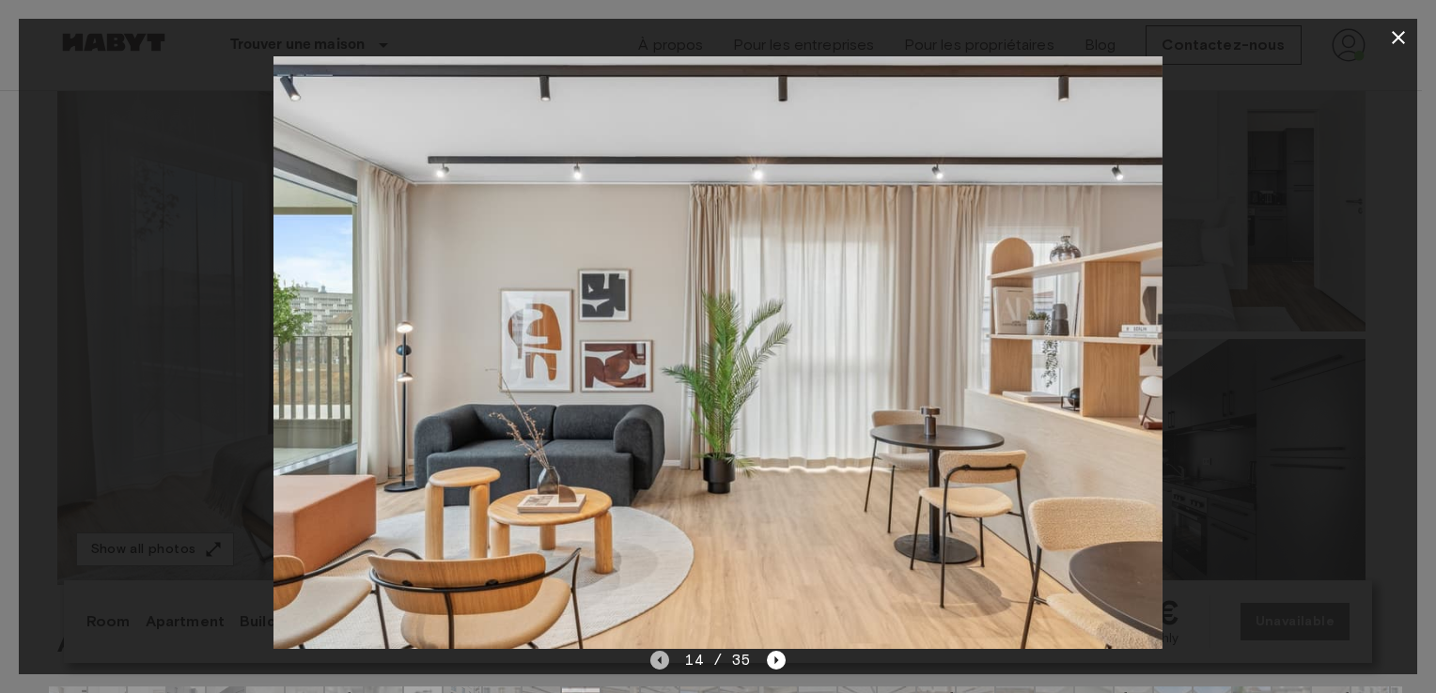
click at [662, 660] on icon "Previous image" at bounding box center [660, 661] width 4 height 8
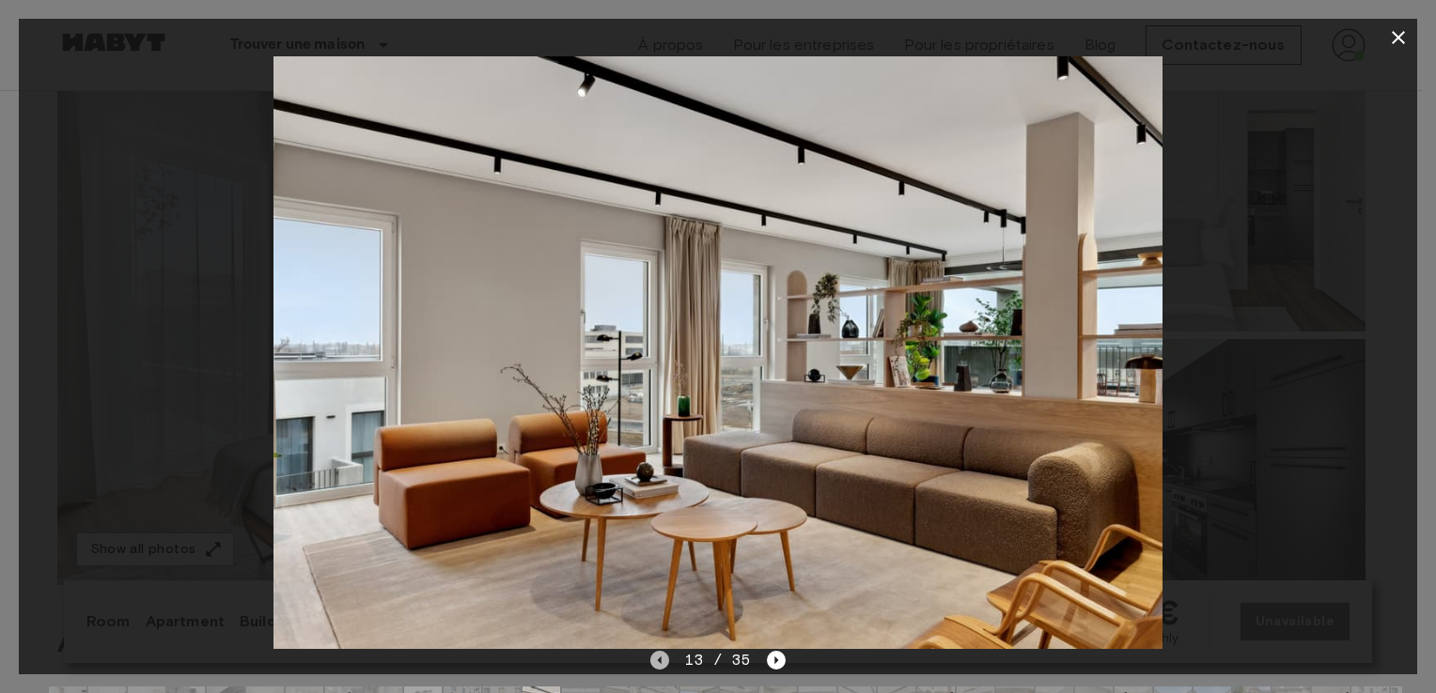
click at [662, 660] on icon "Previous image" at bounding box center [660, 661] width 4 height 8
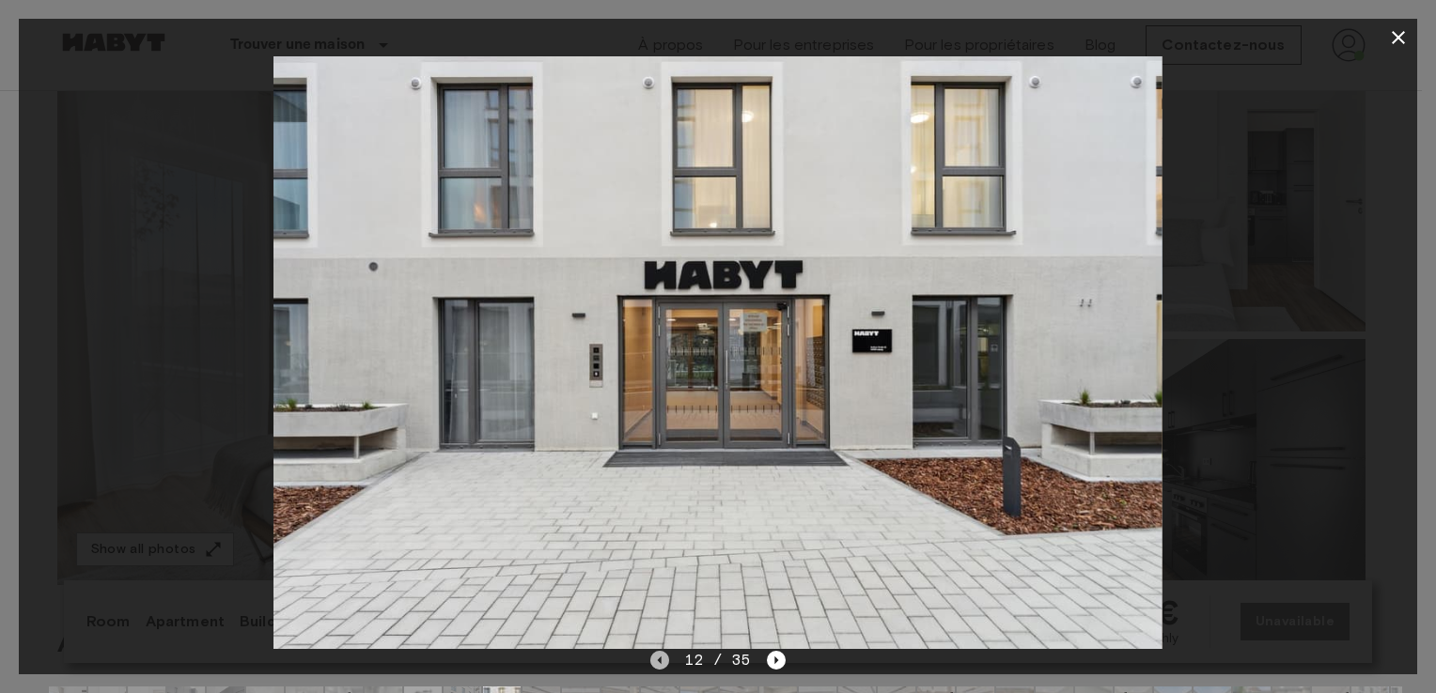
click at [662, 660] on icon "Previous image" at bounding box center [660, 661] width 4 height 8
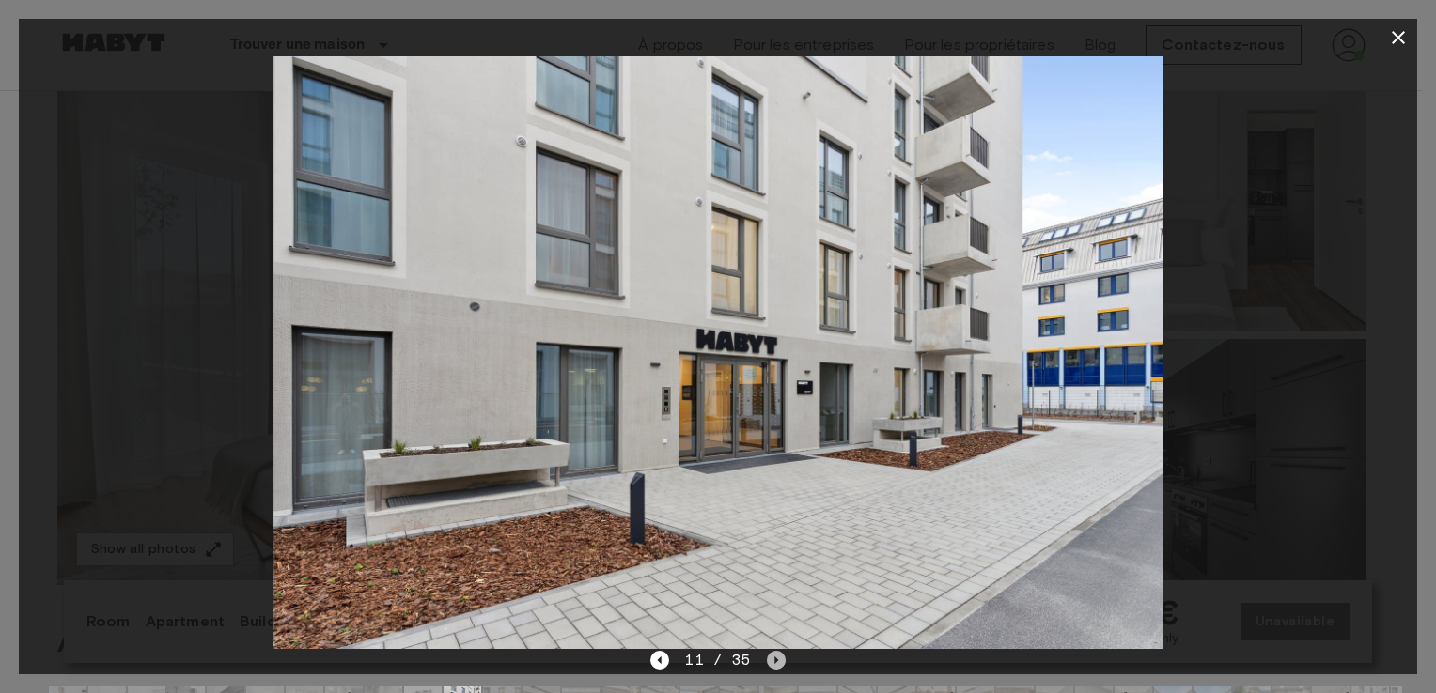
click at [770, 659] on icon "Next image" at bounding box center [776, 660] width 19 height 19
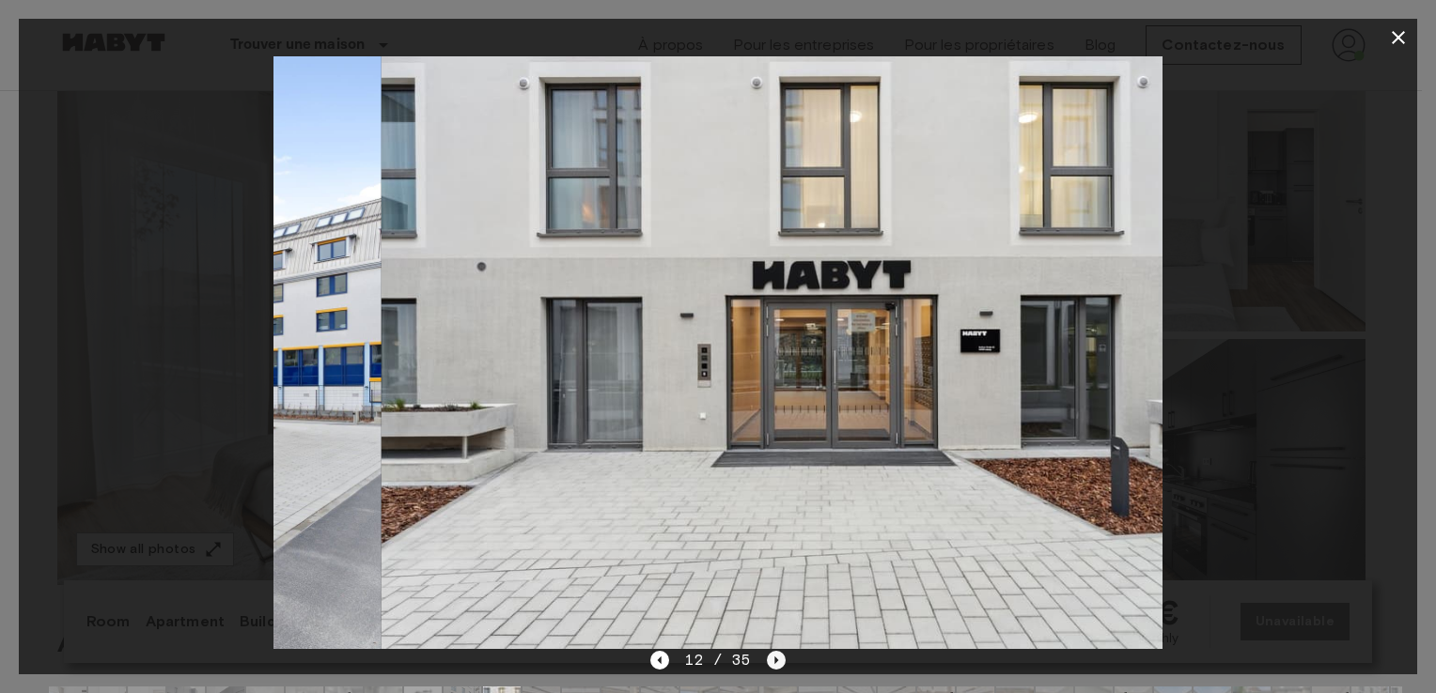
click at [770, 659] on icon "Next image" at bounding box center [776, 660] width 19 height 19
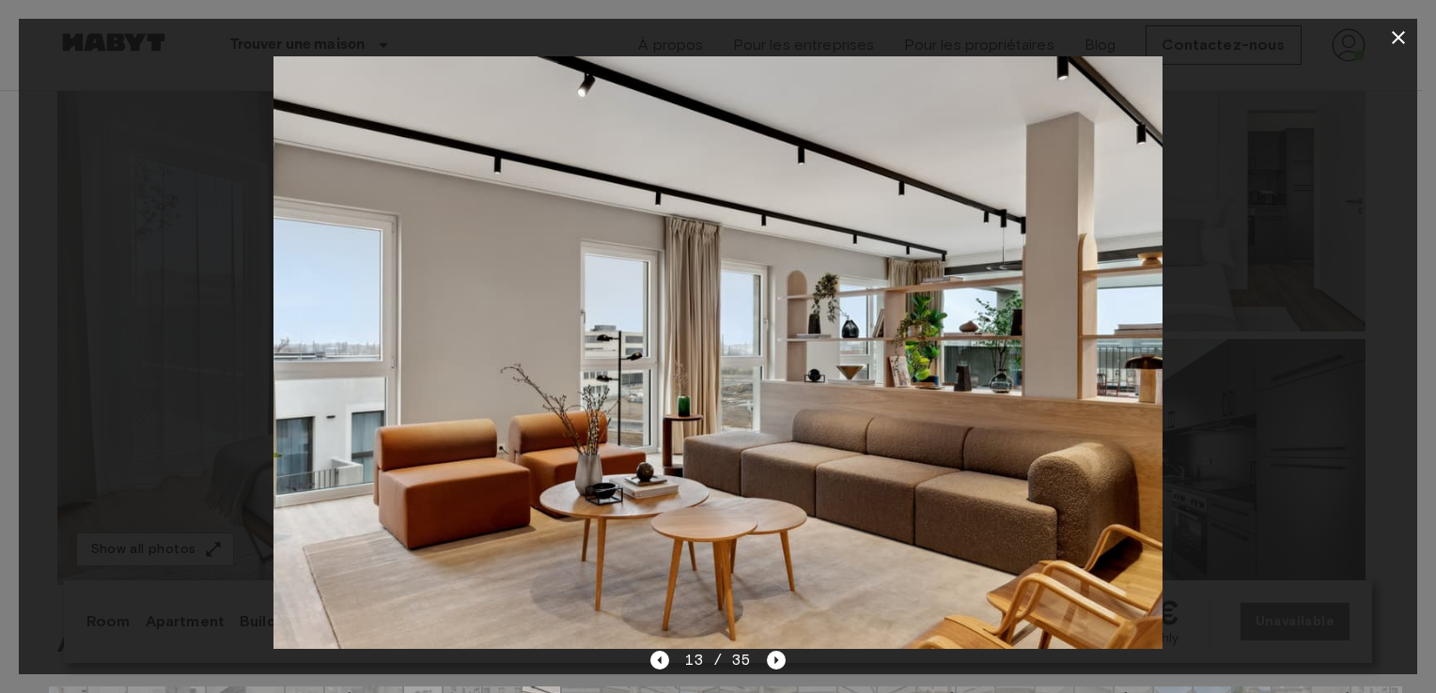
click at [194, 344] on div at bounding box center [718, 352] width 1398 height 593
click at [1394, 37] on icon "button" at bounding box center [1398, 37] width 23 height 23
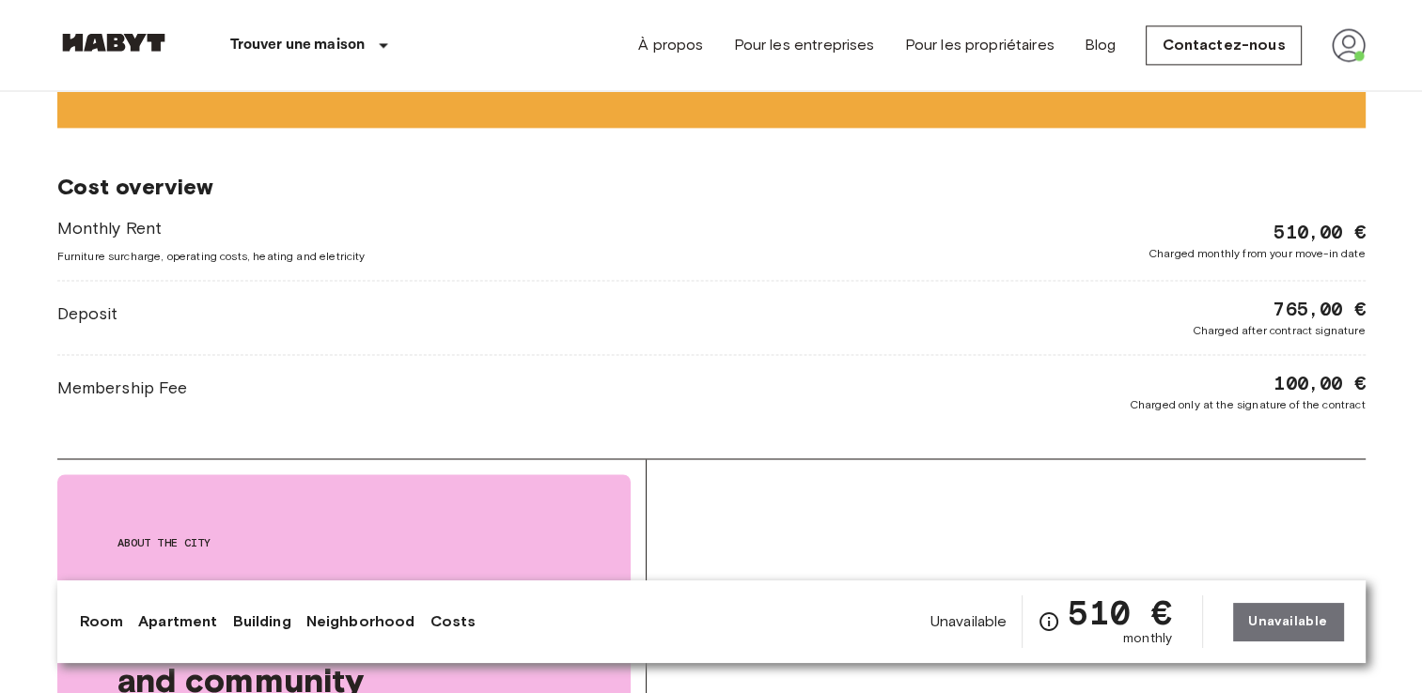
scroll to position [2814, 0]
